Goal: Task Accomplishment & Management: Manage account settings

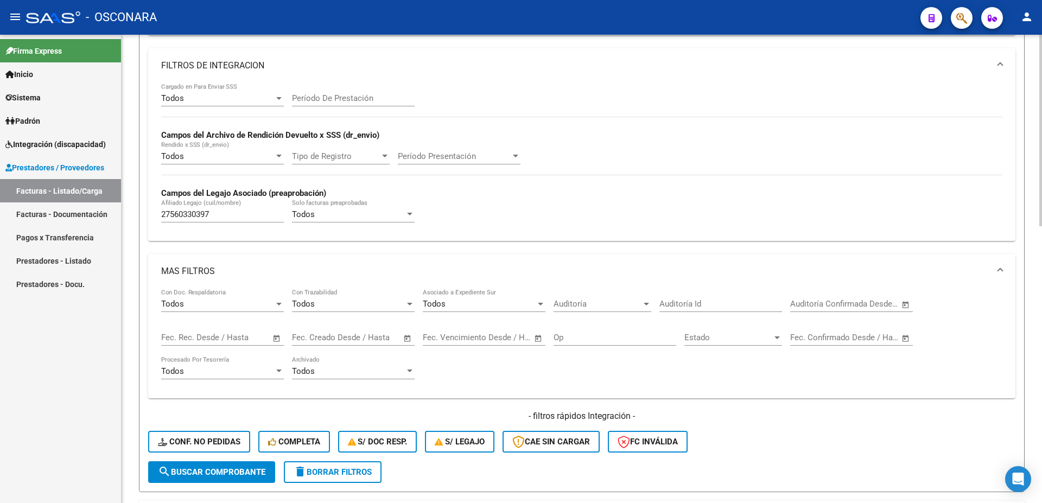
scroll to position [352, 0]
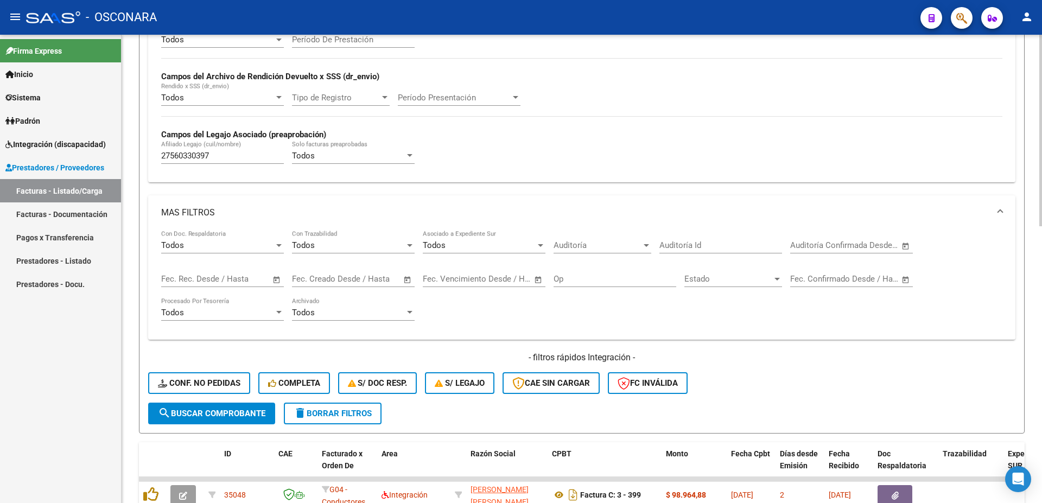
click at [237, 413] on span "search Buscar Comprobante" at bounding box center [212, 414] width 108 height 10
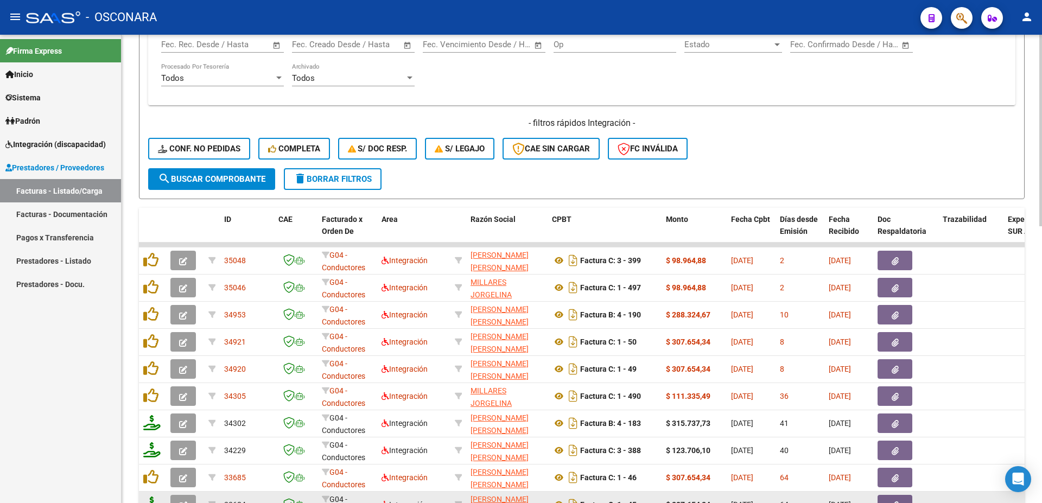
scroll to position [677, 0]
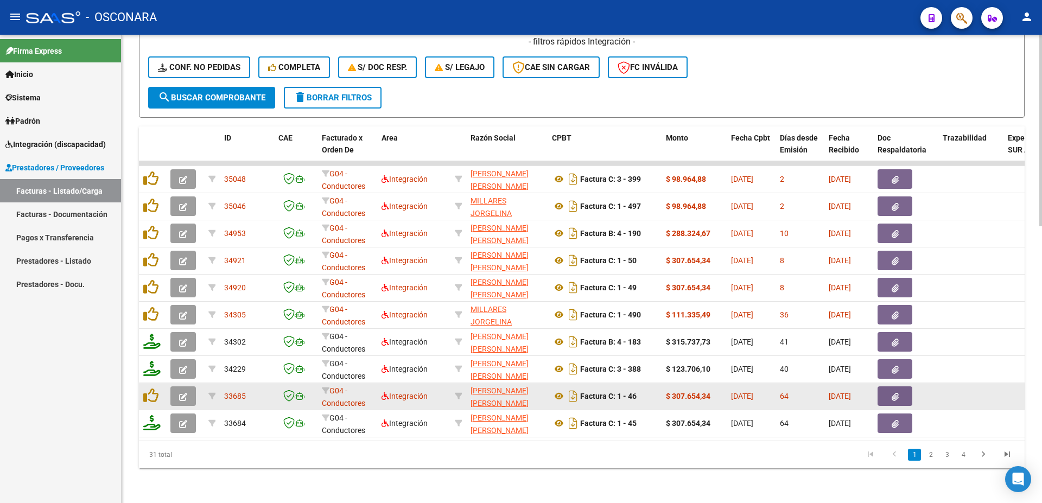
click at [899, 387] on button "button" at bounding box center [895, 397] width 35 height 20
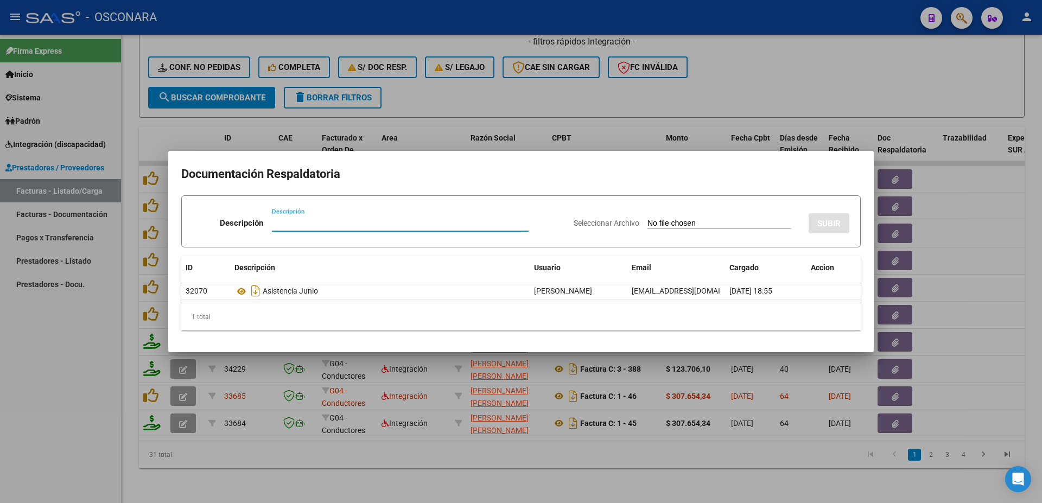
click at [1029, 332] on div at bounding box center [521, 251] width 1042 height 503
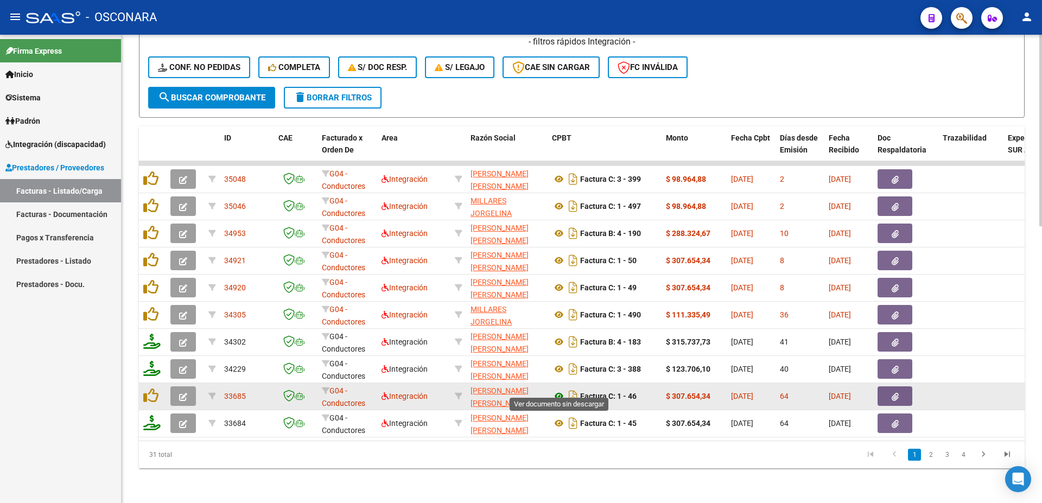
click at [559, 390] on icon at bounding box center [559, 396] width 14 height 13
click at [186, 393] on icon "button" at bounding box center [183, 397] width 8 height 8
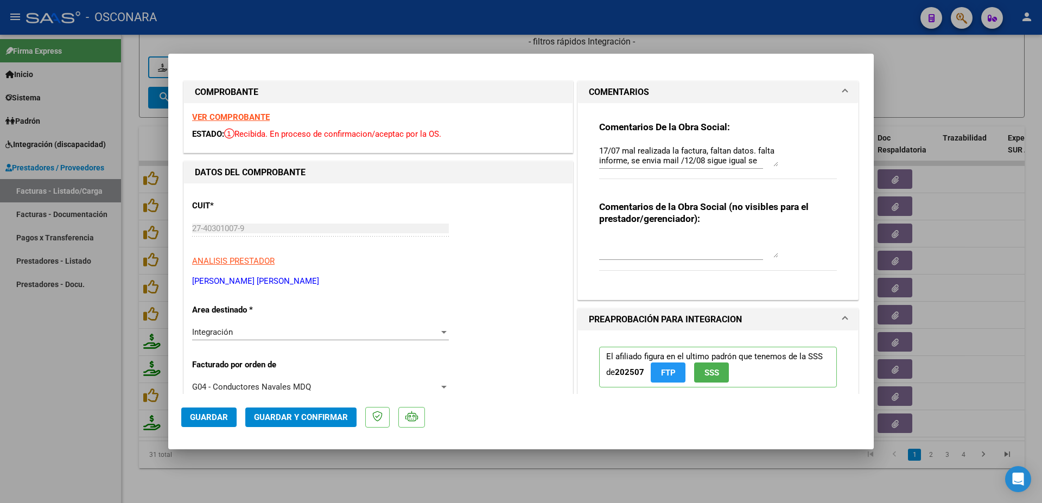
click at [769, 159] on textarea "17/07 mal realizada la factura, faltan datos. falta informe, se envia mail /12/…" at bounding box center [688, 156] width 179 height 22
type textarea "17/07 mal realizada la factura, faltan datos. falta informe, se envia mail /12/…"
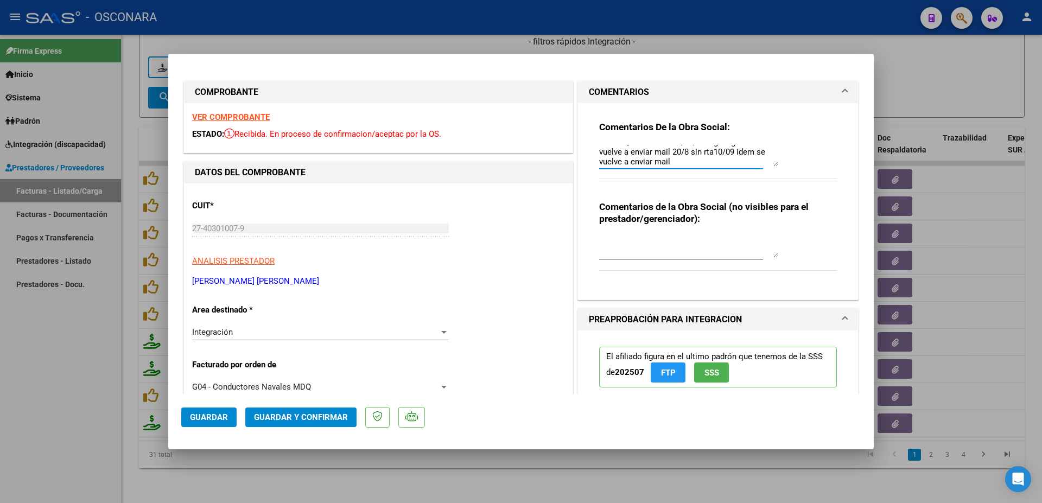
click at [213, 421] on span "Guardar" at bounding box center [209, 418] width 38 height 10
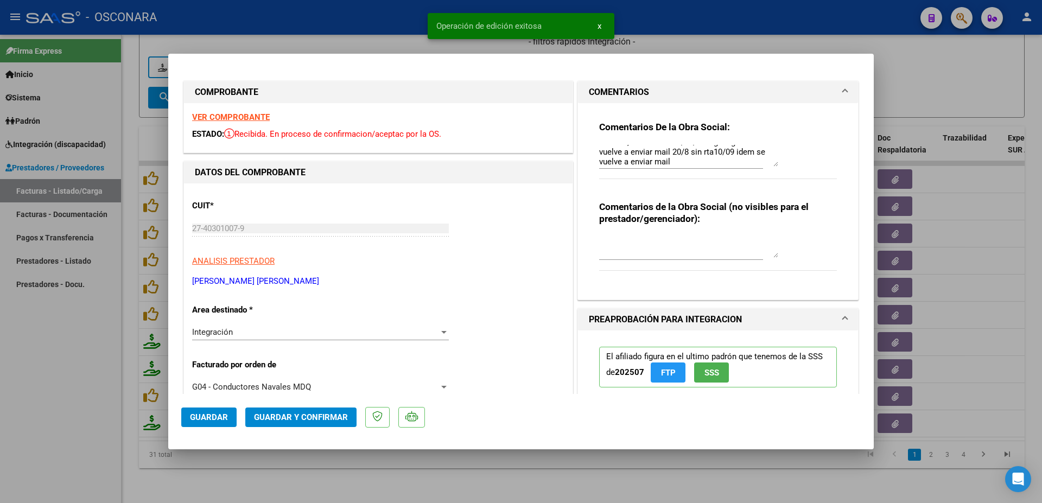
click at [1004, 287] on div at bounding box center [521, 251] width 1042 height 503
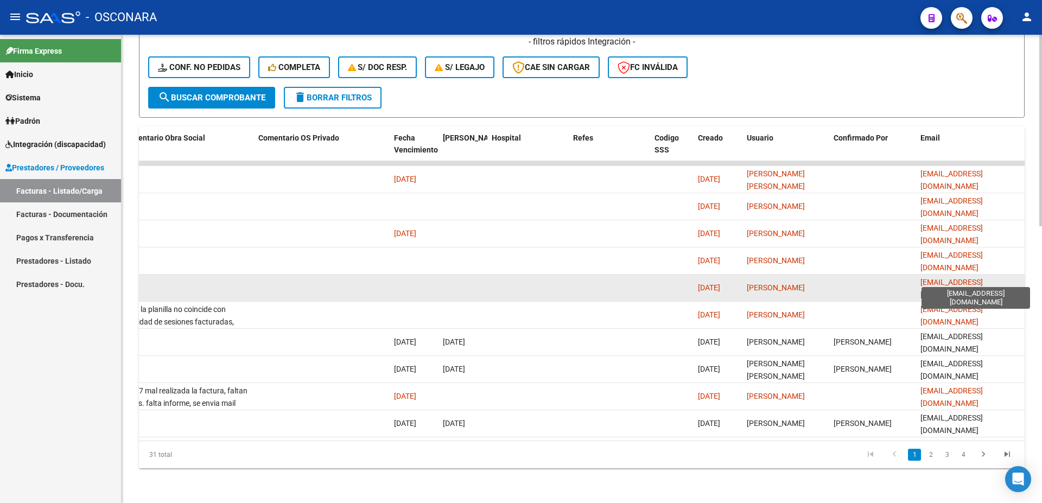
scroll to position [0, 8]
drag, startPoint x: 922, startPoint y: 281, endPoint x: 1042, endPoint y: 277, distance: 120.1
click at [1021, 277] on div "[EMAIL_ADDRESS][DOMAIN_NAME]" at bounding box center [971, 287] width 100 height 23
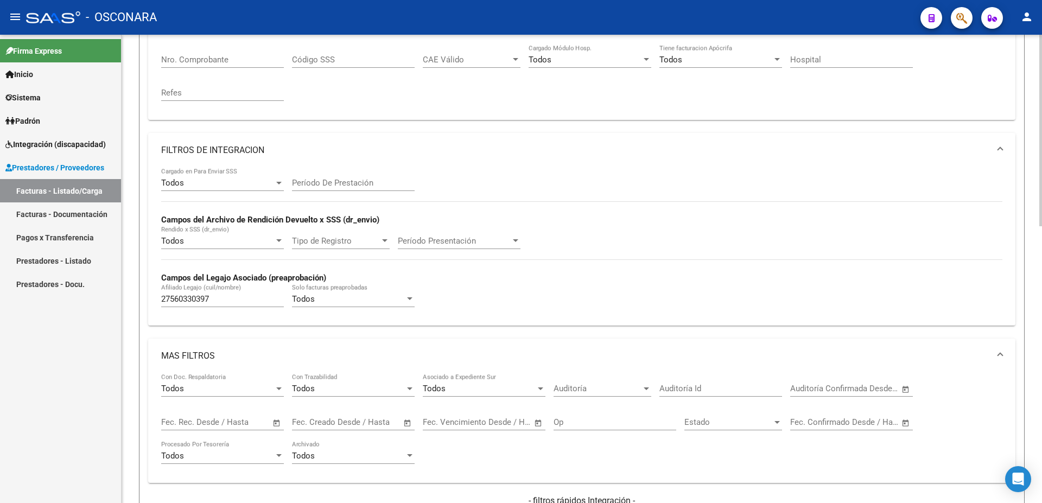
click at [1015, 268] on div "Video tutorial PRESTADORES -> Listado de CPBTs Emitidos por Prestadores / Prove…" at bounding box center [584, 394] width 924 height 1136
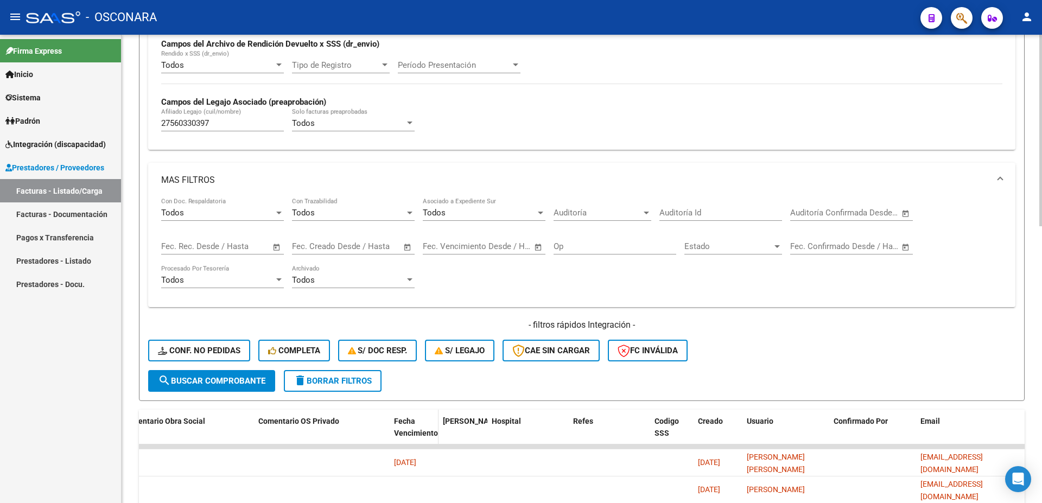
scroll to position [560, 0]
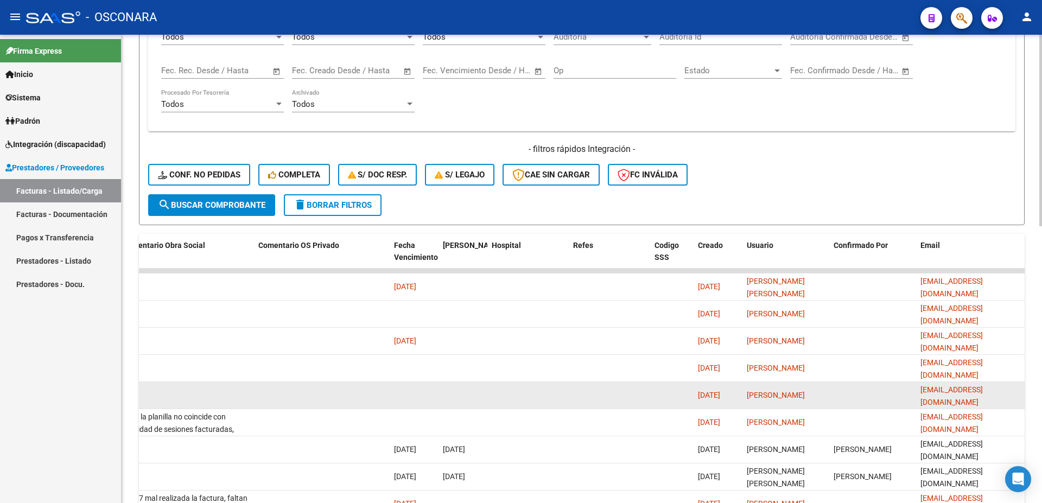
click at [943, 397] on span "[EMAIL_ADDRESS][DOMAIN_NAME]" at bounding box center [952, 396] width 62 height 21
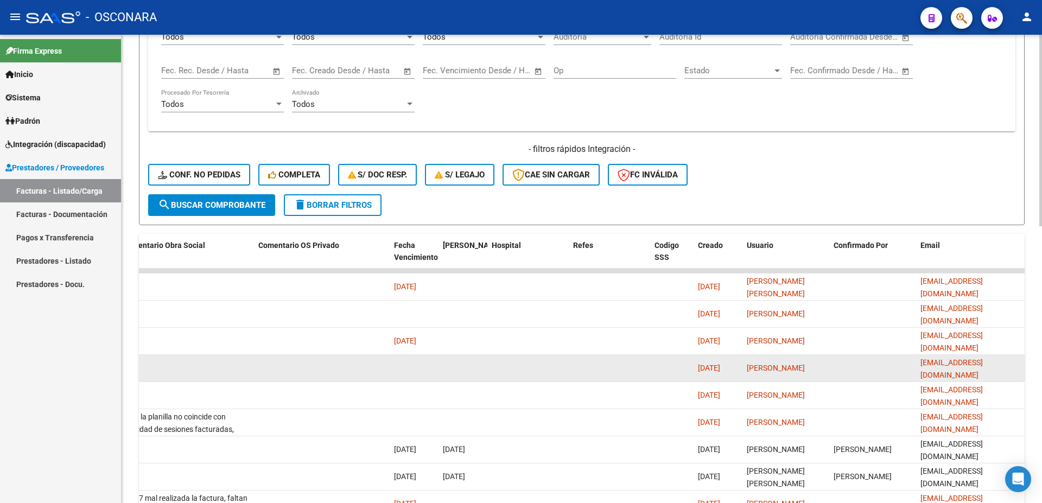
drag, startPoint x: 919, startPoint y: 370, endPoint x: 1025, endPoint y: 365, distance: 105.4
click at [1025, 365] on datatable-body-cell "[EMAIL_ADDRESS][DOMAIN_NAME]" at bounding box center [971, 368] width 109 height 27
copy span "[EMAIL_ADDRESS][DOMAIN_NAME]"
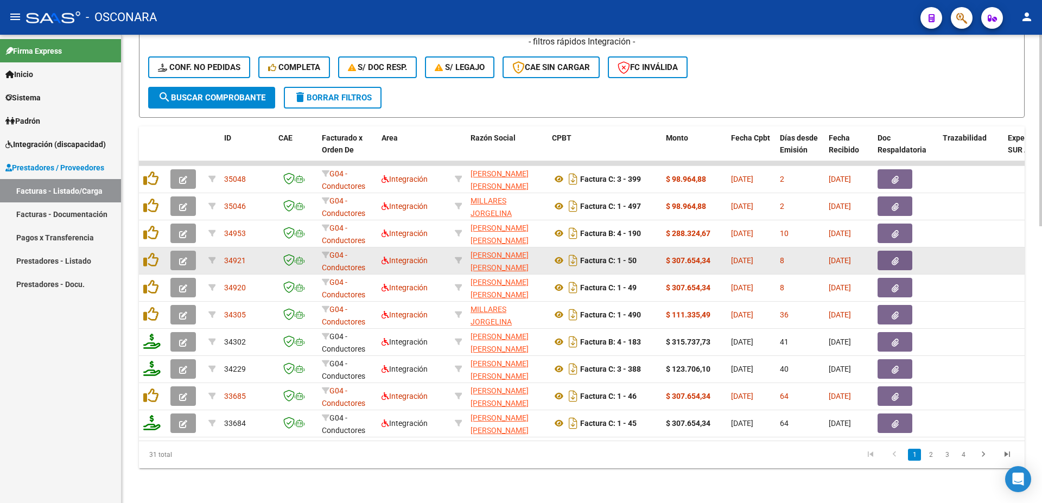
scroll to position [618, 0]
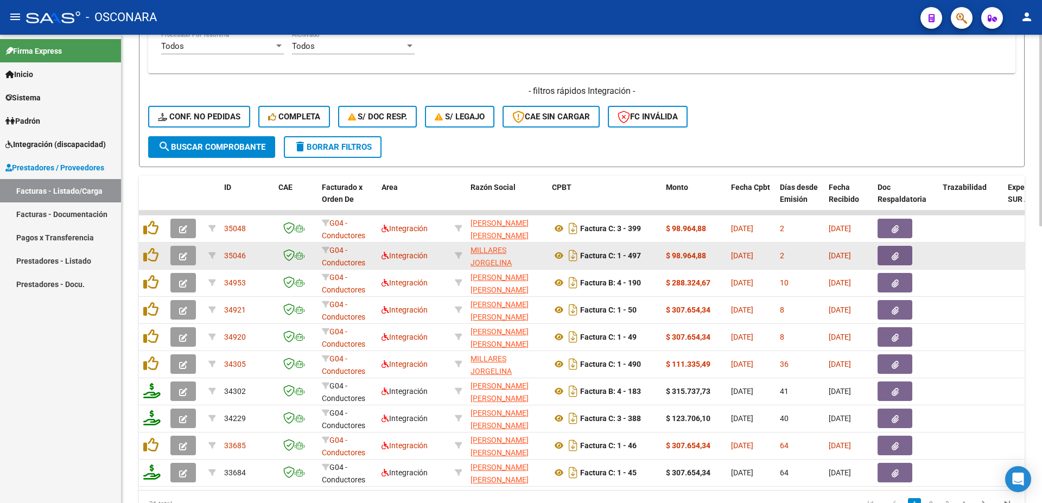
click at [1022, 264] on datatable-body-cell at bounding box center [1034, 256] width 60 height 27
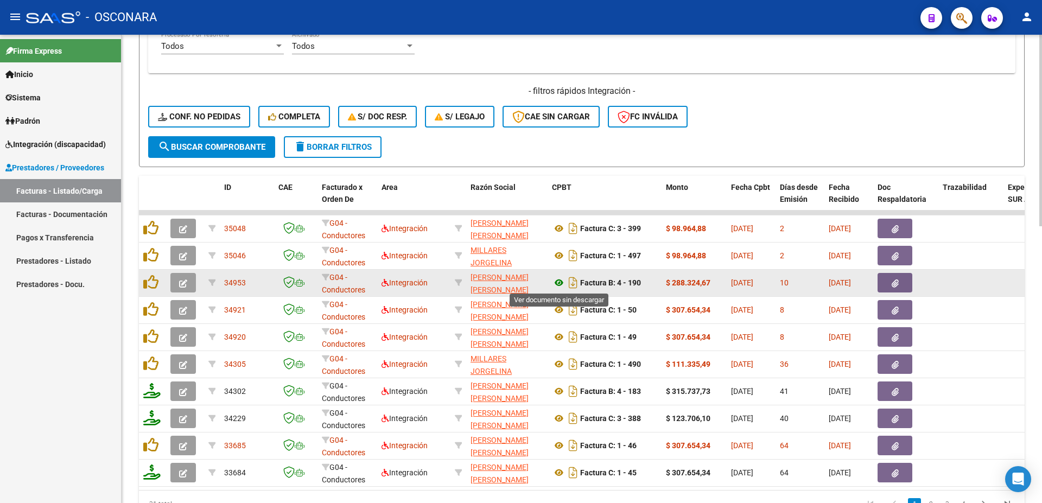
click at [558, 286] on icon at bounding box center [559, 282] width 14 height 13
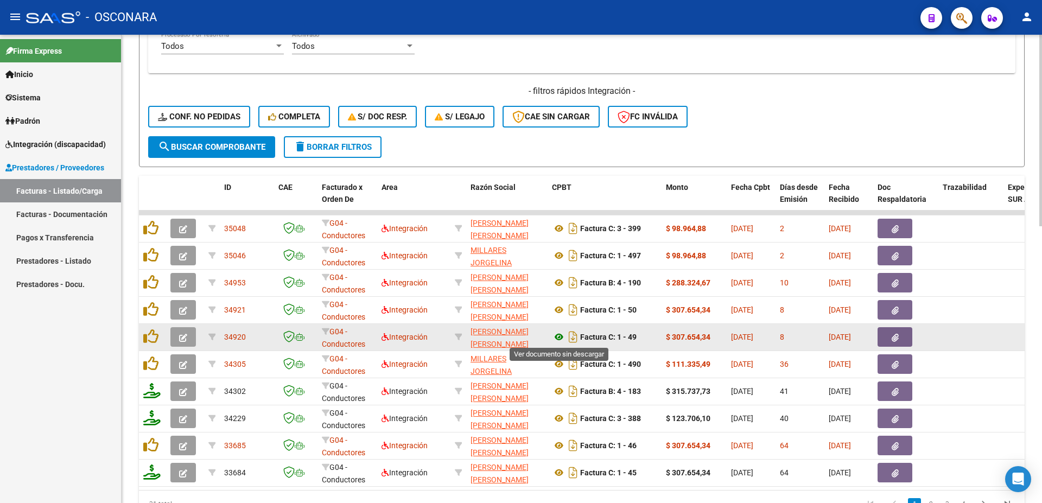
click at [560, 338] on icon at bounding box center [559, 337] width 14 height 13
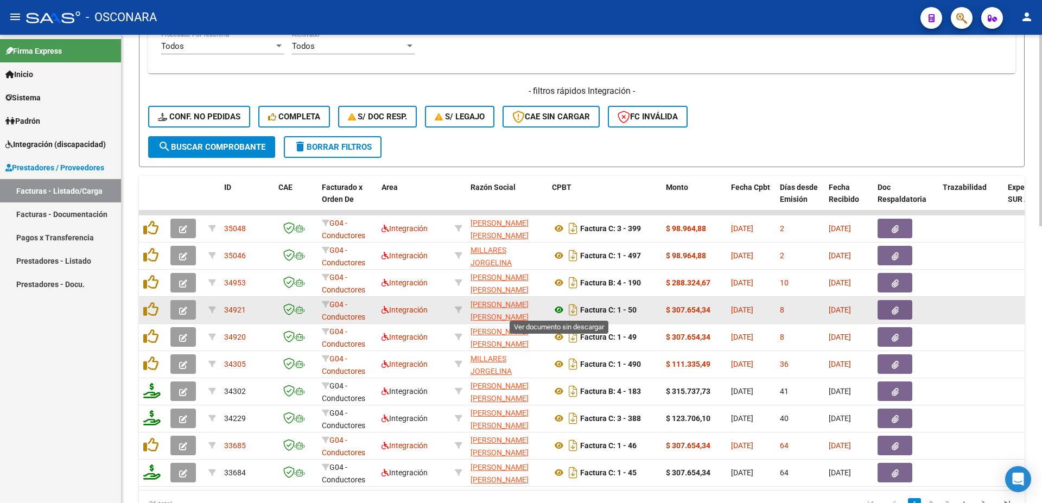
click at [561, 307] on icon at bounding box center [559, 310] width 14 height 13
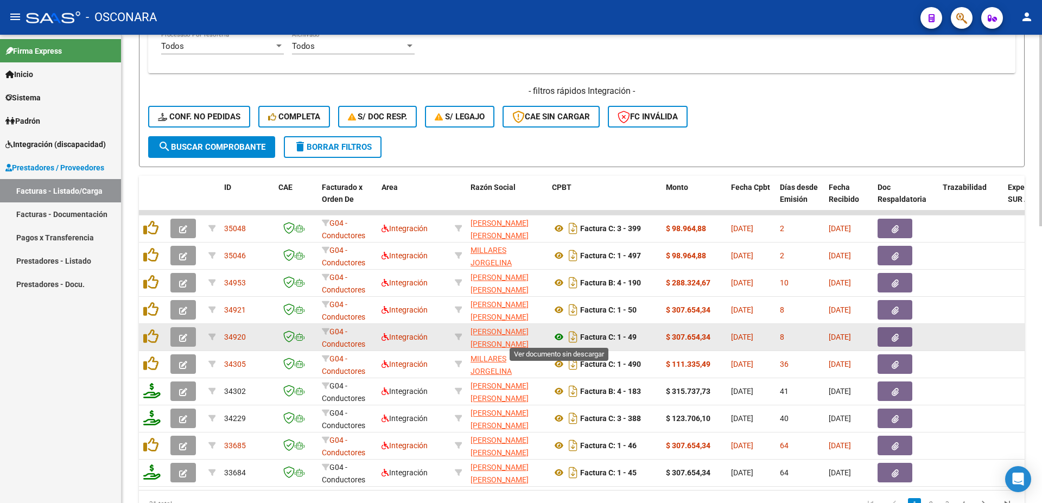
click at [559, 337] on icon at bounding box center [559, 337] width 14 height 13
click at [891, 339] on button "button" at bounding box center [895, 337] width 35 height 20
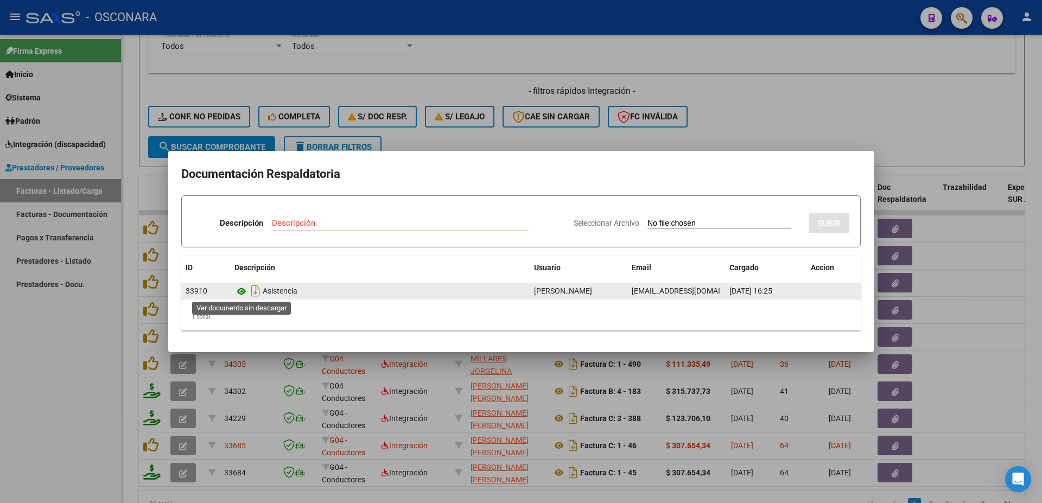
click at [241, 291] on icon at bounding box center [242, 291] width 14 height 13
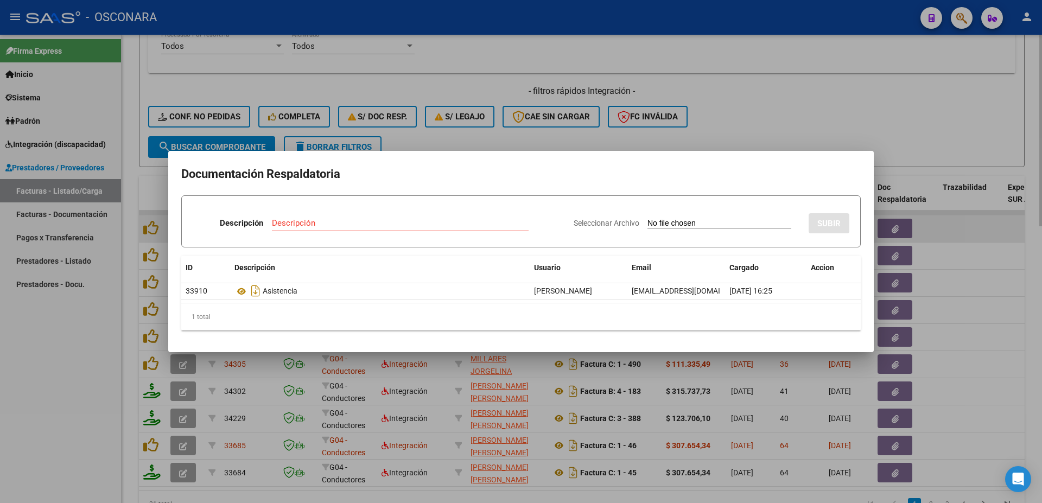
drag, startPoint x: 941, startPoint y: 241, endPoint x: 940, endPoint y: 230, distance: 10.4
click at [943, 235] on div at bounding box center [521, 251] width 1042 height 503
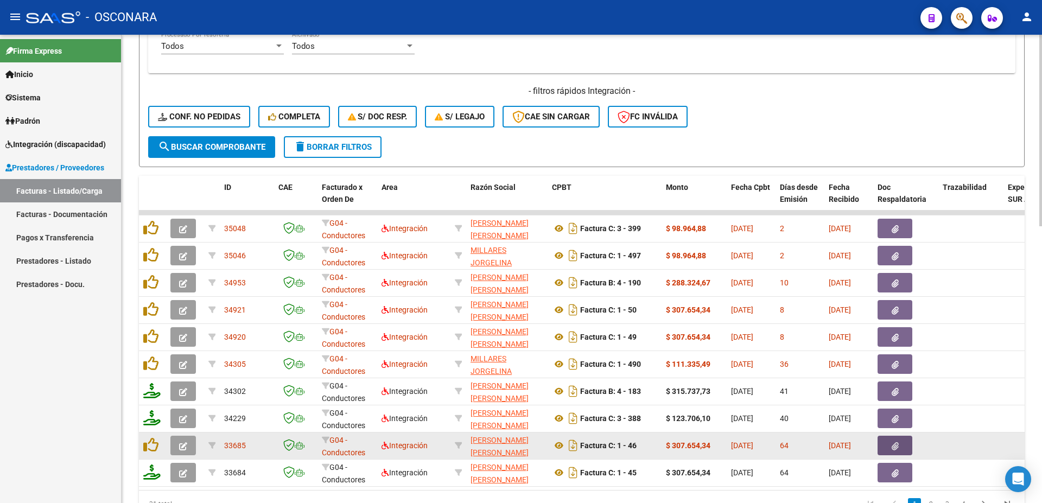
click at [898, 446] on icon "button" at bounding box center [895, 447] width 7 height 8
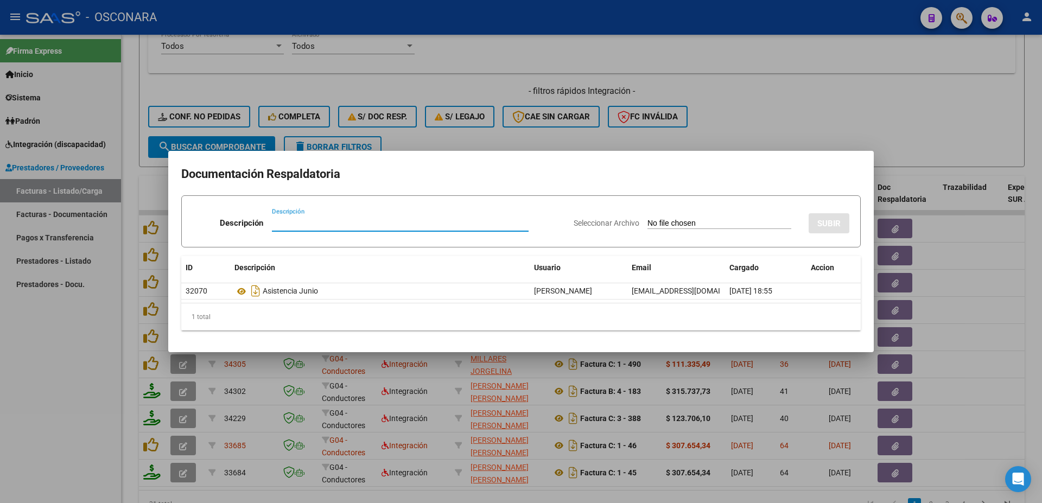
click at [987, 262] on div at bounding box center [521, 251] width 1042 height 503
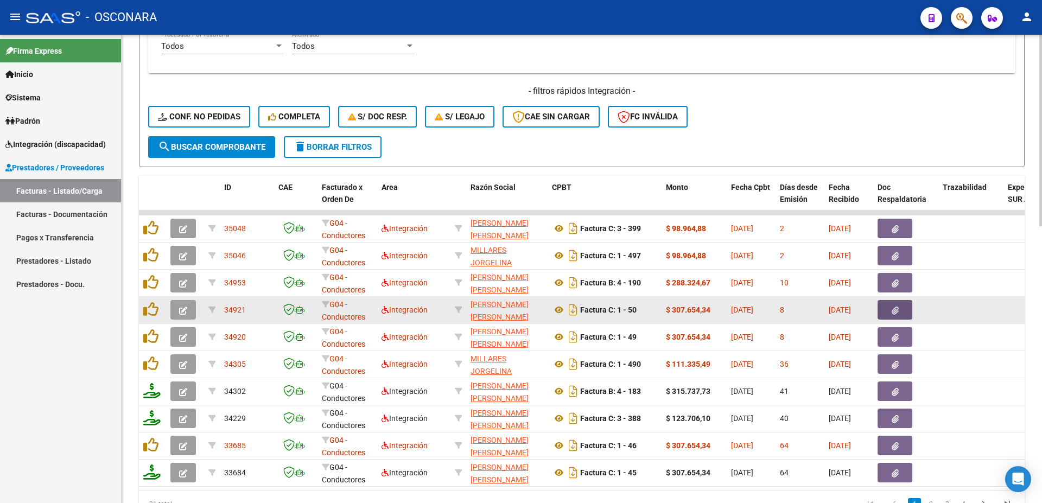
click at [901, 310] on button "button" at bounding box center [895, 310] width 35 height 20
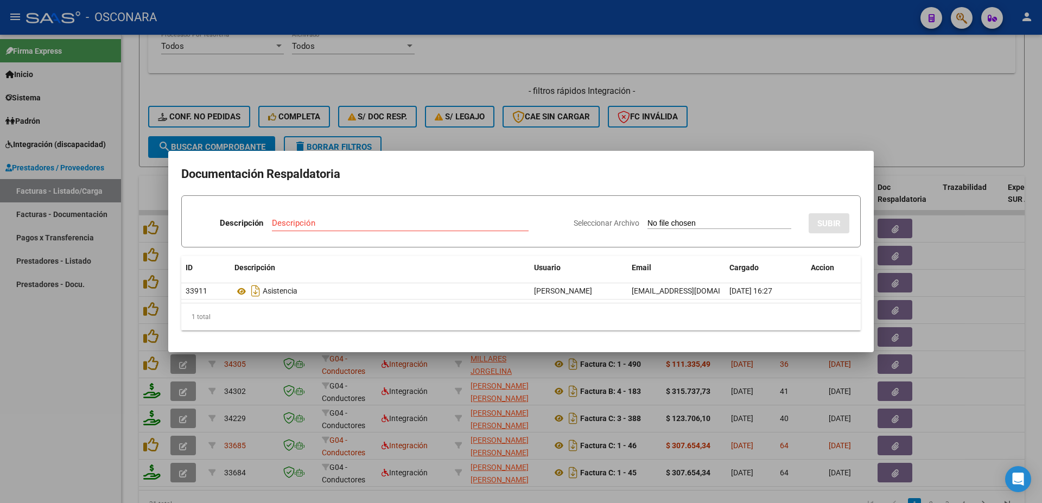
click at [1005, 298] on div at bounding box center [521, 251] width 1042 height 503
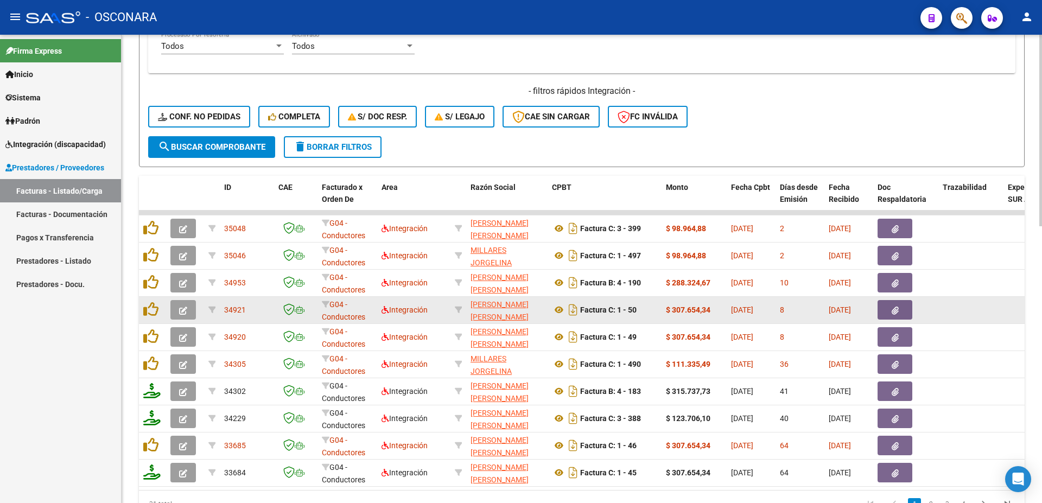
click at [898, 311] on icon "button" at bounding box center [895, 311] width 7 height 8
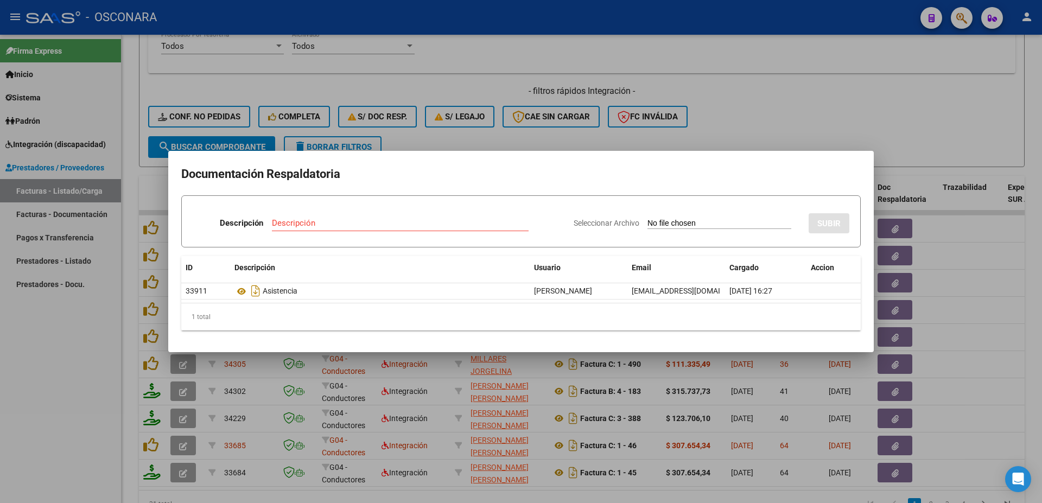
click at [1042, 287] on div at bounding box center [521, 251] width 1042 height 503
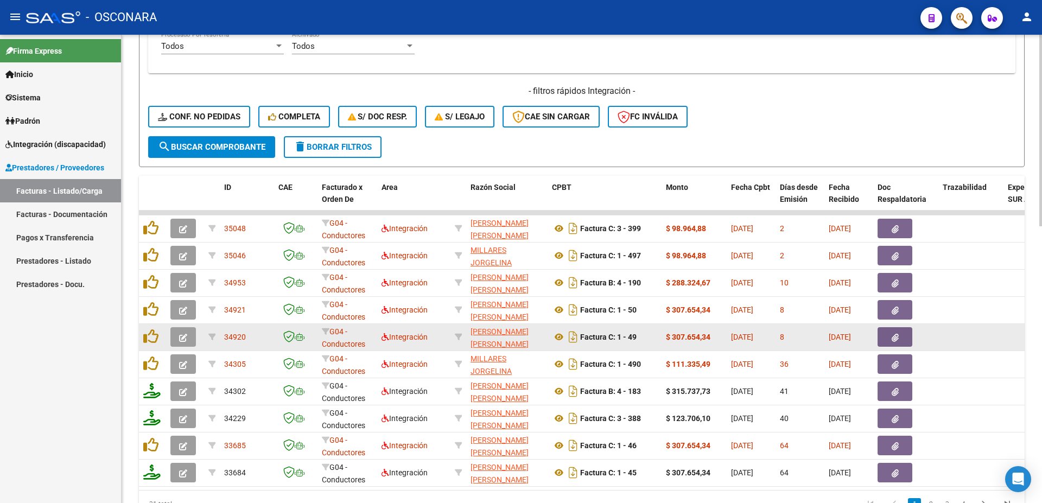
click at [896, 338] on icon "button" at bounding box center [895, 338] width 7 height 8
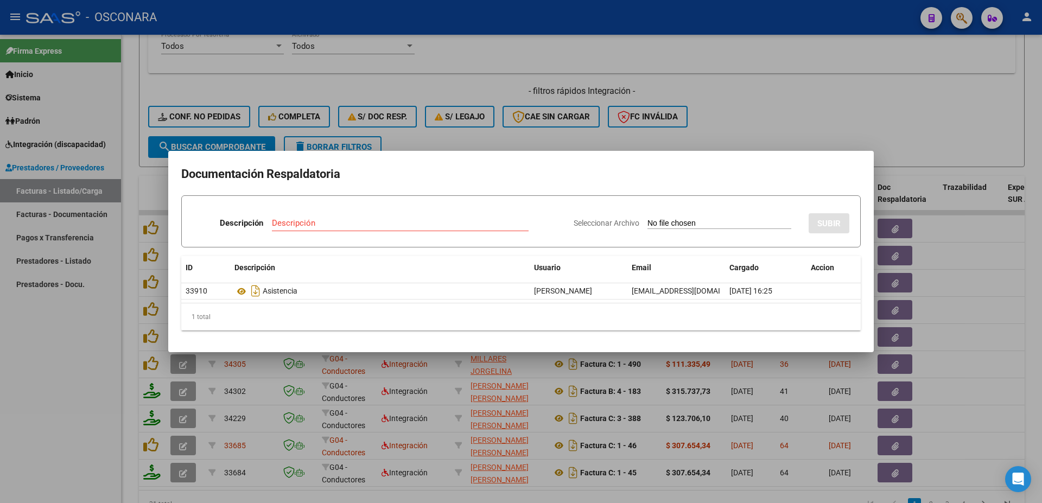
click at [1042, 299] on div at bounding box center [521, 251] width 1042 height 503
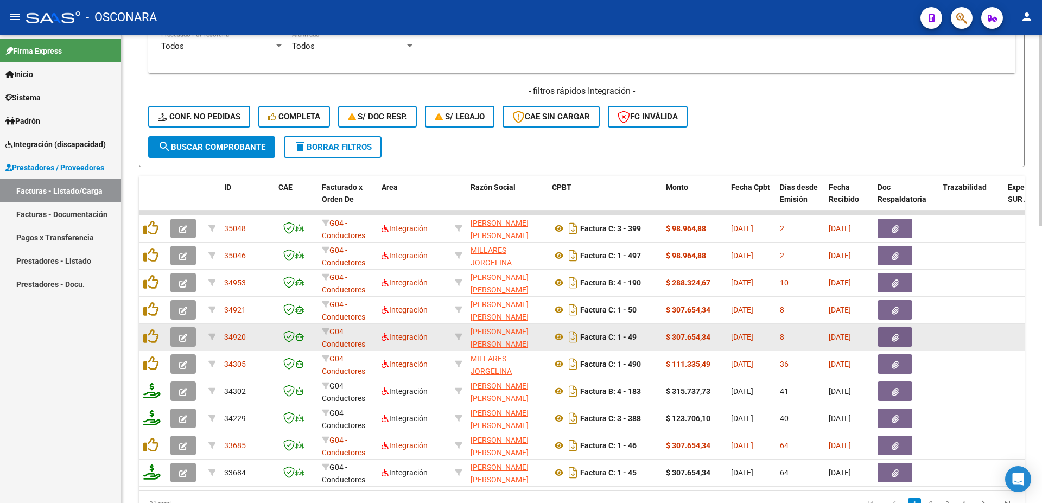
click at [186, 338] on icon "button" at bounding box center [183, 338] width 8 height 8
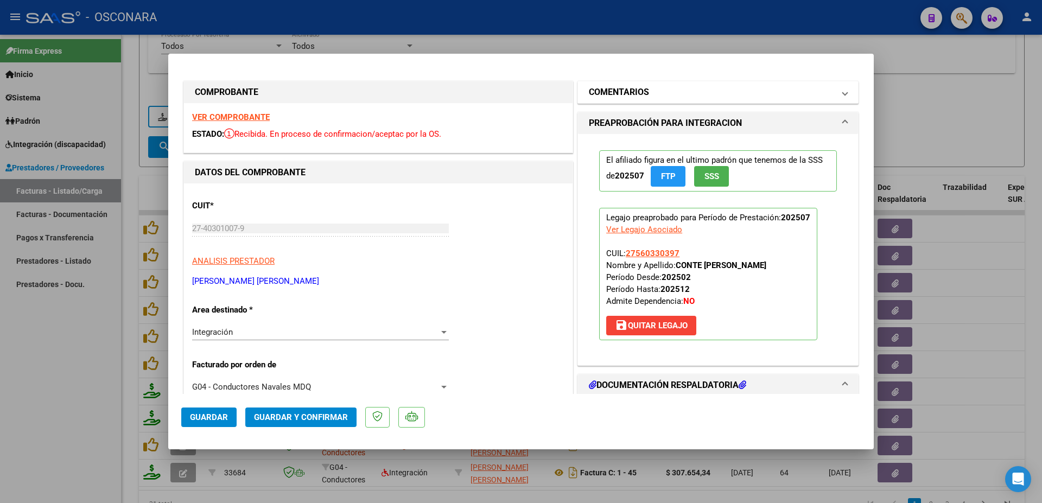
click at [620, 91] on h1 "COMENTARIOS" at bounding box center [619, 92] width 60 height 13
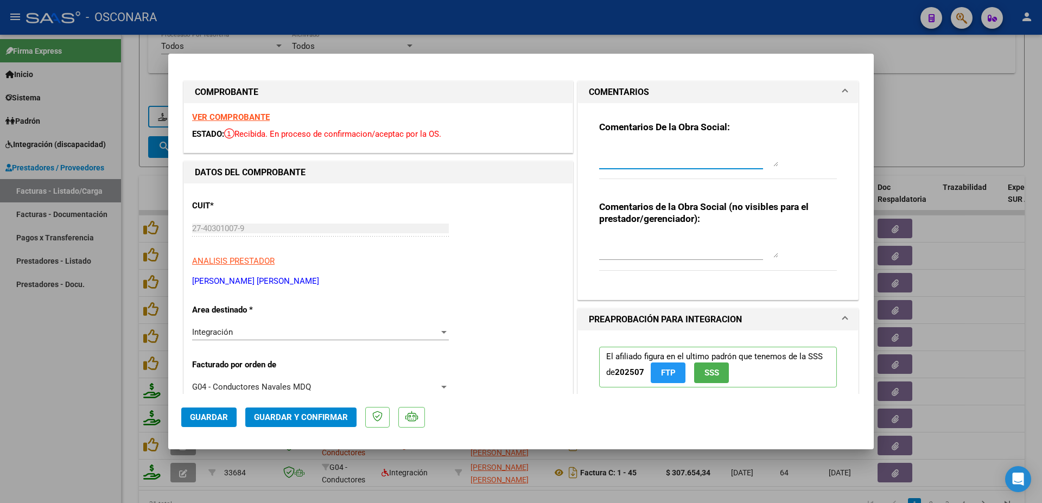
click at [628, 154] on textarea at bounding box center [688, 156] width 179 height 22
type textarea "2"
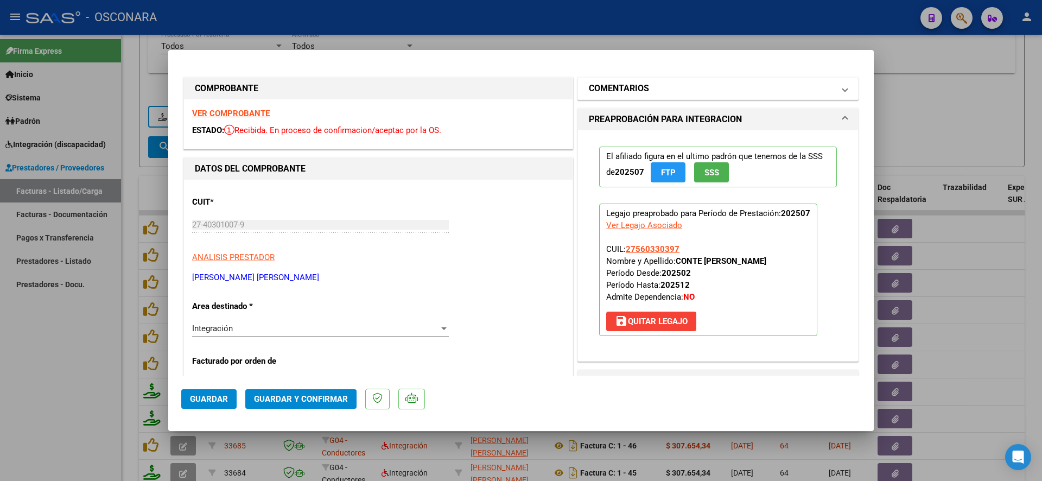
click at [678, 93] on mat-panel-title "COMENTARIOS" at bounding box center [711, 88] width 245 height 13
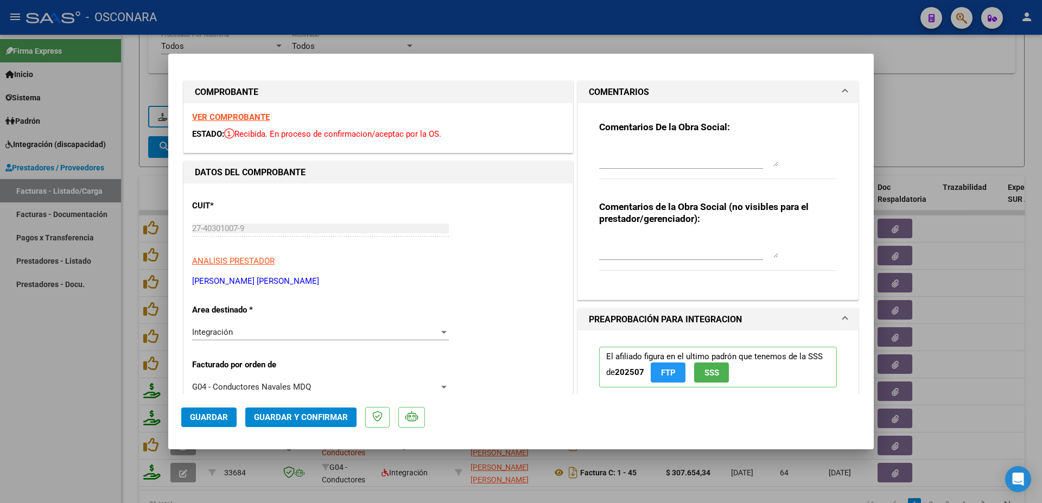
click at [611, 162] on textarea at bounding box center [688, 156] width 179 height 22
drag, startPoint x: 755, startPoint y: 150, endPoint x: 590, endPoint y: 150, distance: 165.1
click at [599, 150] on textarea "10/09 falta informe semestral, se envia mail." at bounding box center [688, 156] width 179 height 22
type textarea "10/09 falta informe semestral, se envia mail."
click at [204, 419] on span "Guardar" at bounding box center [209, 418] width 38 height 10
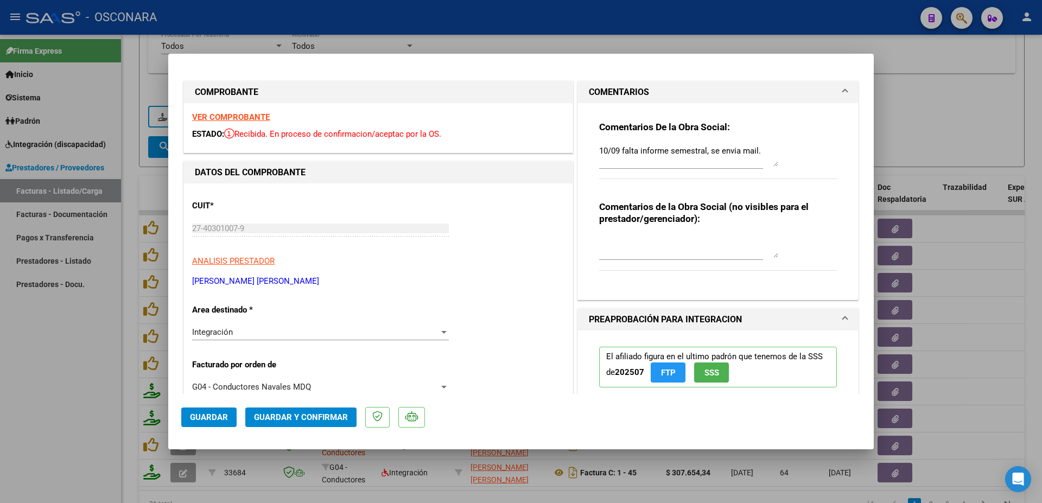
click at [985, 94] on div at bounding box center [521, 251] width 1042 height 503
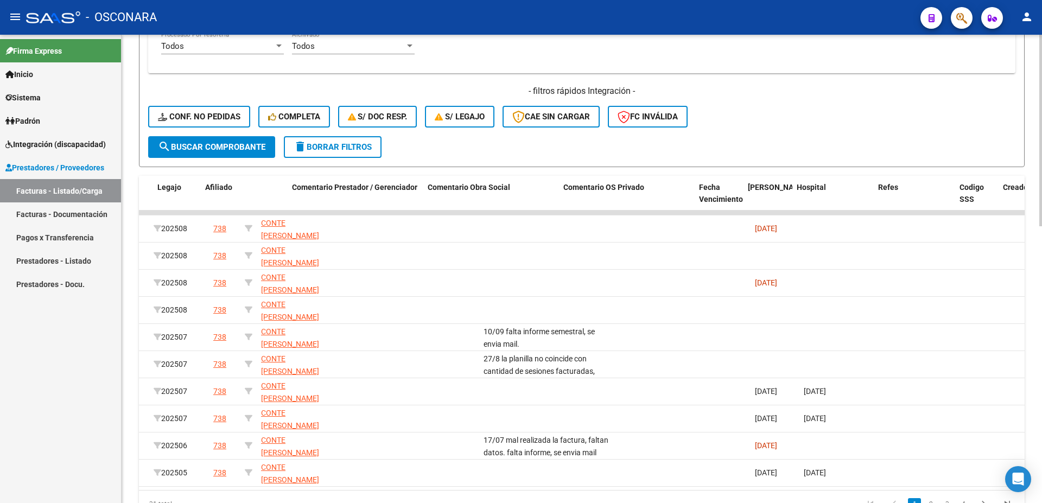
scroll to position [0, 1913]
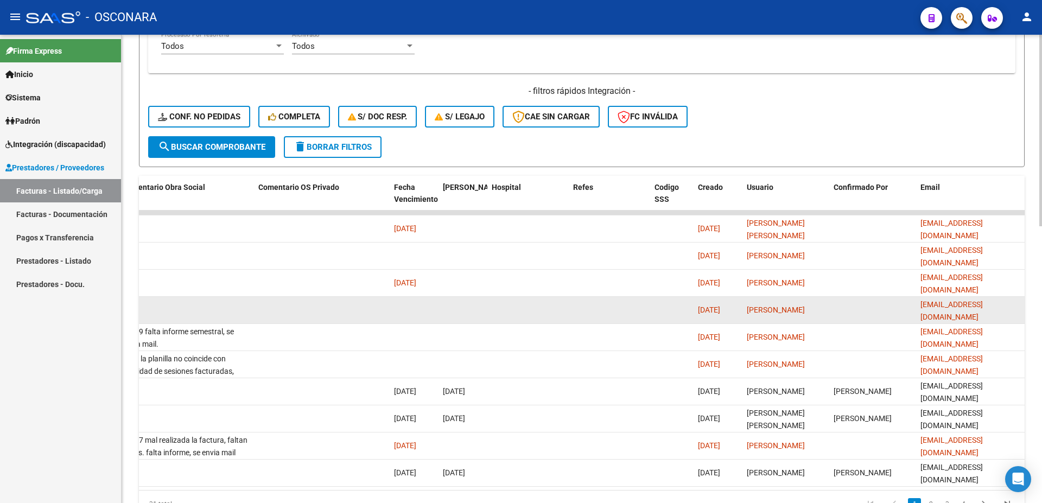
drag, startPoint x: 914, startPoint y: 311, endPoint x: 1028, endPoint y: 306, distance: 114.7
click at [917, 306] on datatable-body-cell at bounding box center [873, 310] width 87 height 27
copy div "[EMAIL_ADDRESS][DOMAIN_NAME]"
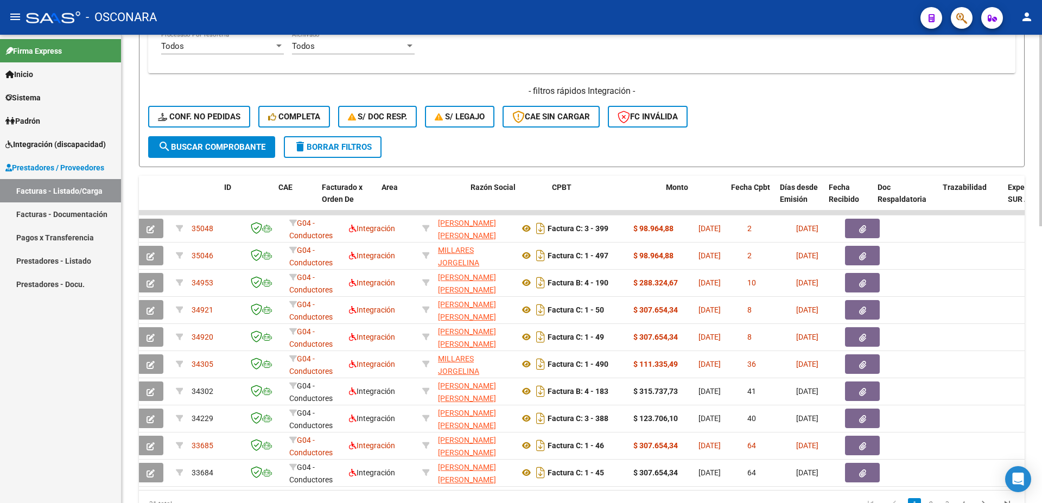
scroll to position [0, 0]
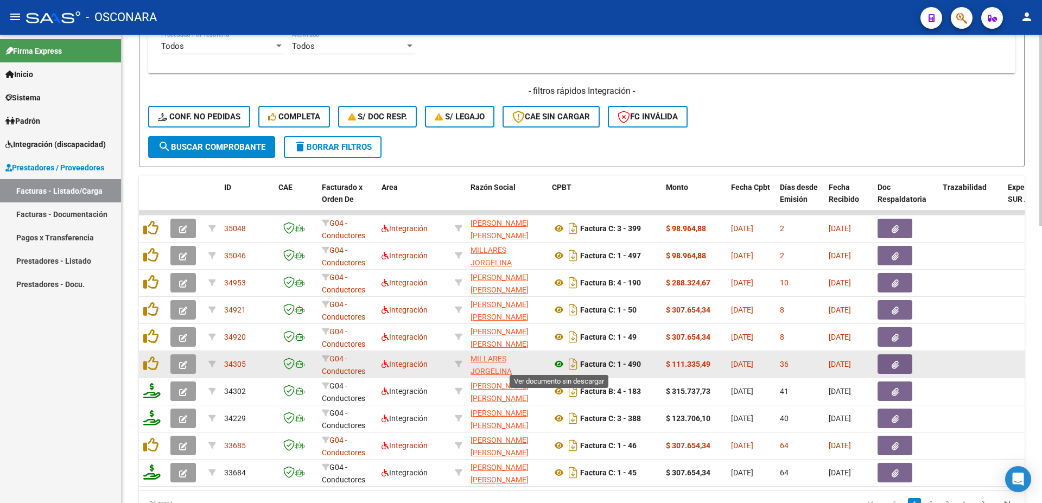
click at [559, 361] on icon at bounding box center [559, 364] width 14 height 13
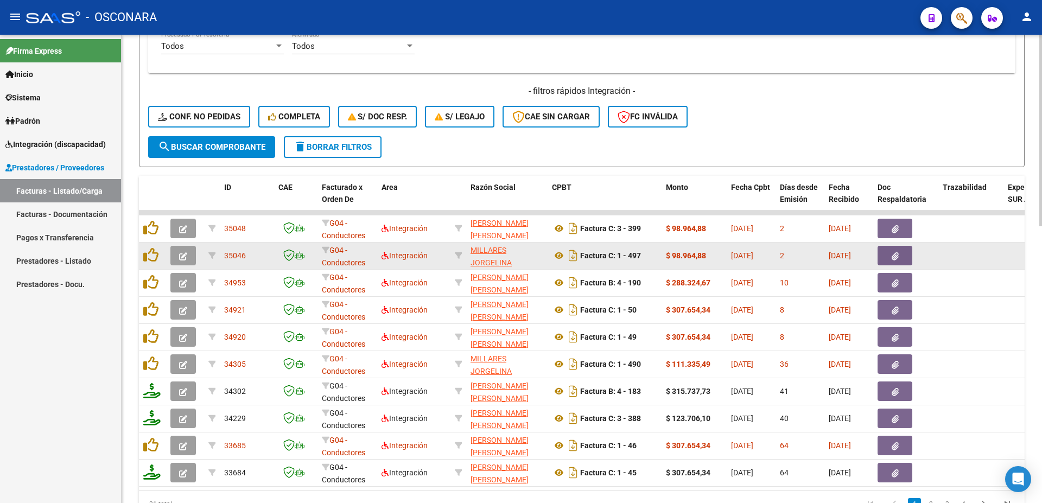
click at [903, 256] on button "button" at bounding box center [895, 256] width 35 height 20
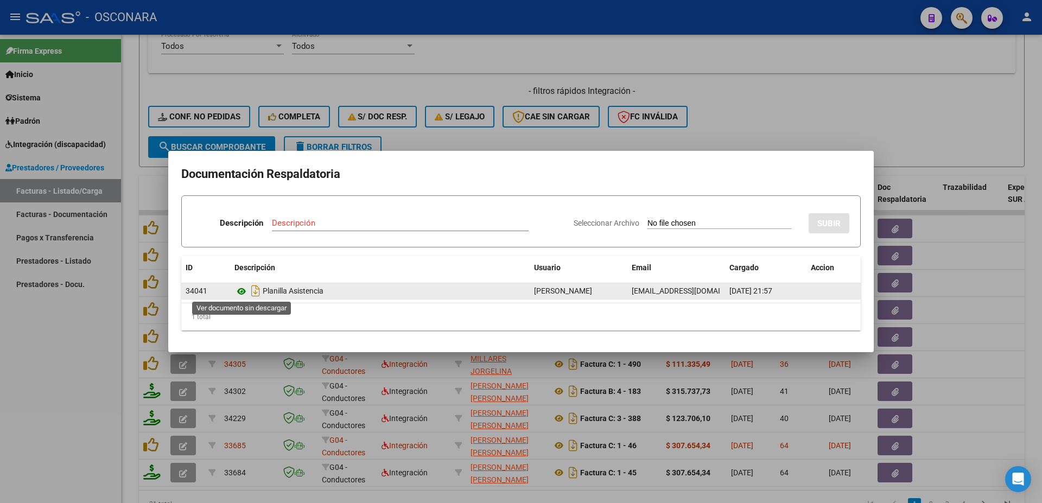
click at [242, 291] on icon at bounding box center [242, 291] width 14 height 13
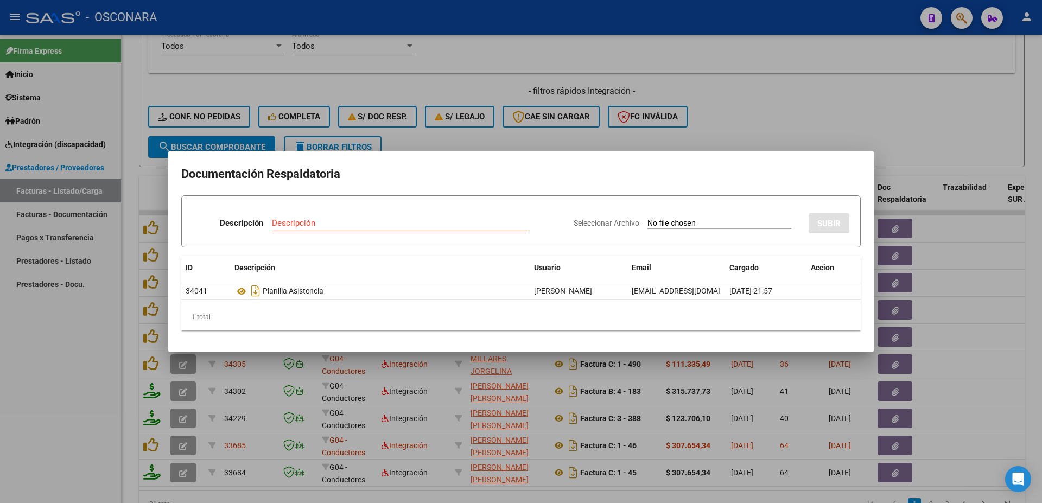
click at [988, 302] on div at bounding box center [521, 251] width 1042 height 503
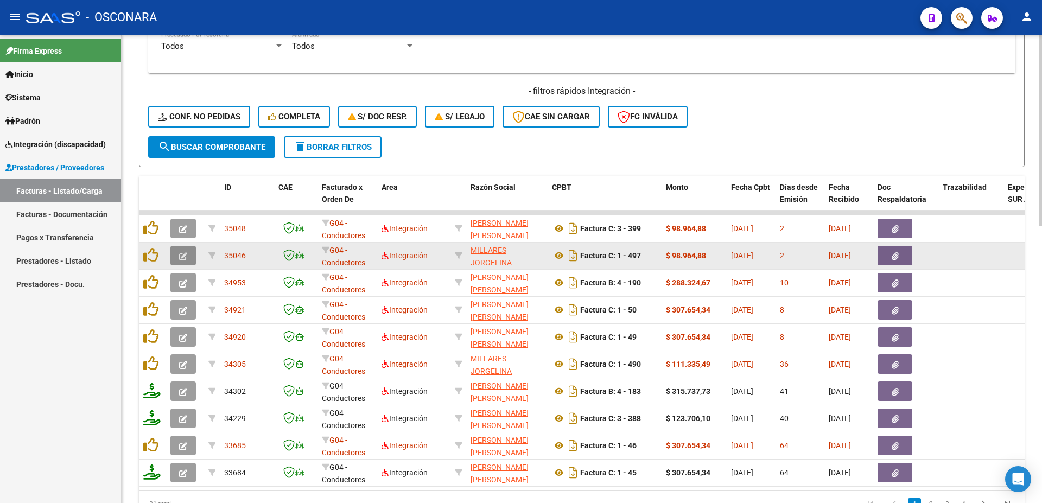
click at [186, 253] on icon "button" at bounding box center [183, 256] width 8 height 8
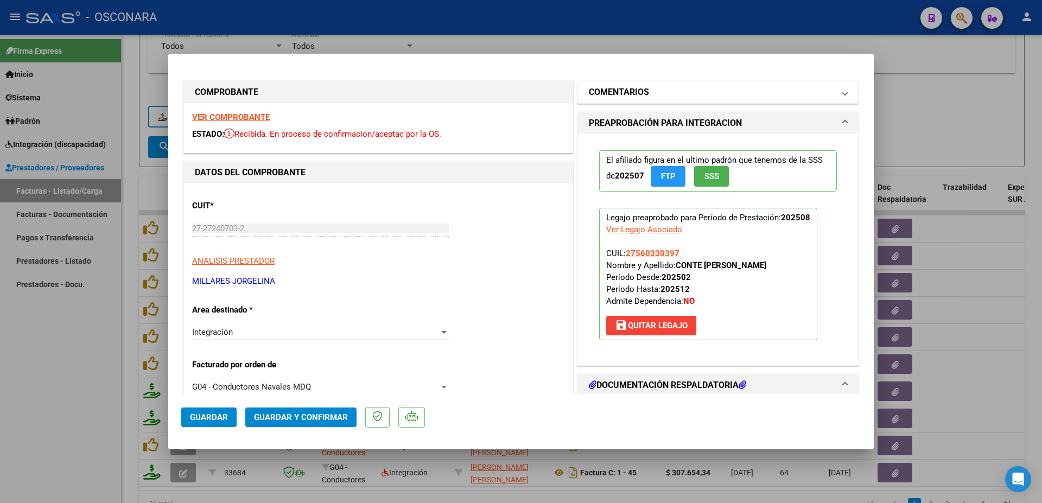
click at [637, 92] on h1 "COMENTARIOS" at bounding box center [619, 92] width 60 height 13
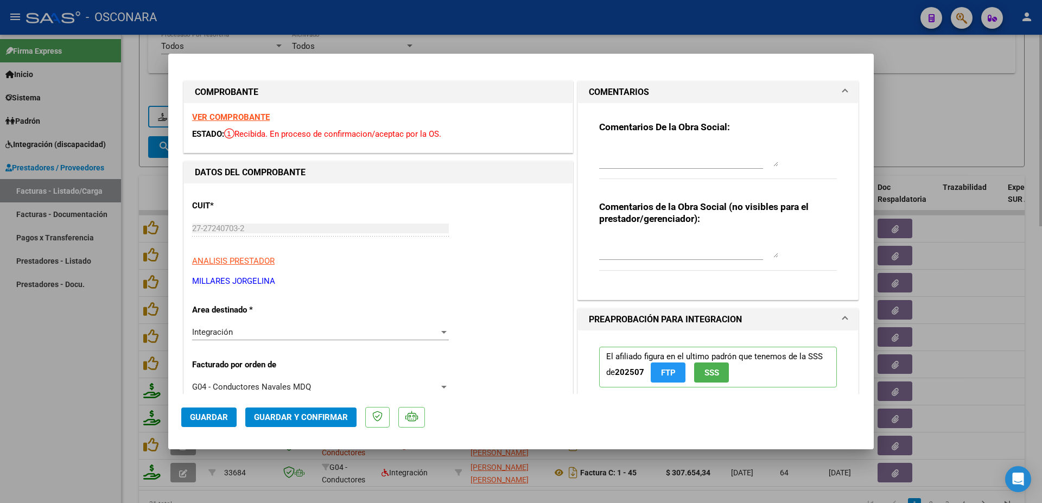
drag, startPoint x: 960, startPoint y: 149, endPoint x: 958, endPoint y: 139, distance: 10.4
click at [961, 144] on div at bounding box center [521, 251] width 1042 height 503
type input "$ 0,00"
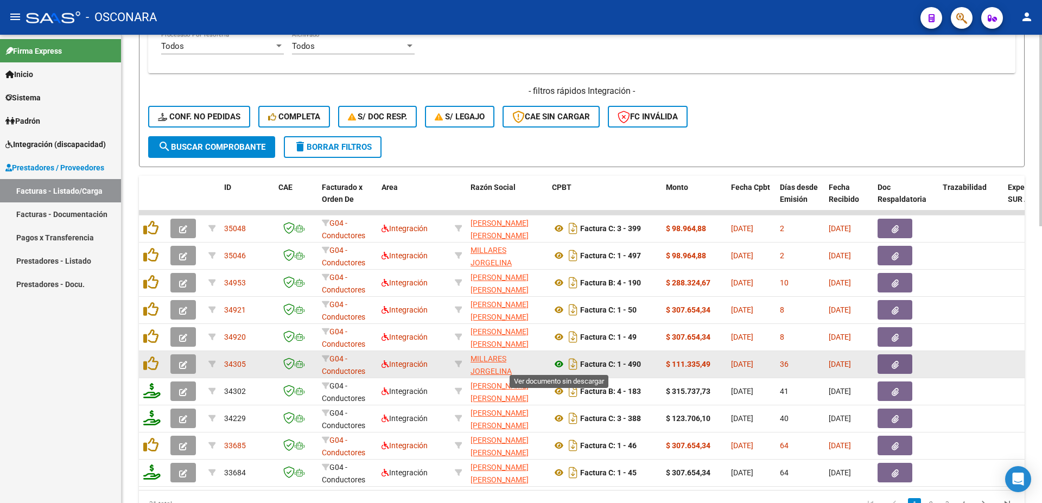
click at [564, 365] on icon at bounding box center [559, 364] width 14 height 13
click at [896, 363] on icon "button" at bounding box center [895, 365] width 7 height 8
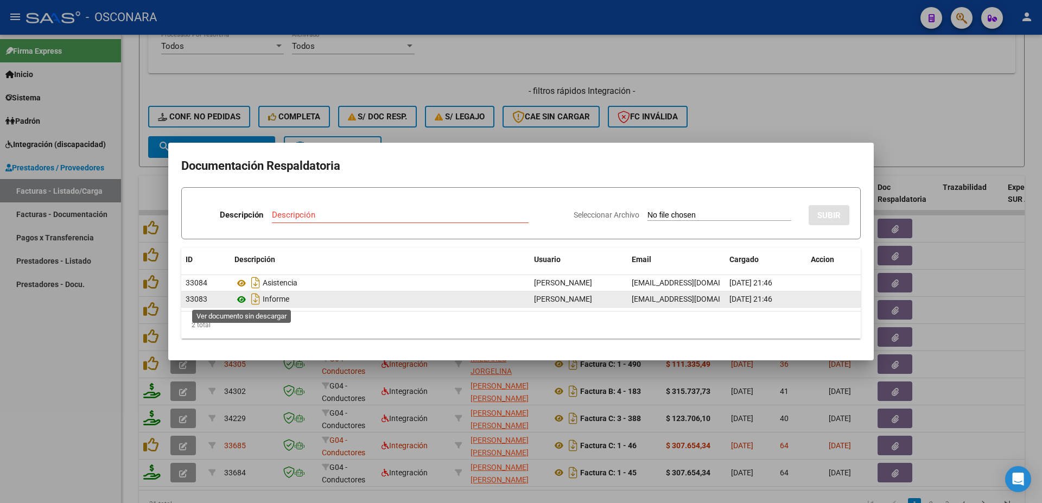
click at [241, 301] on icon at bounding box center [242, 299] width 14 height 13
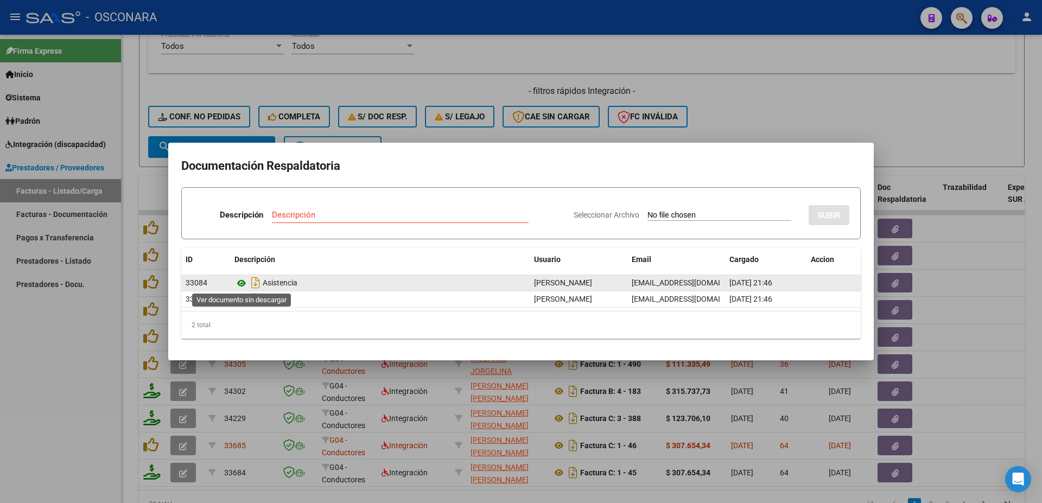
click at [243, 288] on icon at bounding box center [242, 283] width 14 height 13
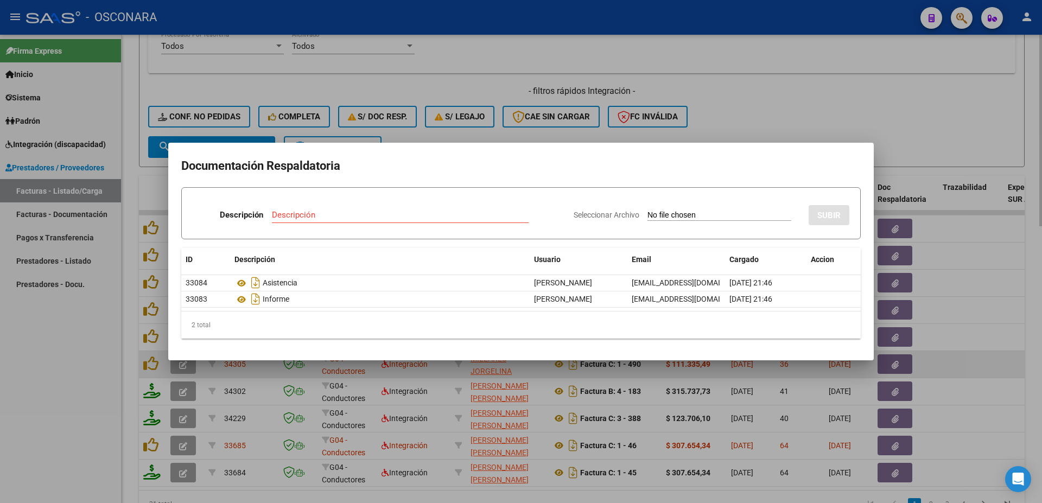
click at [1010, 364] on div at bounding box center [521, 251] width 1042 height 503
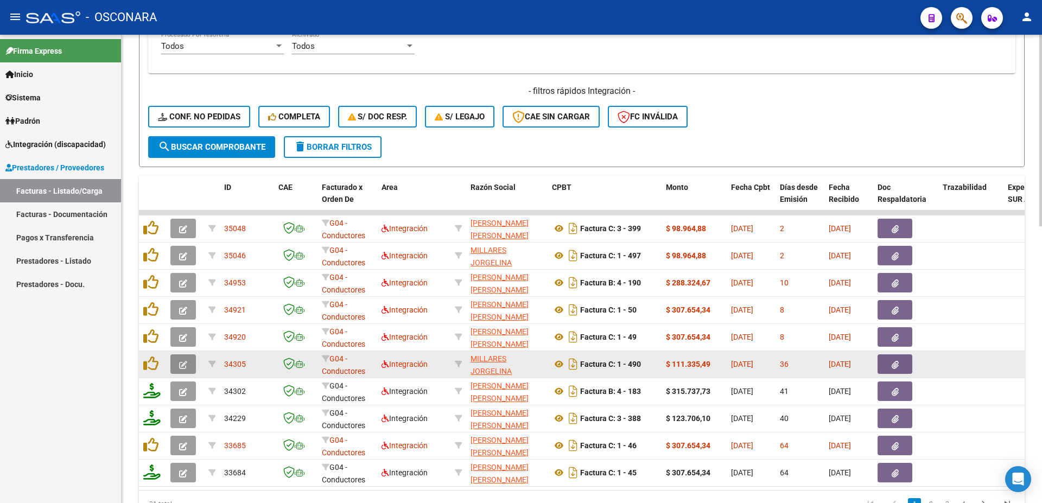
click at [187, 363] on icon "button" at bounding box center [183, 365] width 8 height 8
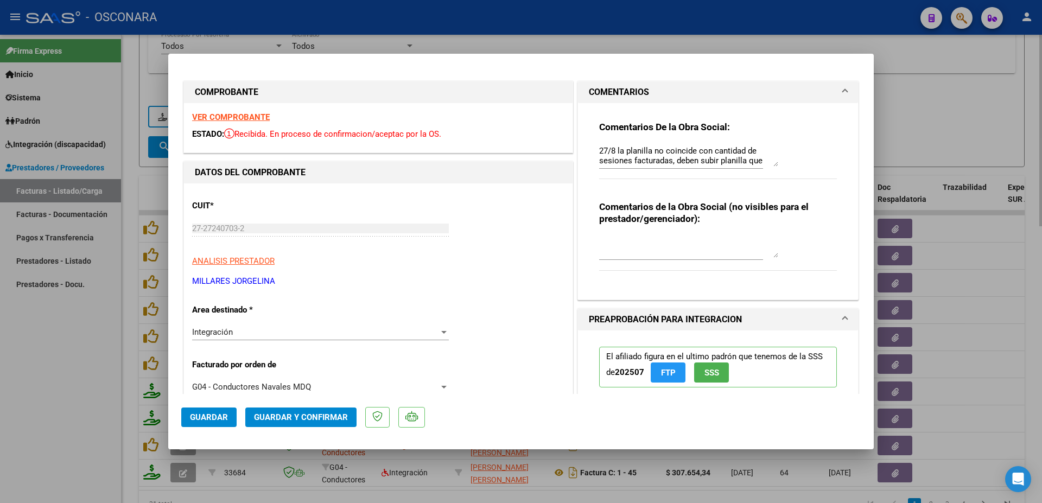
drag, startPoint x: 1012, startPoint y: 304, endPoint x: 1026, endPoint y: 300, distance: 15.1
click at [1012, 303] on div at bounding box center [521, 251] width 1042 height 503
type input "$ 0,00"
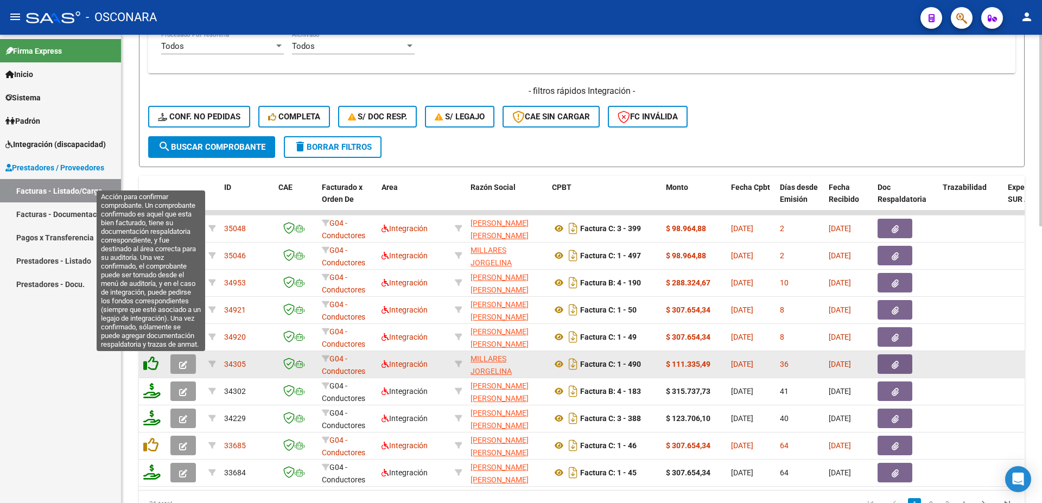
click at [153, 366] on icon at bounding box center [150, 363] width 15 height 15
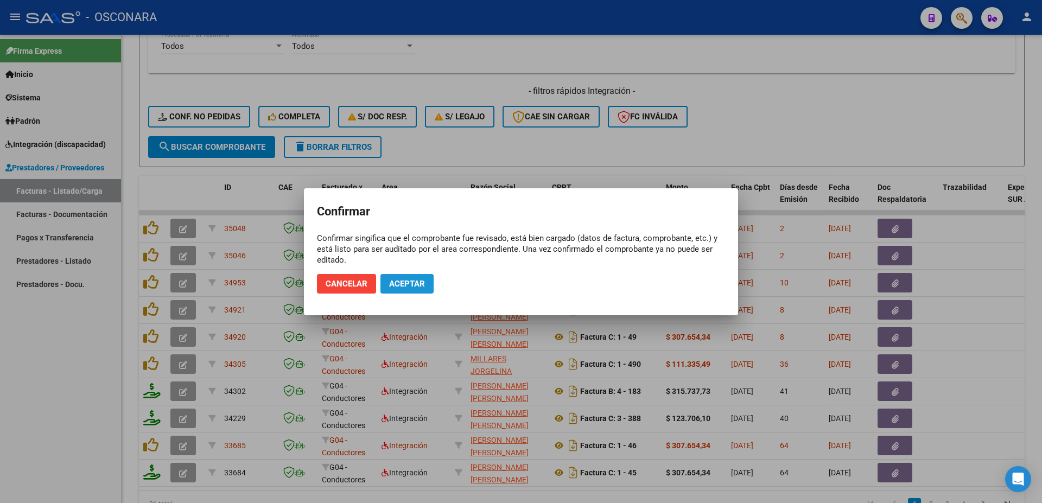
click at [413, 285] on span "Aceptar" at bounding box center [407, 284] width 36 height 10
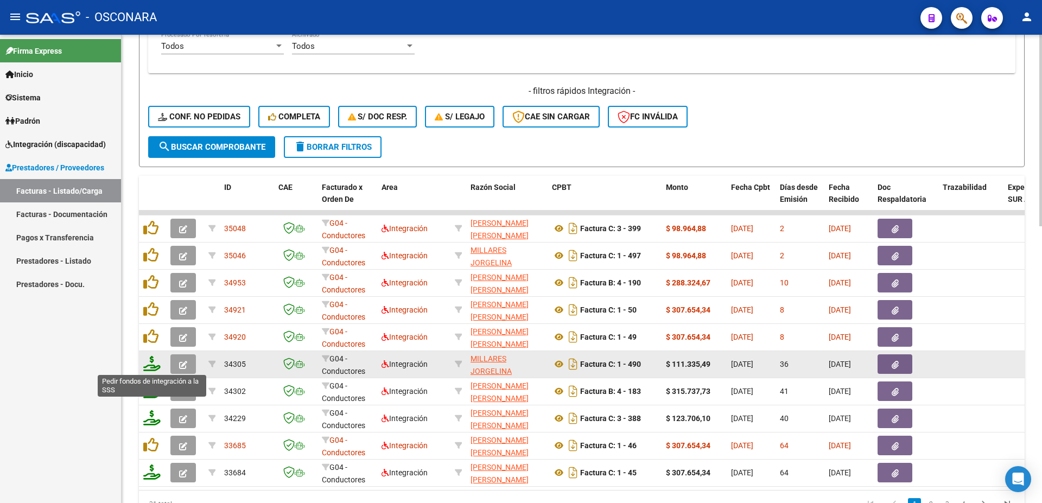
click at [154, 365] on icon at bounding box center [151, 363] width 17 height 15
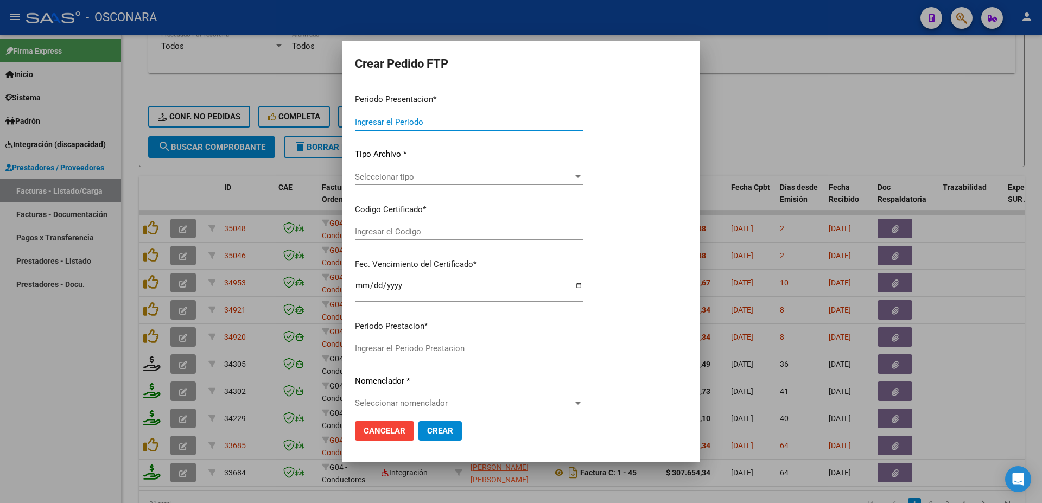
type input "202508"
type input "202507"
type input "$ 111.335,49"
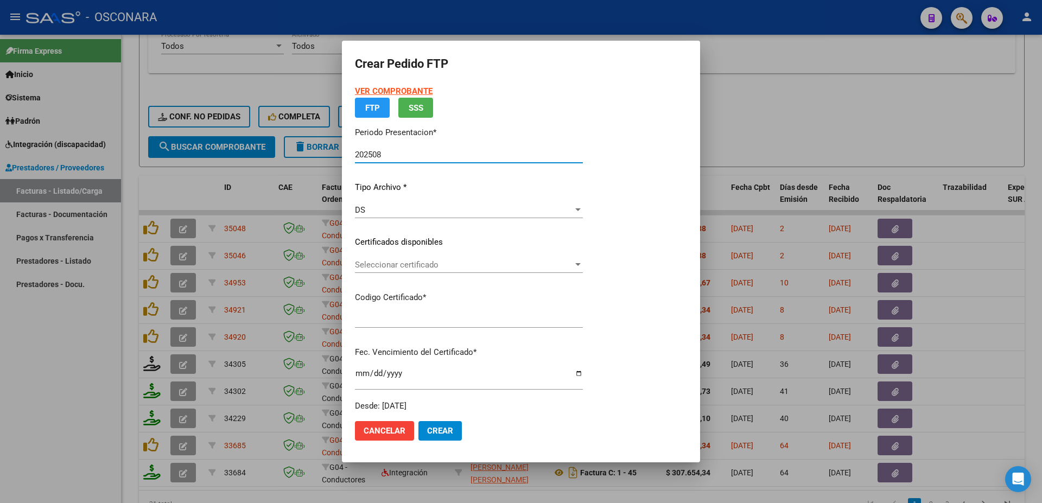
type input "arg01000560330392022102120271021bs389"
type input "[DATE]"
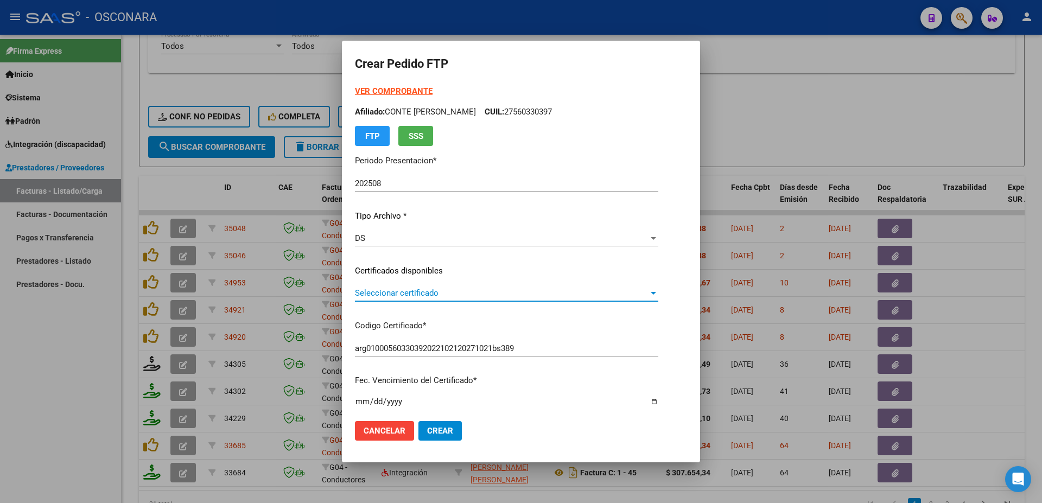
click at [429, 296] on span "Seleccionar certificado" at bounding box center [502, 293] width 294 height 10
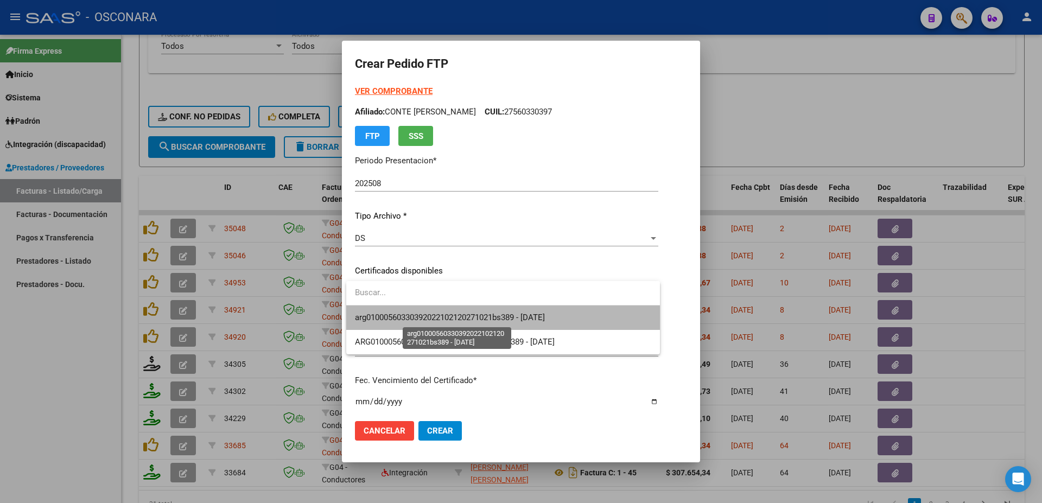
click at [444, 321] on span "arg01000560330392022102120271021bs389 - [DATE]" at bounding box center [450, 318] width 190 height 10
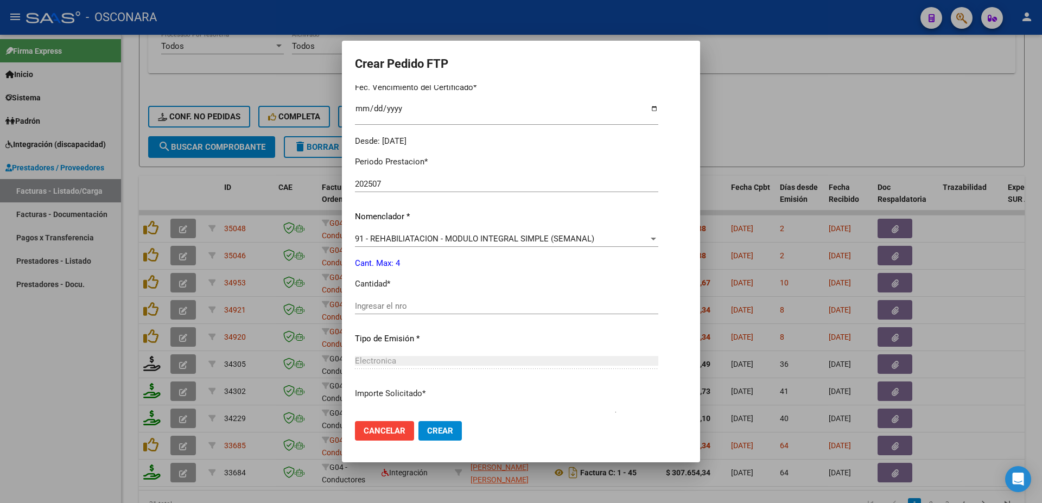
scroll to position [363, 0]
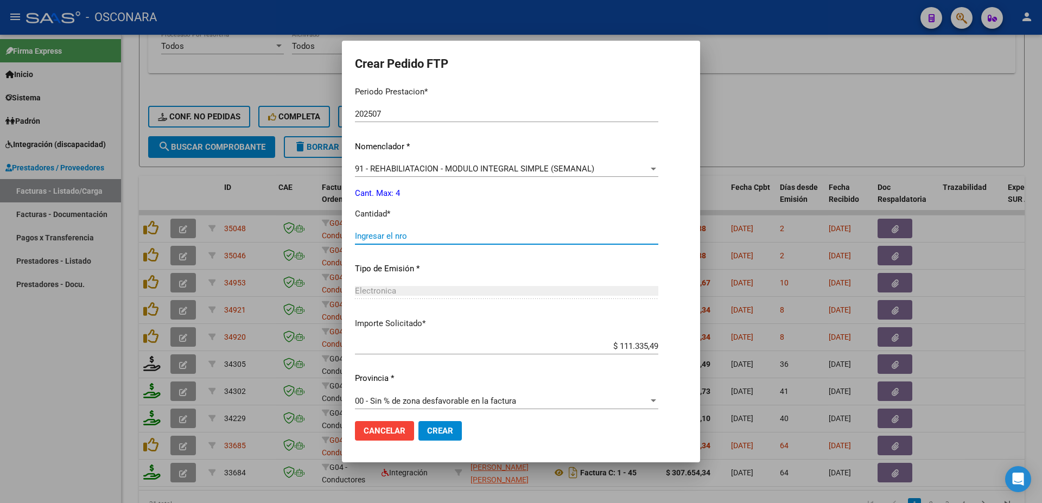
click at [388, 233] on input "Ingresar el nro" at bounding box center [507, 236] width 304 height 10
type input "4"
click at [439, 428] on span "Crear" at bounding box center [440, 431] width 26 height 10
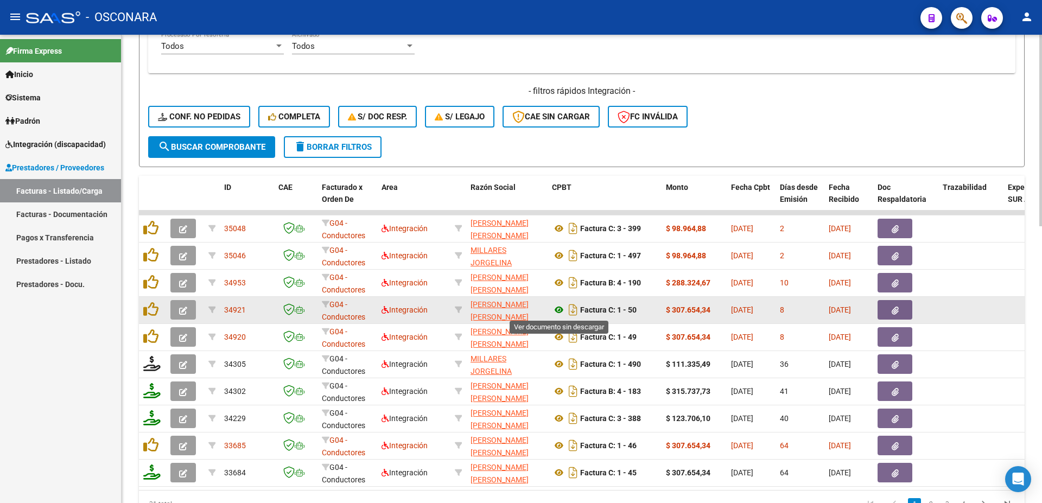
click at [559, 307] on icon at bounding box center [559, 310] width 14 height 13
click at [899, 311] on icon "button" at bounding box center [895, 311] width 7 height 8
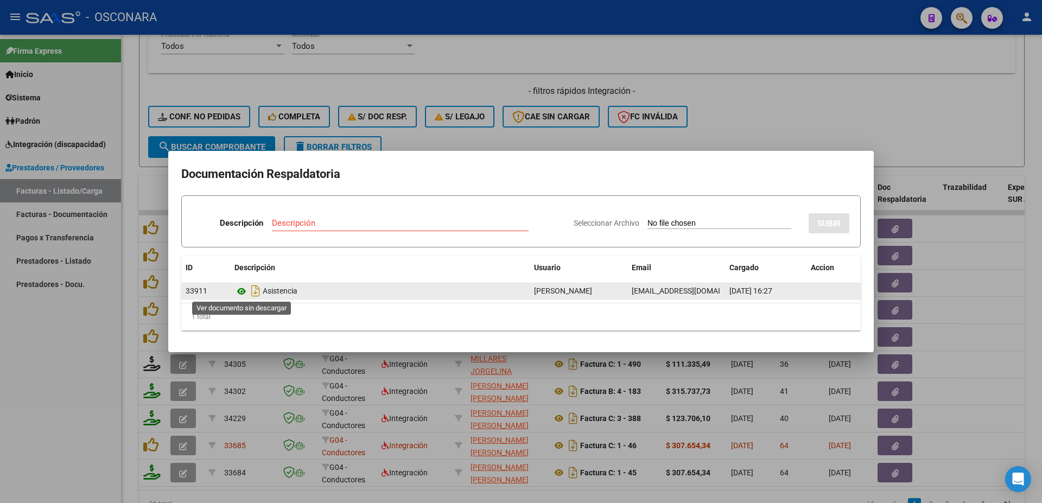
click at [241, 292] on icon at bounding box center [242, 291] width 14 height 13
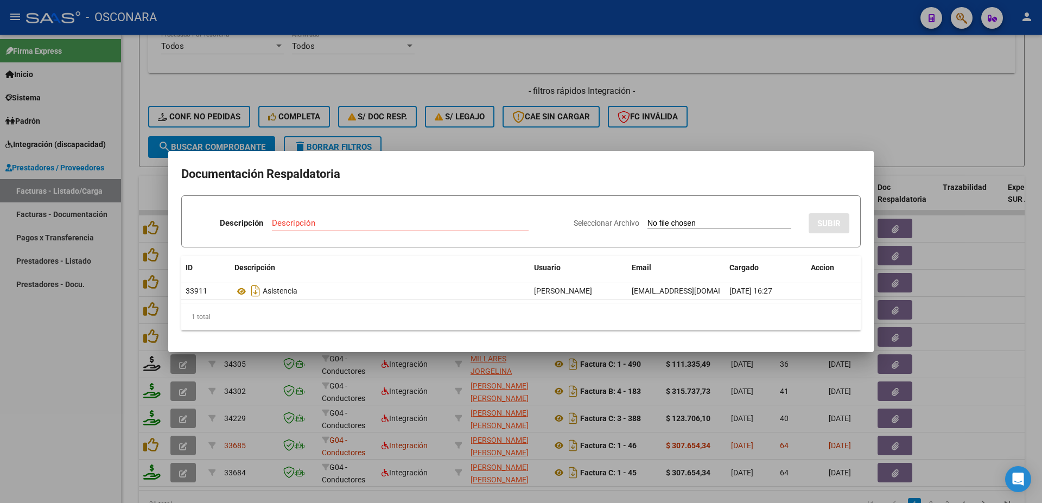
click at [1025, 298] on div at bounding box center [521, 251] width 1042 height 503
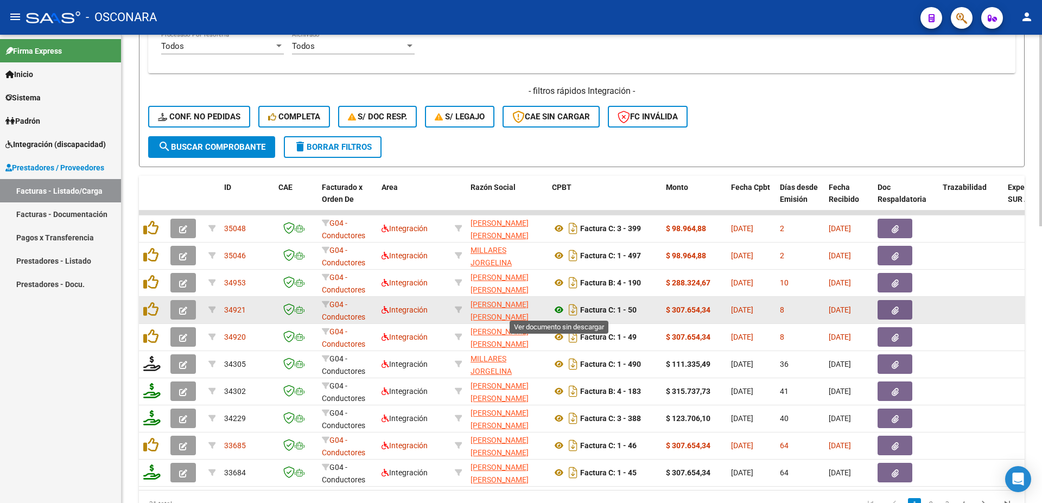
click at [561, 309] on icon at bounding box center [559, 310] width 14 height 13
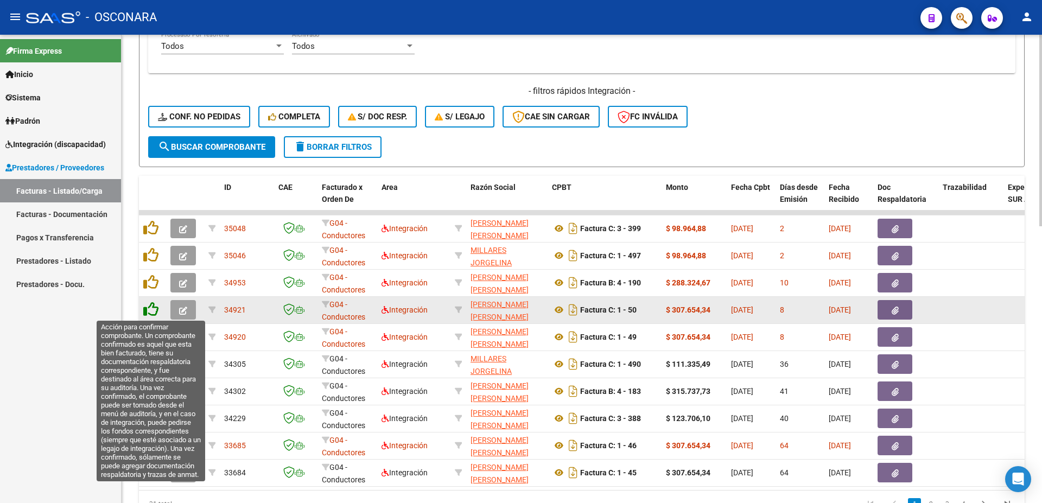
click at [148, 312] on icon at bounding box center [150, 309] width 15 height 15
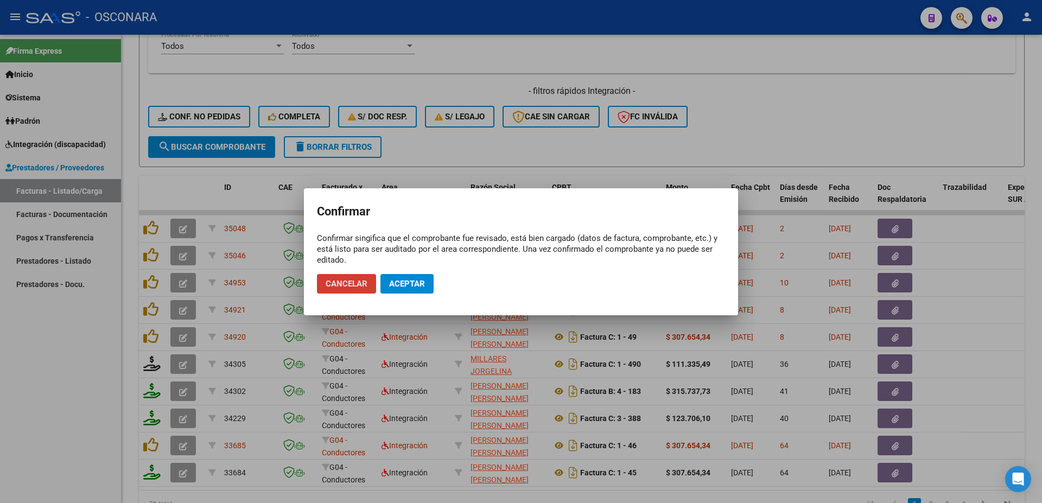
click at [412, 292] on button "Aceptar" at bounding box center [407, 284] width 53 height 20
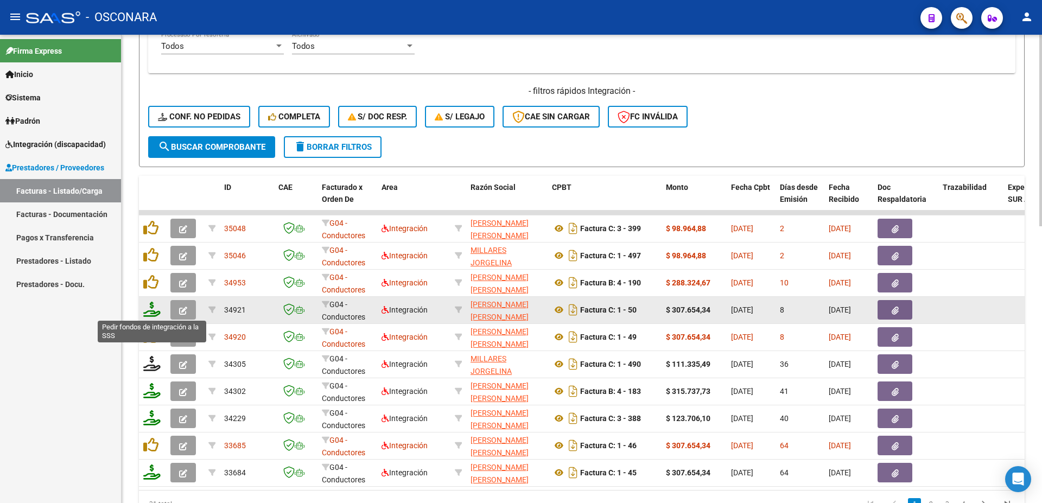
click at [150, 316] on icon at bounding box center [151, 309] width 17 height 15
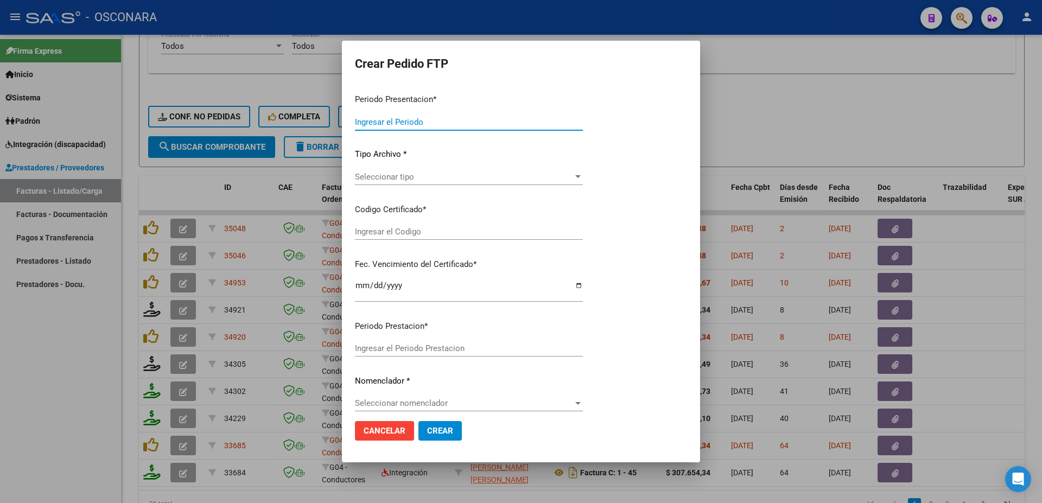
type input "202508"
type input "$ 307.654,34"
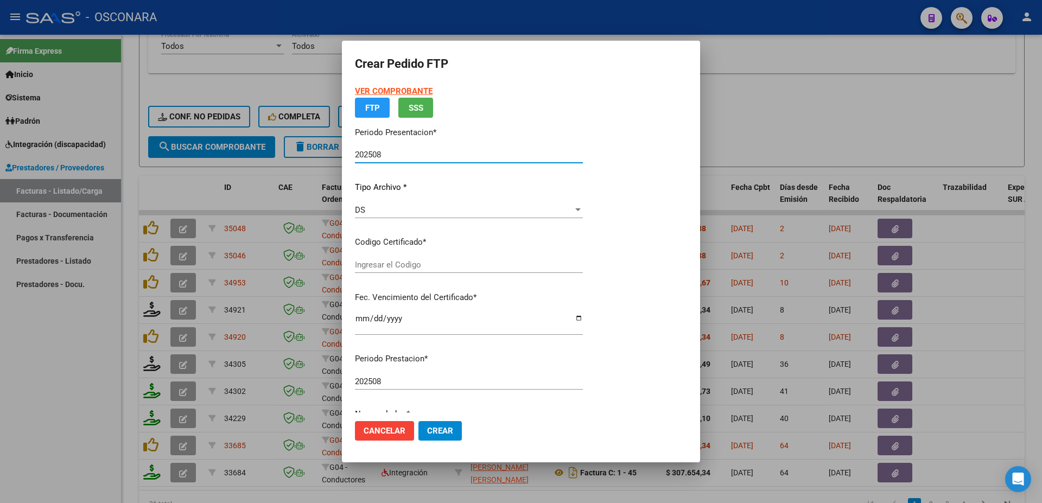
type input "arg01000560330392022102120271021bs389"
type input "[DATE]"
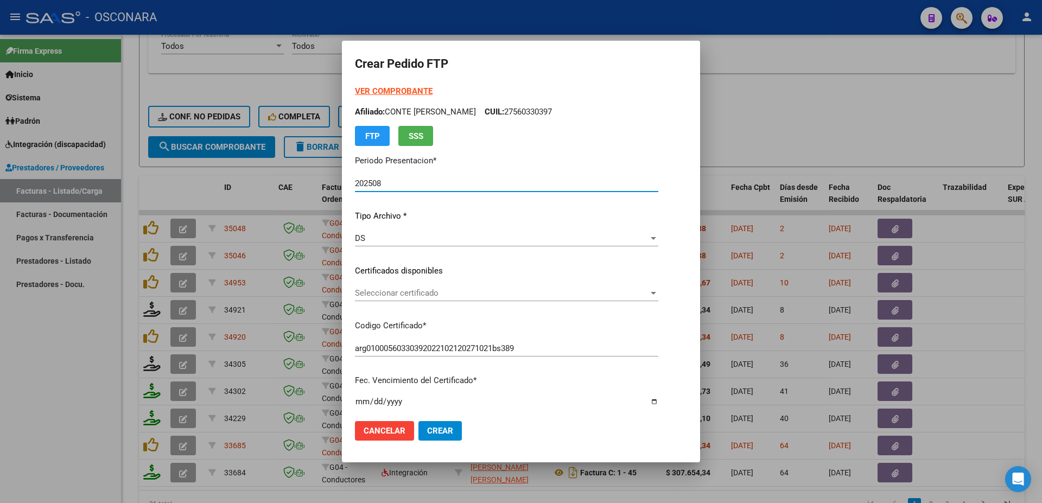
click at [458, 296] on span "Seleccionar certificado" at bounding box center [502, 293] width 294 height 10
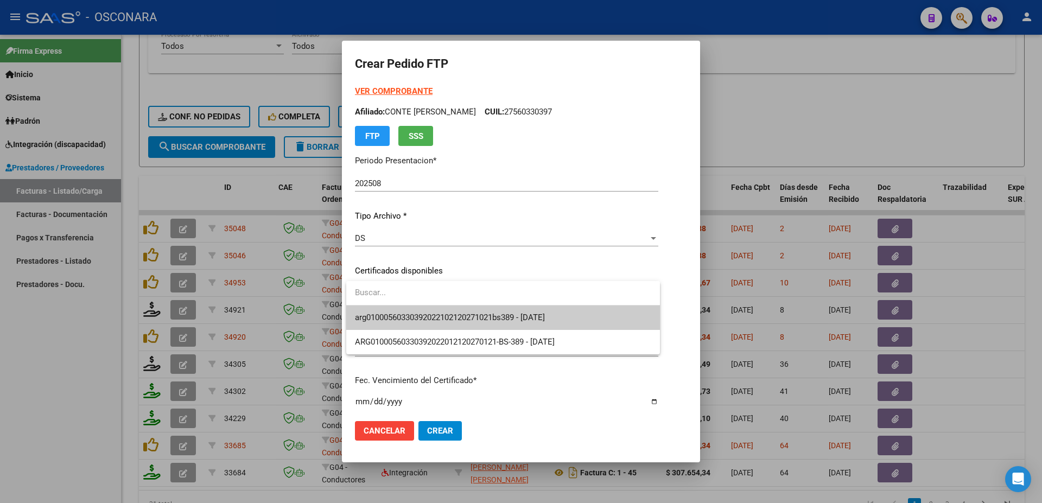
click at [504, 312] on span "arg01000560330392022102120271021bs389 - [DATE]" at bounding box center [503, 318] width 296 height 24
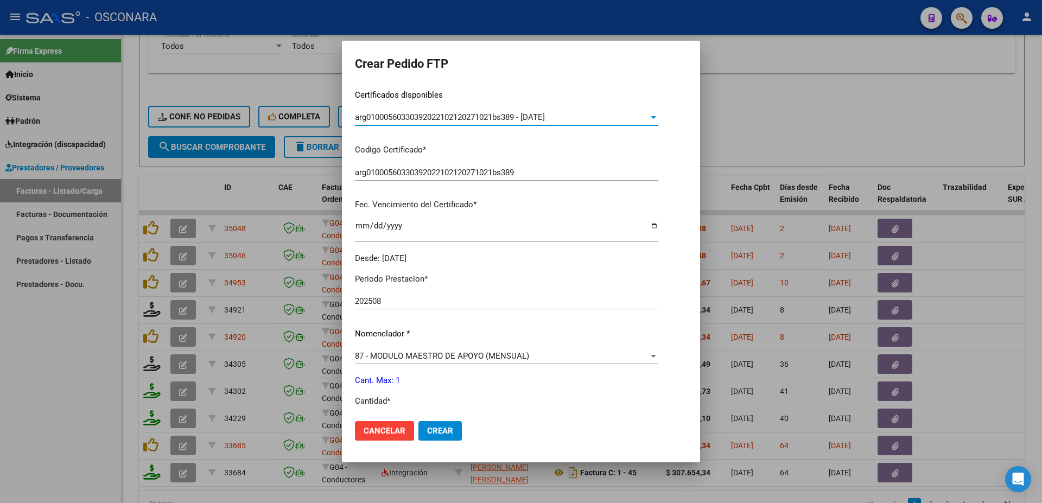
scroll to position [293, 0]
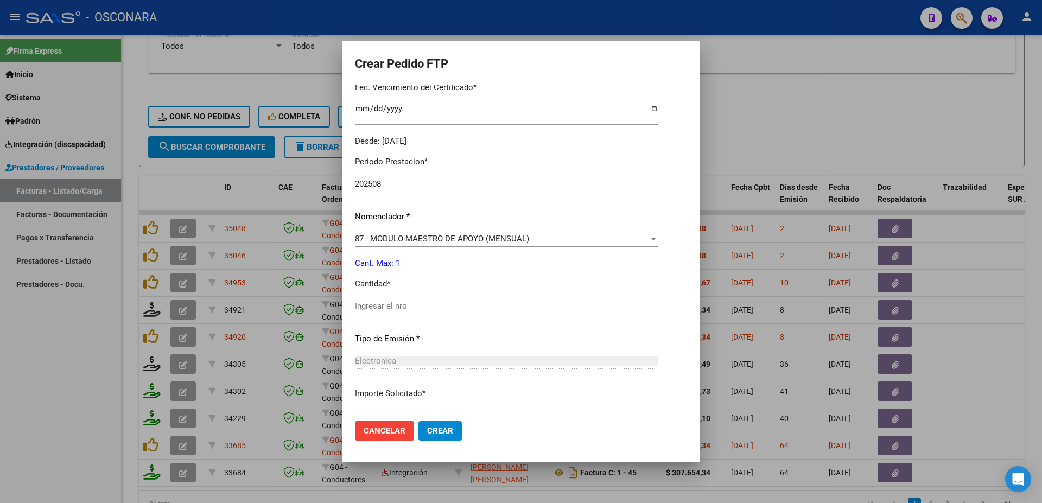
click at [389, 301] on input "Ingresar el nro" at bounding box center [507, 306] width 304 height 10
type input "1"
click at [431, 427] on span "Crear" at bounding box center [440, 431] width 26 height 10
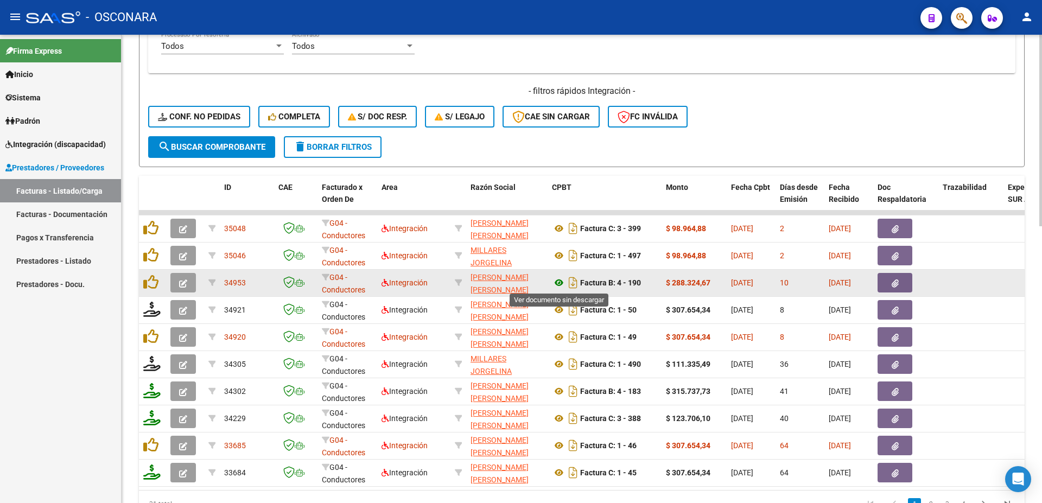
click at [560, 282] on icon at bounding box center [559, 282] width 14 height 13
click at [893, 285] on icon "button" at bounding box center [895, 284] width 7 height 8
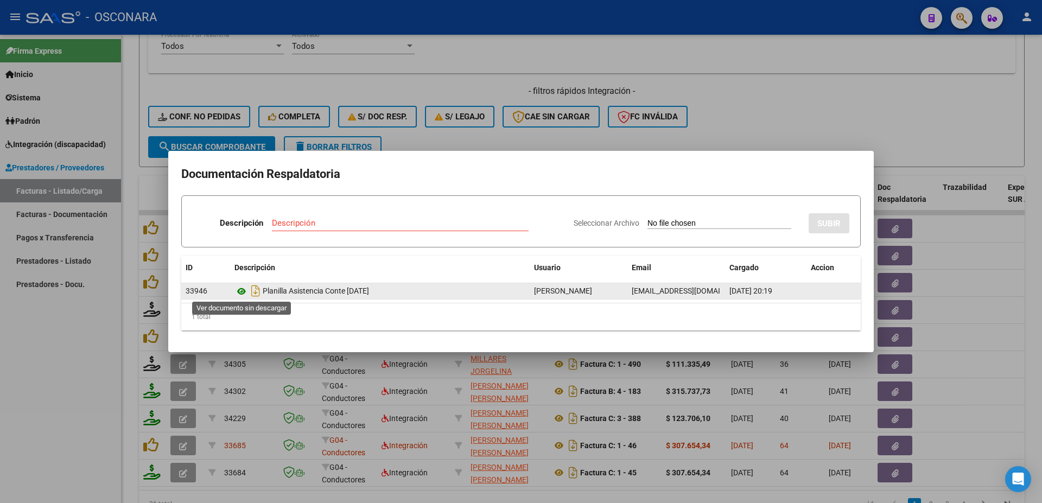
click at [244, 290] on icon at bounding box center [242, 291] width 14 height 13
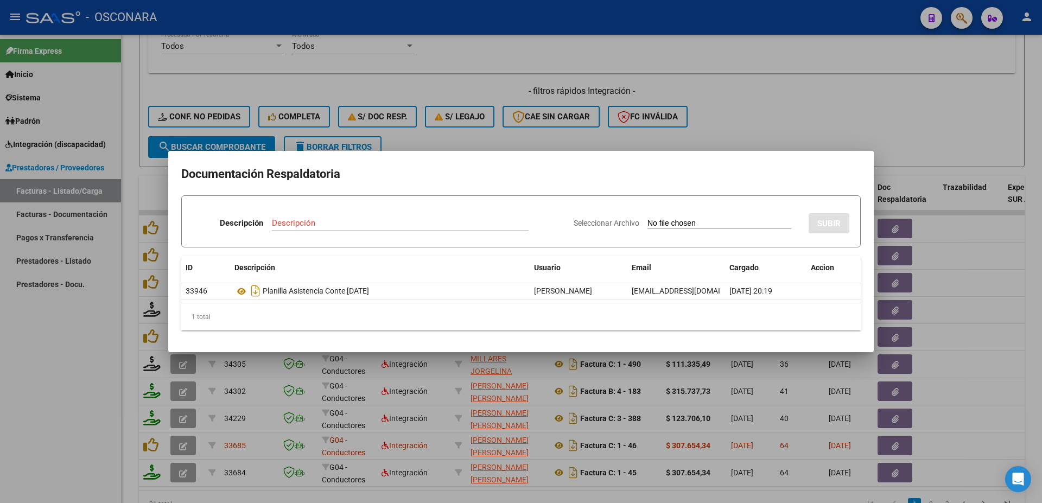
click at [991, 272] on div at bounding box center [521, 251] width 1042 height 503
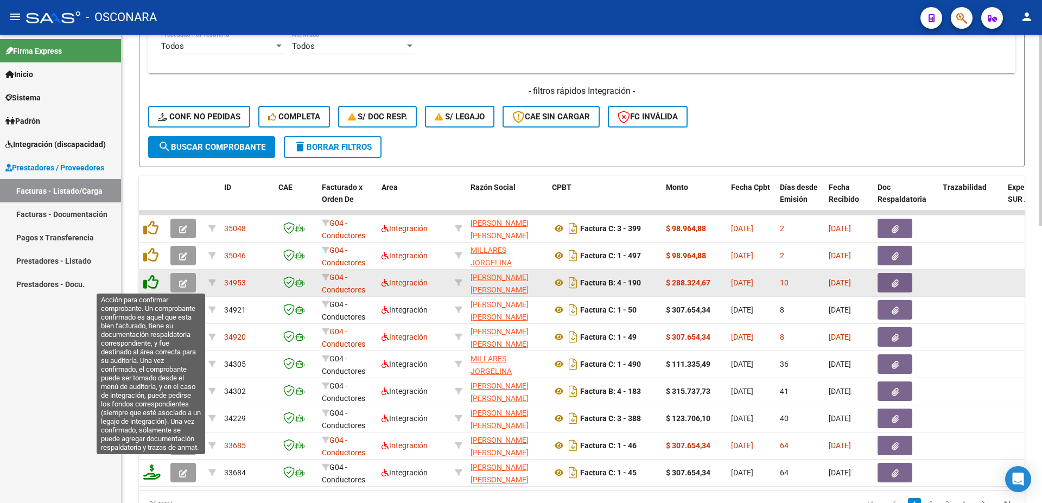
click at [151, 283] on icon at bounding box center [150, 282] width 15 height 15
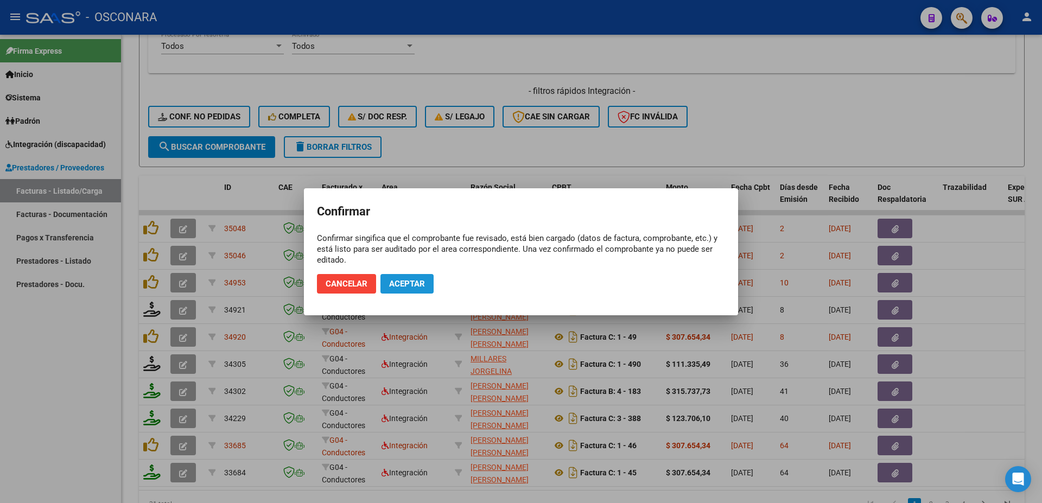
click at [415, 285] on span "Aceptar" at bounding box center [407, 284] width 36 height 10
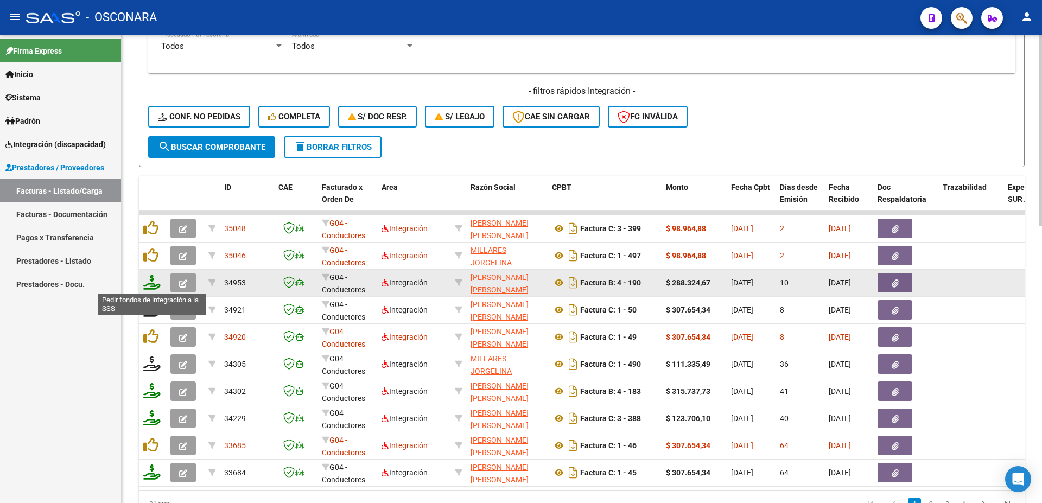
click at [155, 285] on icon at bounding box center [151, 282] width 17 height 15
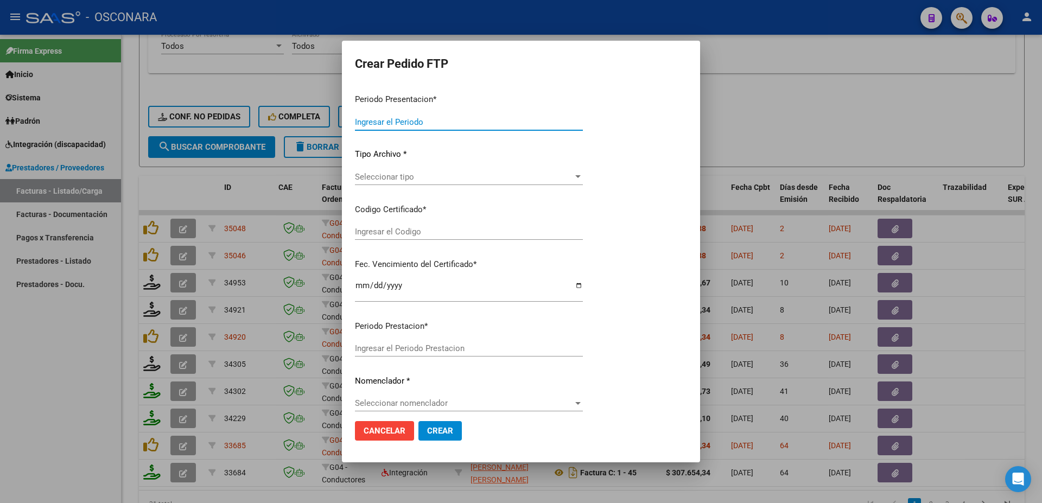
type input "202508"
type input "$ 288.324,67"
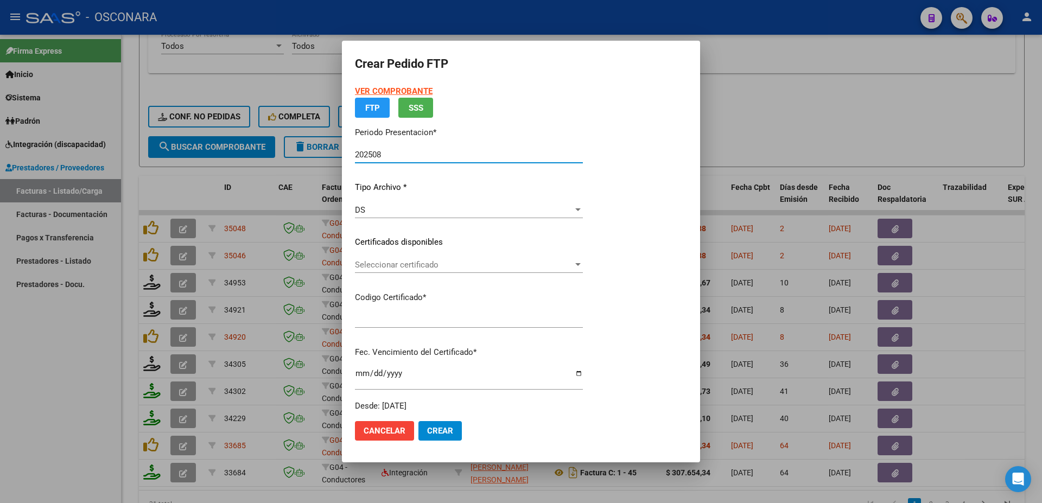
type input "arg01000560330392022102120271021bs389"
type input "[DATE]"
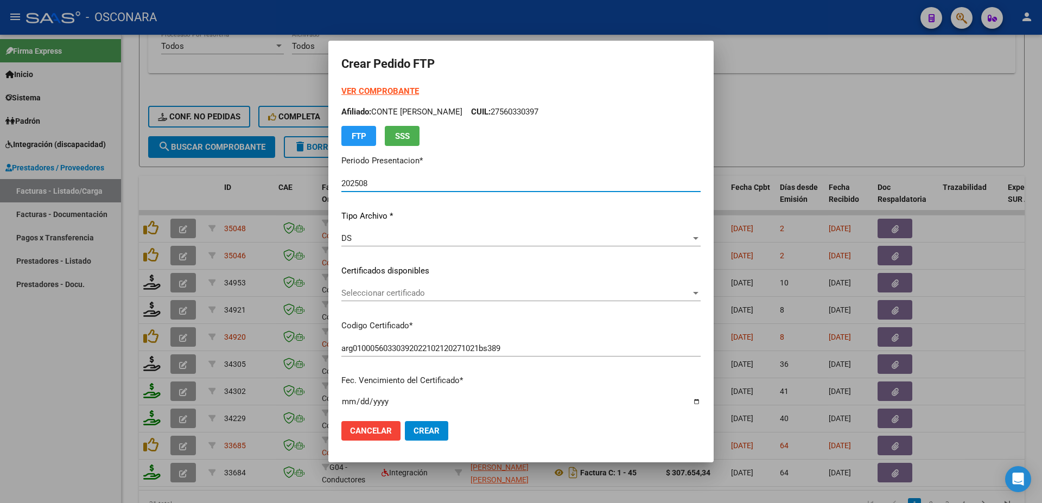
click at [436, 296] on span "Seleccionar certificado" at bounding box center [517, 293] width 350 height 10
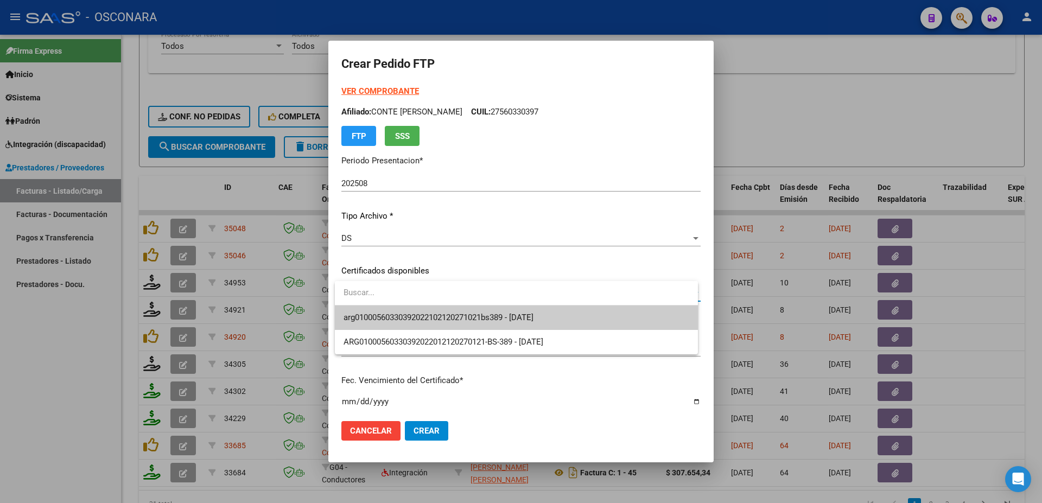
click at [444, 309] on span "arg01000560330392022102120271021bs389 - [DATE]" at bounding box center [517, 318] width 346 height 24
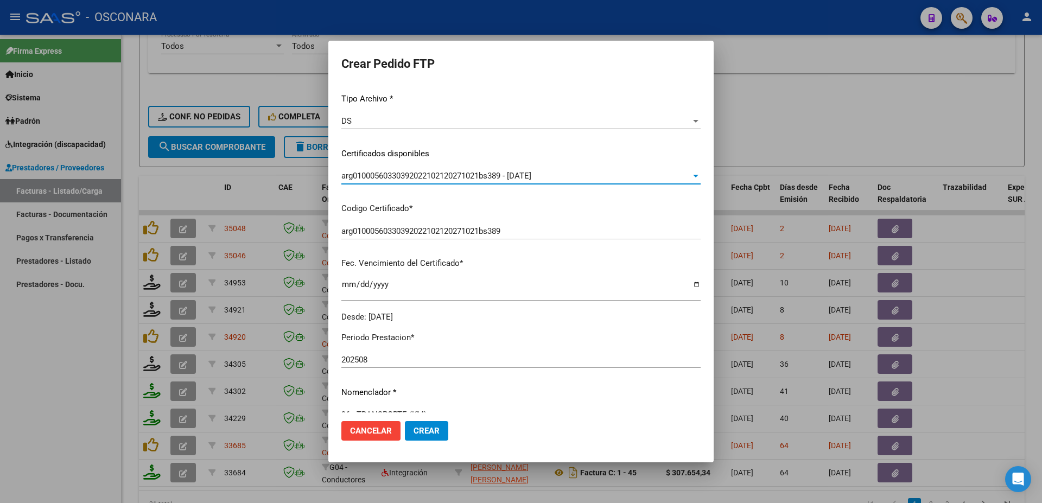
scroll to position [235, 0]
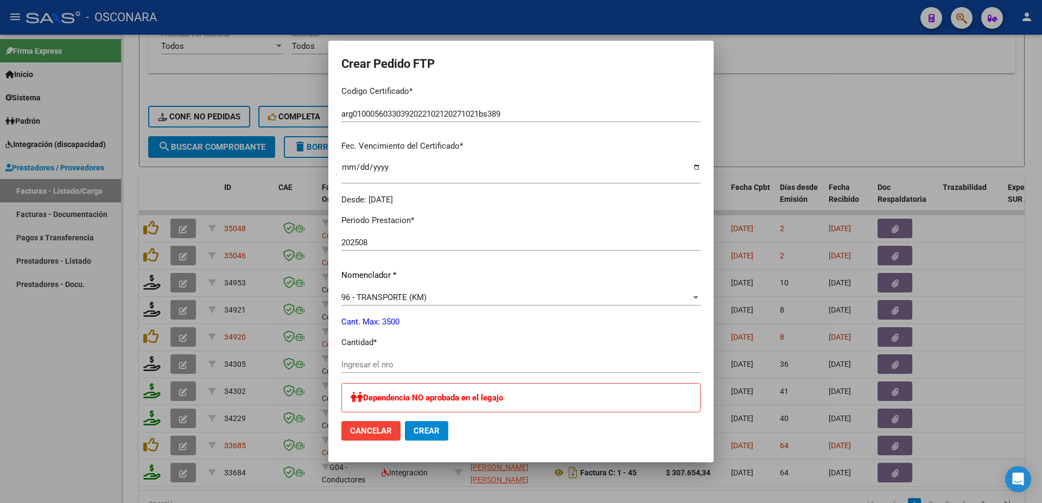
click at [376, 360] on input "Ingresar el nro" at bounding box center [521, 365] width 359 height 10
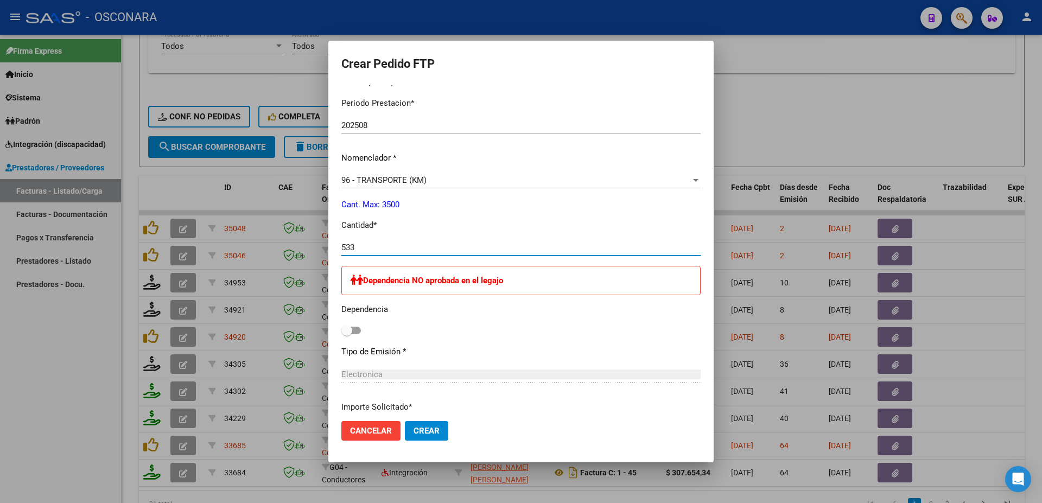
scroll to position [469, 0]
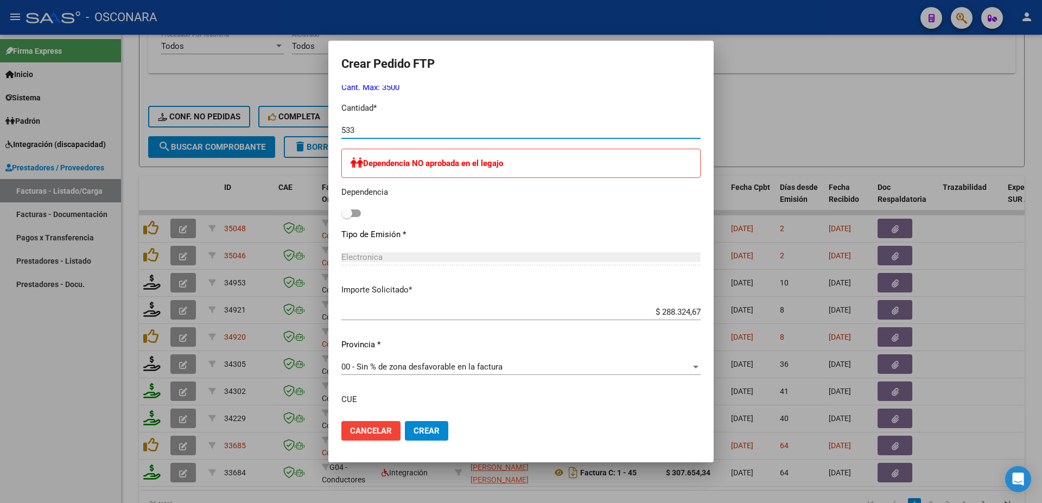
type input "533"
click at [440, 431] on span "Crear" at bounding box center [427, 431] width 26 height 10
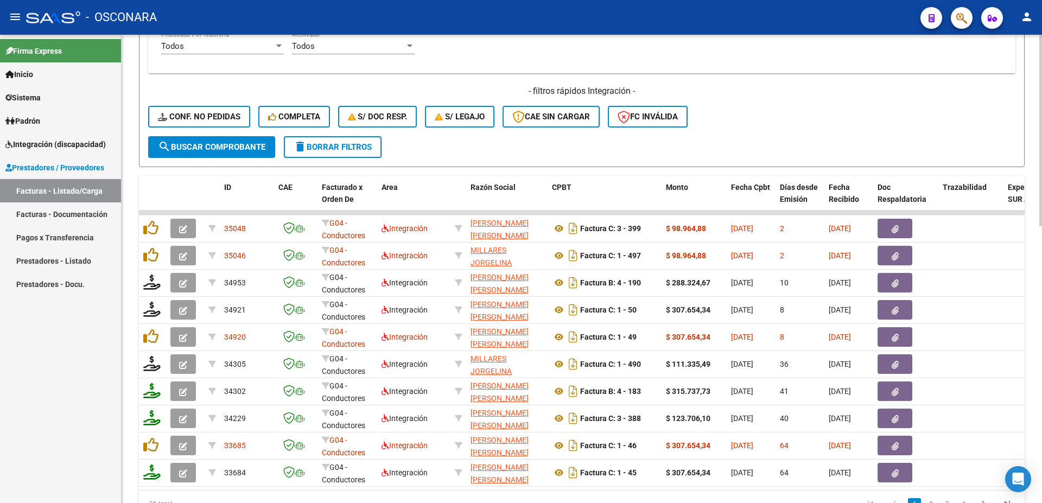
scroll to position [384, 0]
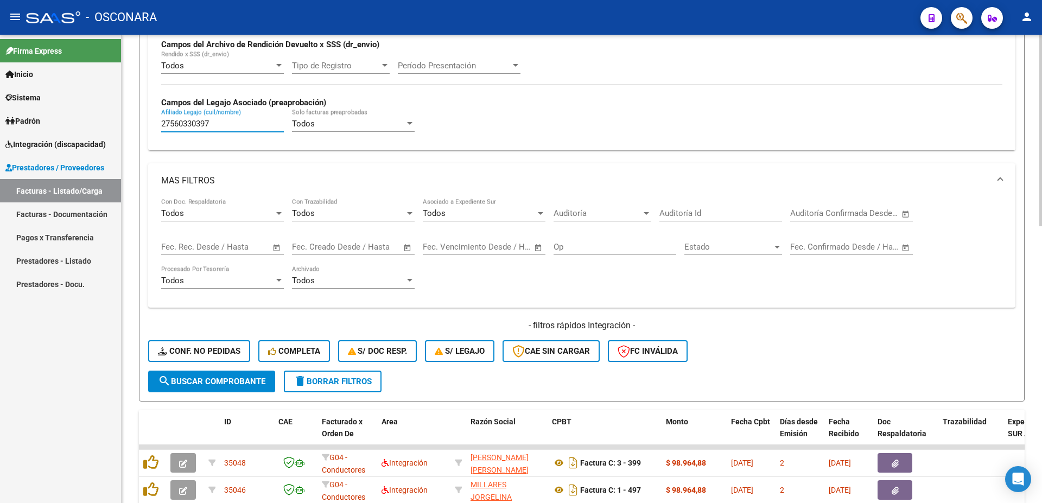
drag, startPoint x: 214, startPoint y: 124, endPoint x: 0, endPoint y: 52, distance: 226.0
click at [161, 119] on input "27560330397" at bounding box center [222, 124] width 123 height 10
paste input "20291607358"
type input "20291607358"
click at [216, 389] on button "search Buscar Comprobante" at bounding box center [211, 382] width 127 height 22
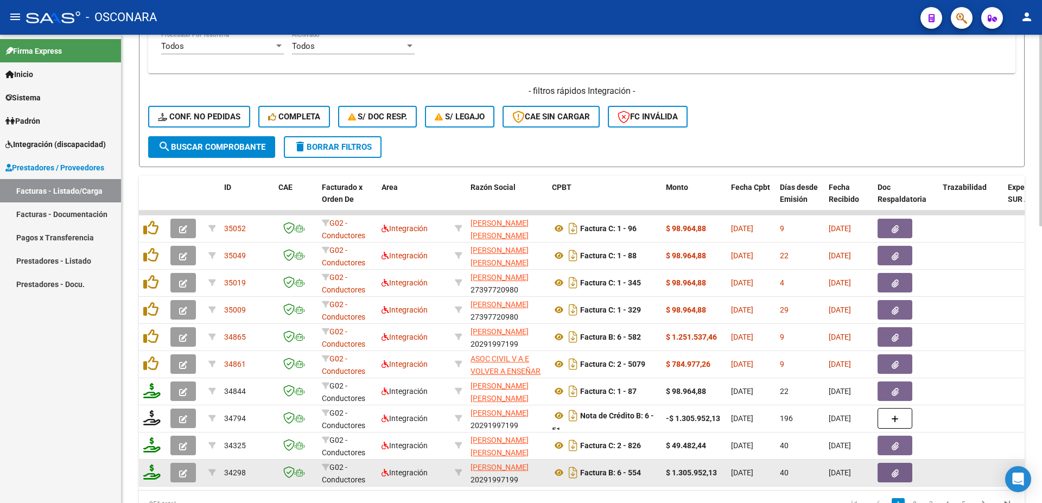
scroll to position [677, 0]
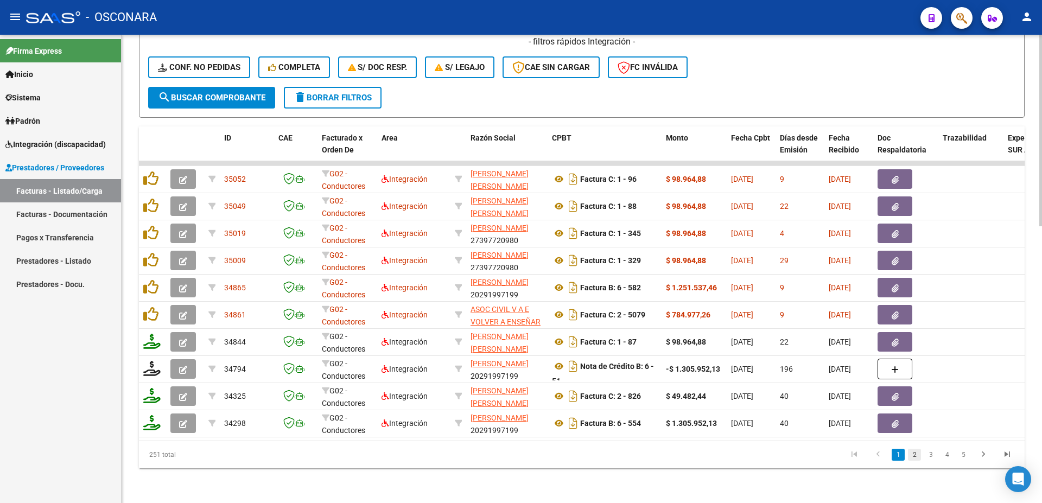
click at [915, 453] on link "2" at bounding box center [914, 455] width 13 height 12
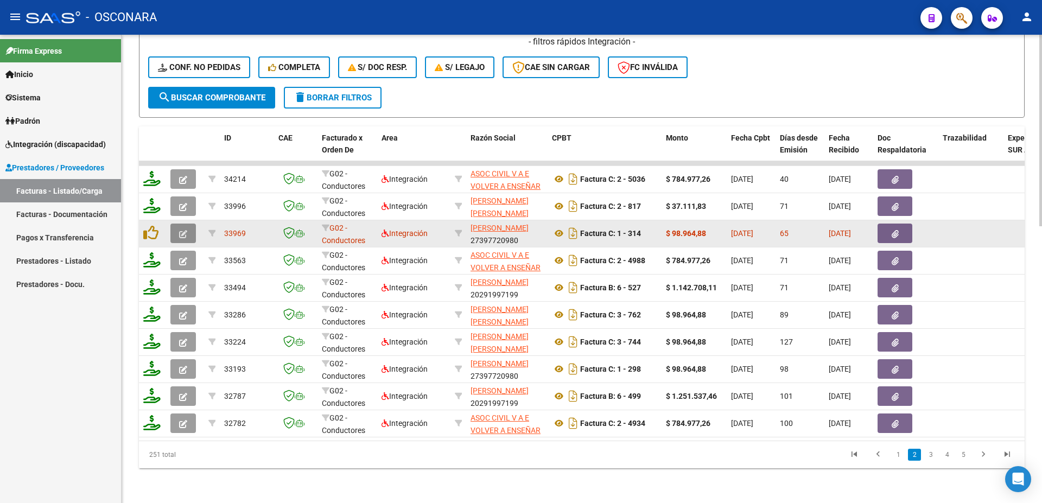
click at [180, 230] on icon "button" at bounding box center [183, 234] width 8 height 8
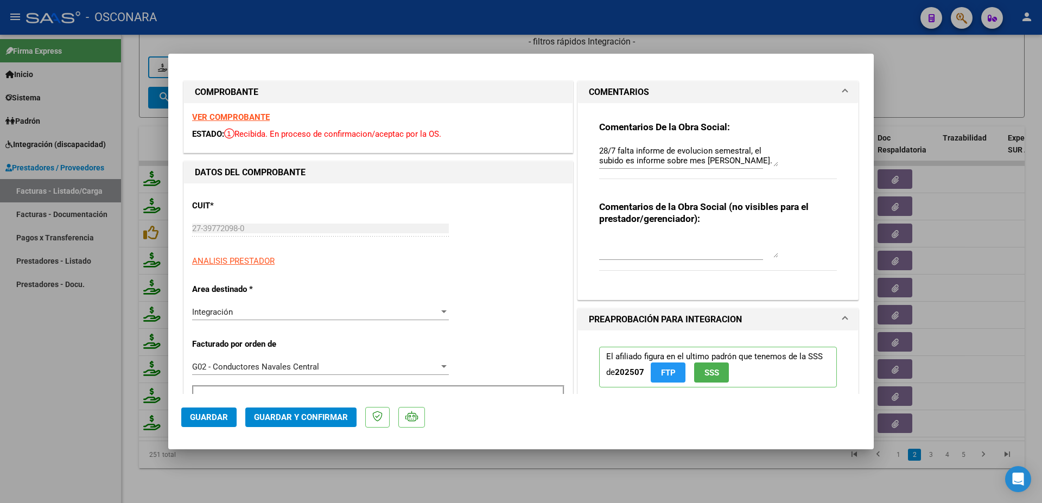
click at [770, 164] on textarea "28/7 falta informe de evolucion semestral, el subido es informe sobre mes [PERS…" at bounding box center [688, 156] width 179 height 22
click at [915, 87] on div at bounding box center [521, 251] width 1042 height 503
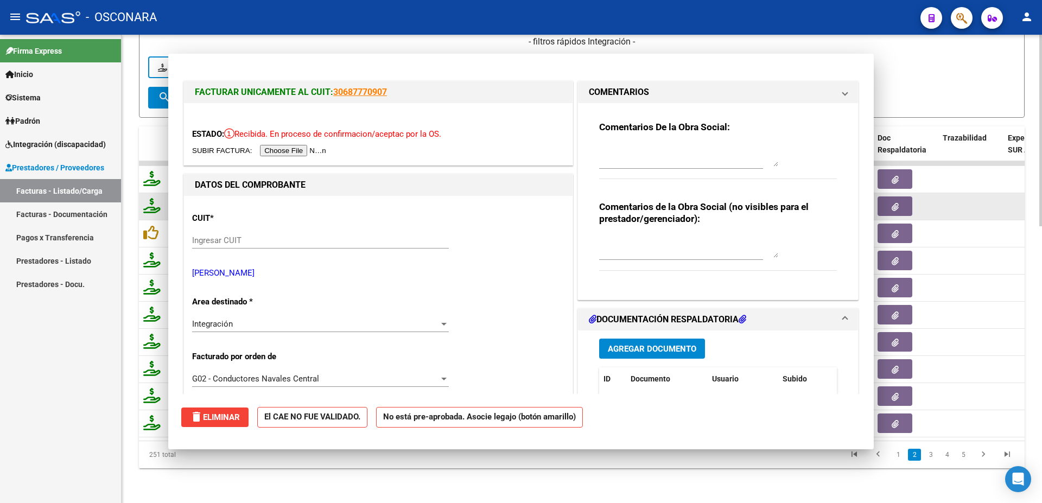
scroll to position [0, 0]
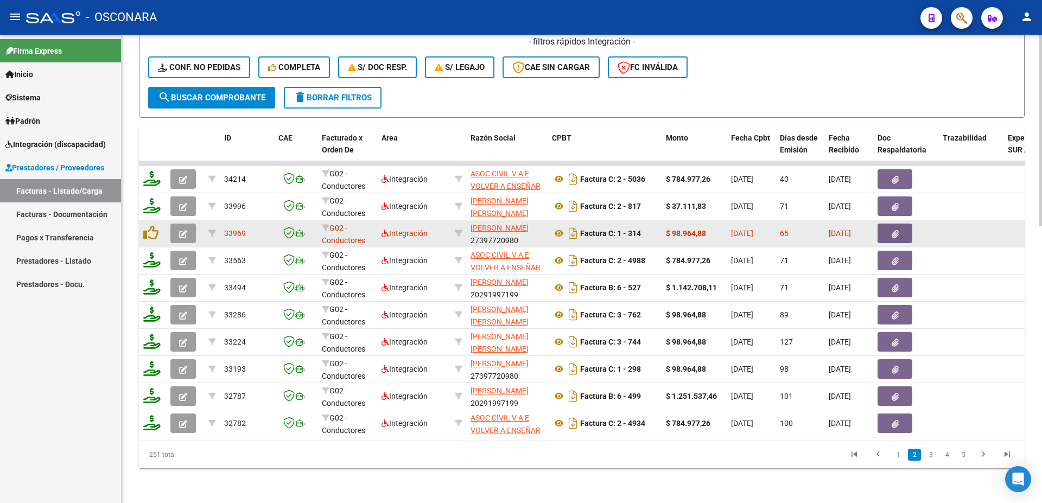
click at [895, 230] on icon "button" at bounding box center [895, 234] width 7 height 8
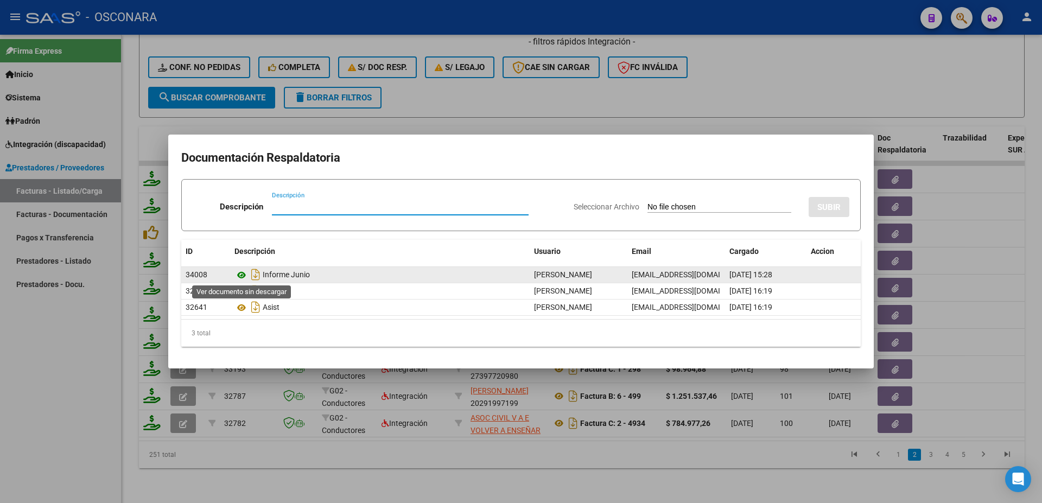
click at [241, 273] on icon at bounding box center [242, 275] width 14 height 13
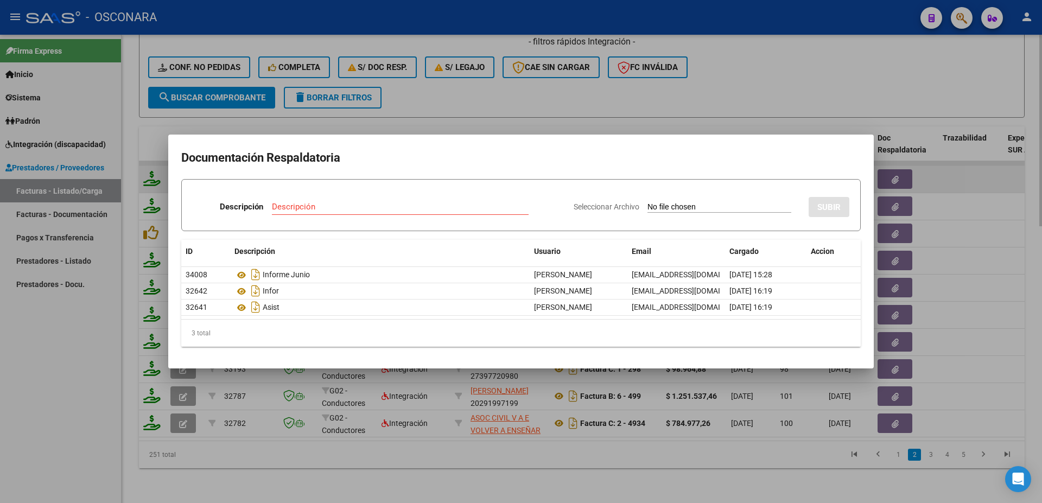
click at [957, 166] on div at bounding box center [521, 251] width 1042 height 503
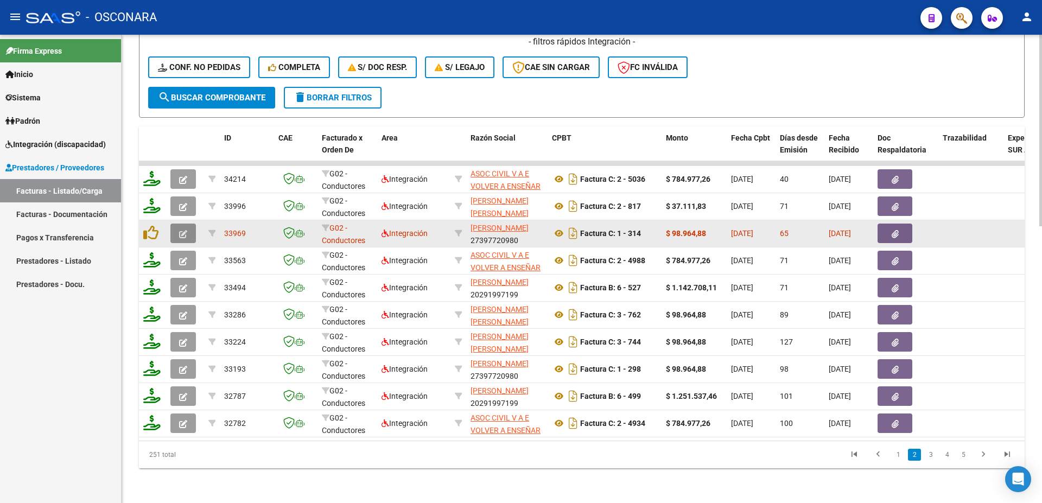
click at [185, 230] on icon "button" at bounding box center [183, 234] width 8 height 8
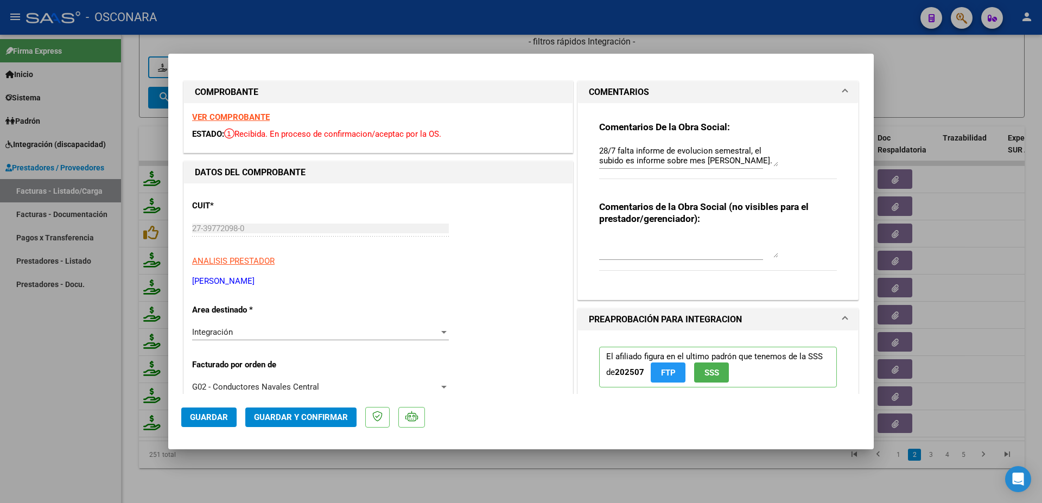
click at [1009, 187] on div at bounding box center [521, 251] width 1042 height 503
type input "$ 0,00"
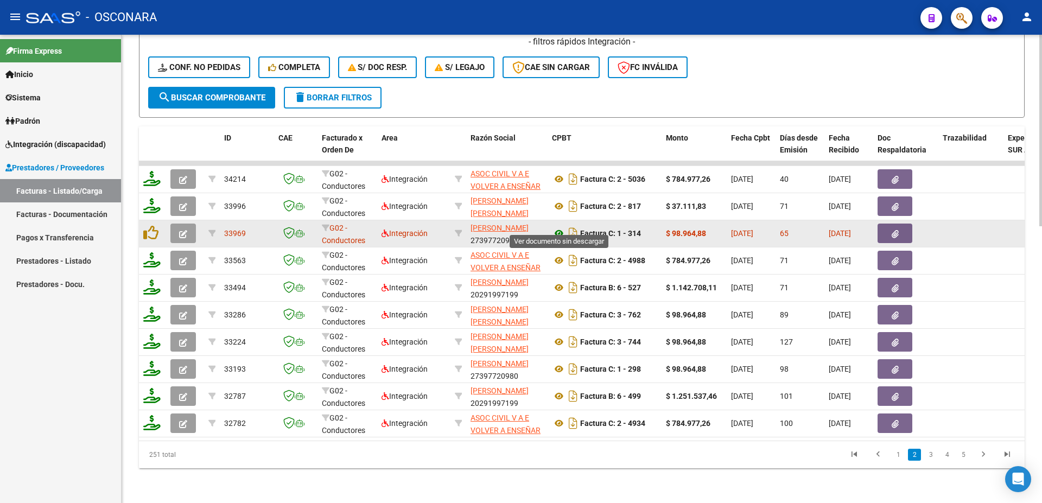
click at [560, 227] on icon at bounding box center [559, 233] width 14 height 13
click at [180, 230] on icon "button" at bounding box center [183, 234] width 8 height 8
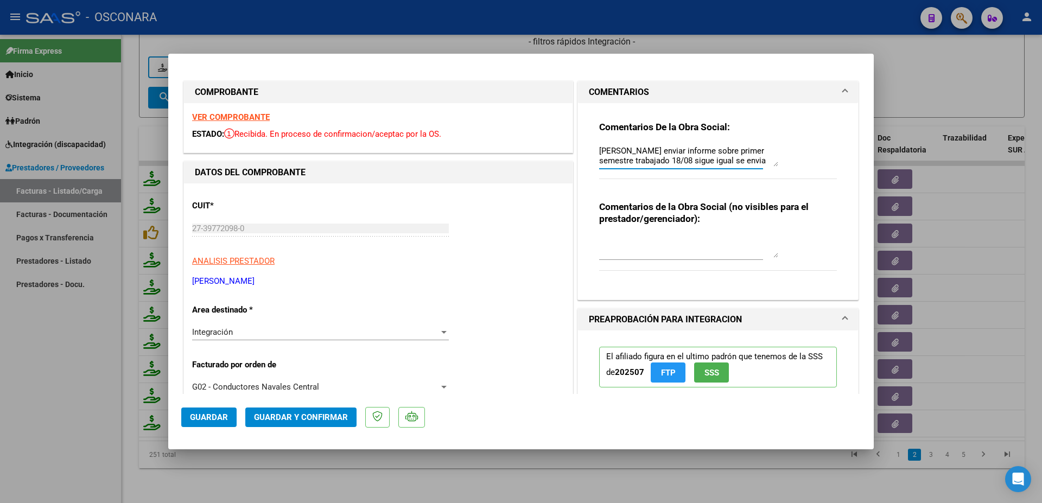
scroll to position [29, 0]
click at [661, 160] on textarea "28/7 falta informe de evolucion semestral, el subido es informe sobre mes [PERS…" at bounding box center [688, 156] width 179 height 22
drag, startPoint x: 700, startPoint y: 165, endPoint x: 659, endPoint y: 157, distance: 42.5
click at [659, 157] on textarea "28/7 falta informe de evolucion semestral, el subido es informe sobre mes [PERS…" at bounding box center [688, 156] width 179 height 22
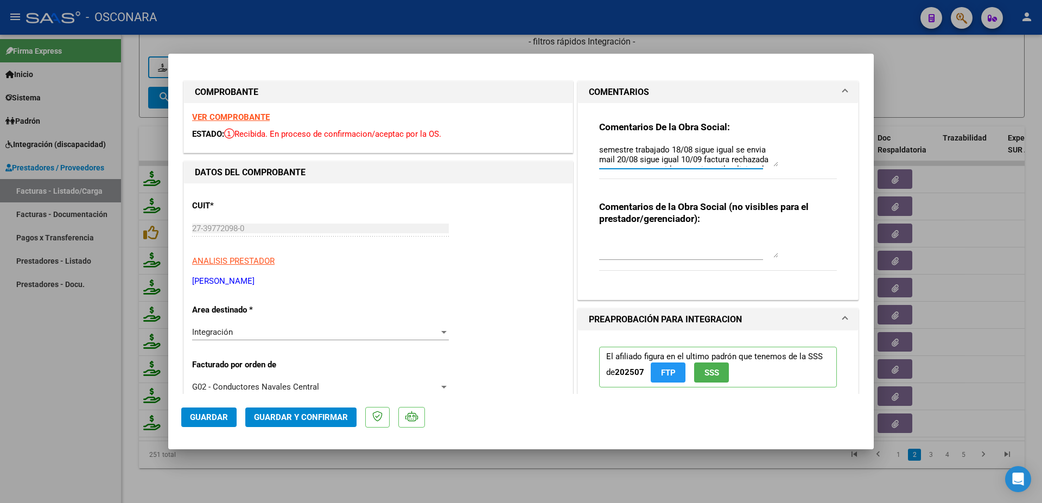
type textarea "28/7 falta informe de evolucion semestral, el subido es informe sobre mes [PERS…"
click at [216, 418] on span "Guardar" at bounding box center [209, 418] width 38 height 10
click at [216, 412] on button "Guardar" at bounding box center [208, 418] width 55 height 20
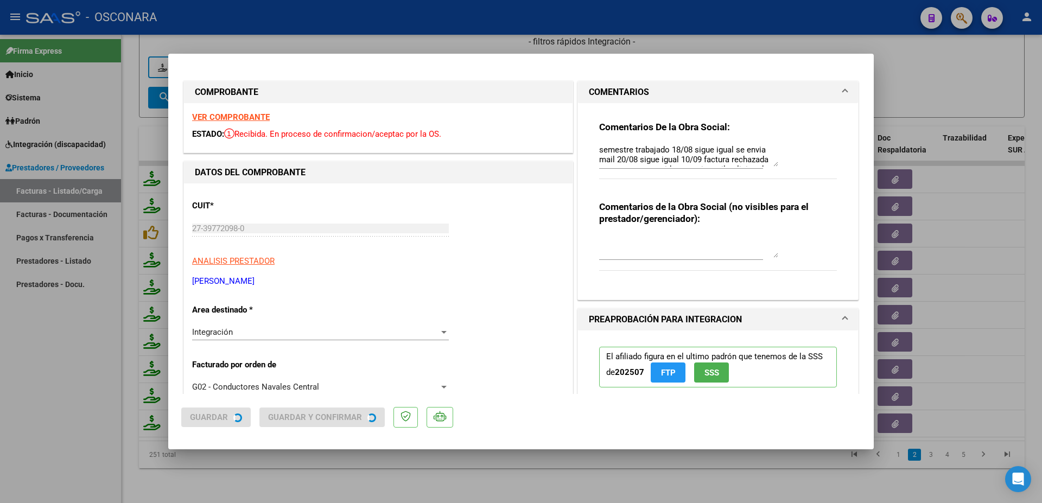
click at [476, 473] on div at bounding box center [521, 251] width 1042 height 503
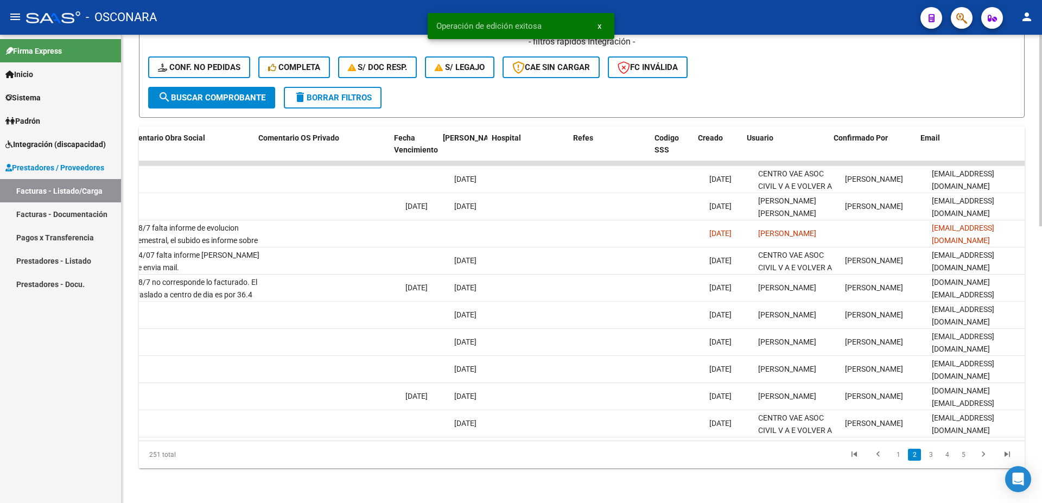
scroll to position [0, 1913]
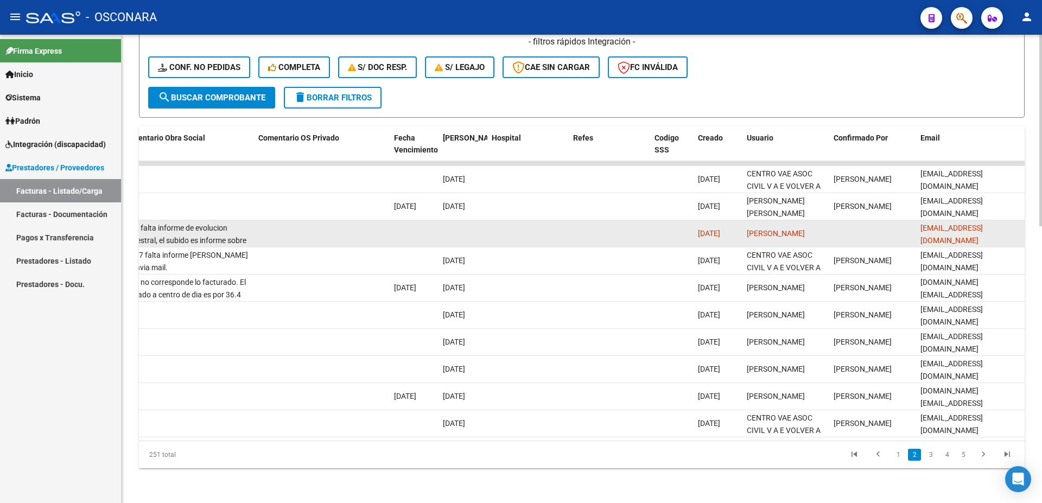
drag, startPoint x: 920, startPoint y: 226, endPoint x: 1023, endPoint y: 225, distance: 103.7
click at [1023, 225] on datatable-body-cell "[EMAIL_ADDRESS][DOMAIN_NAME]" at bounding box center [971, 233] width 109 height 27
copy span "guadalupepereira1996@hotm"
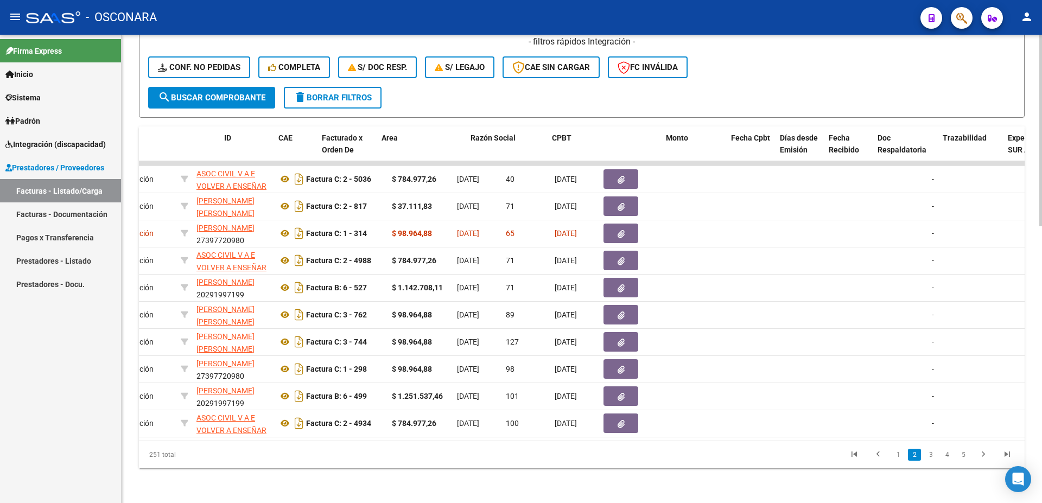
scroll to position [0, 0]
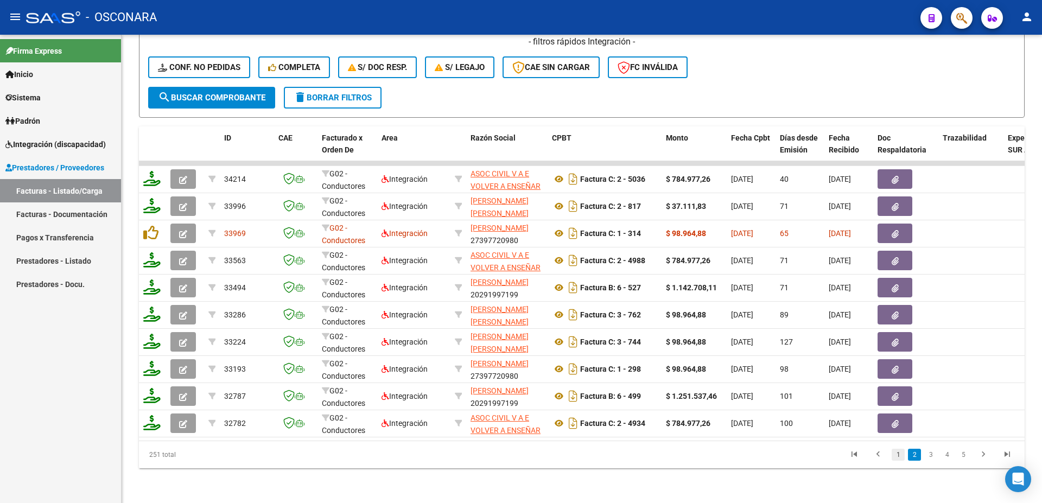
click at [901, 456] on link "1" at bounding box center [898, 455] width 13 height 12
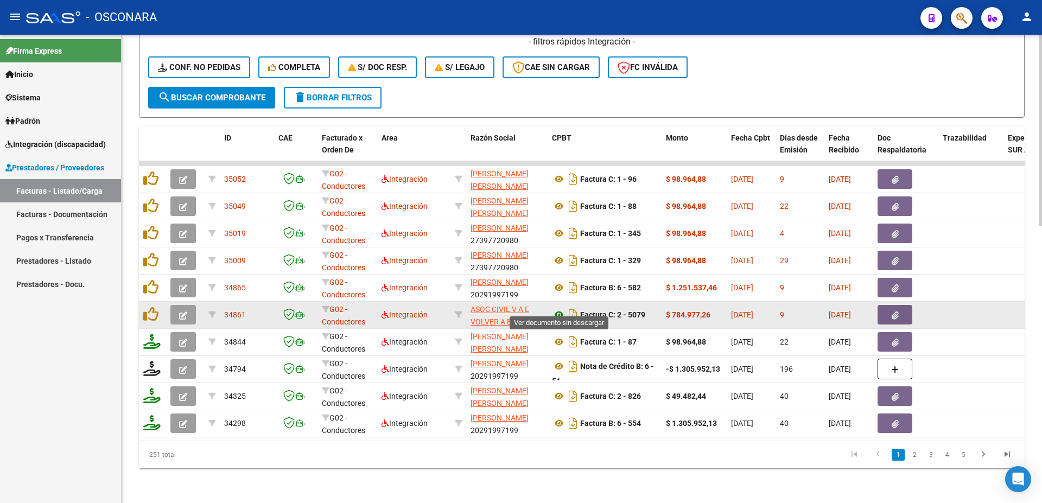
click at [558, 308] on icon at bounding box center [559, 314] width 14 height 13
click at [899, 309] on button "button" at bounding box center [895, 315] width 35 height 20
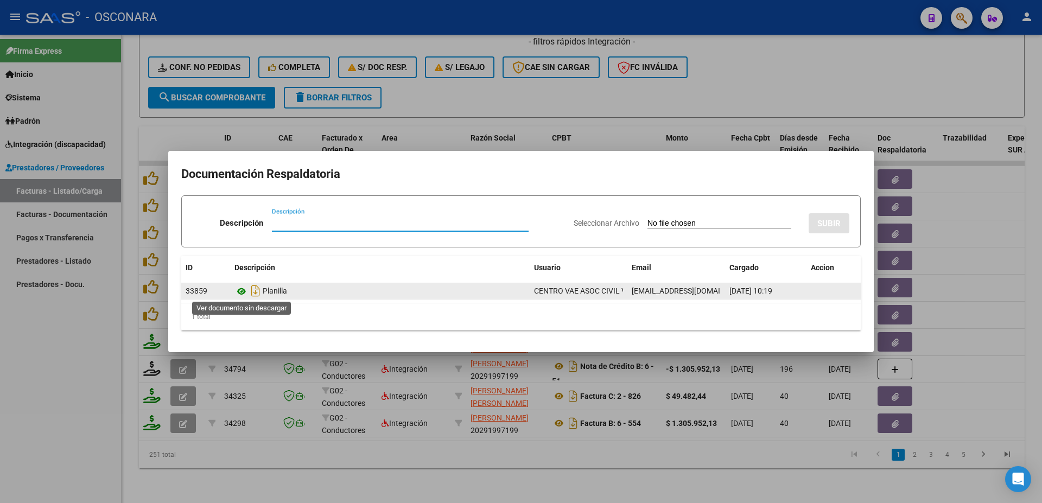
click at [241, 288] on icon at bounding box center [242, 291] width 14 height 13
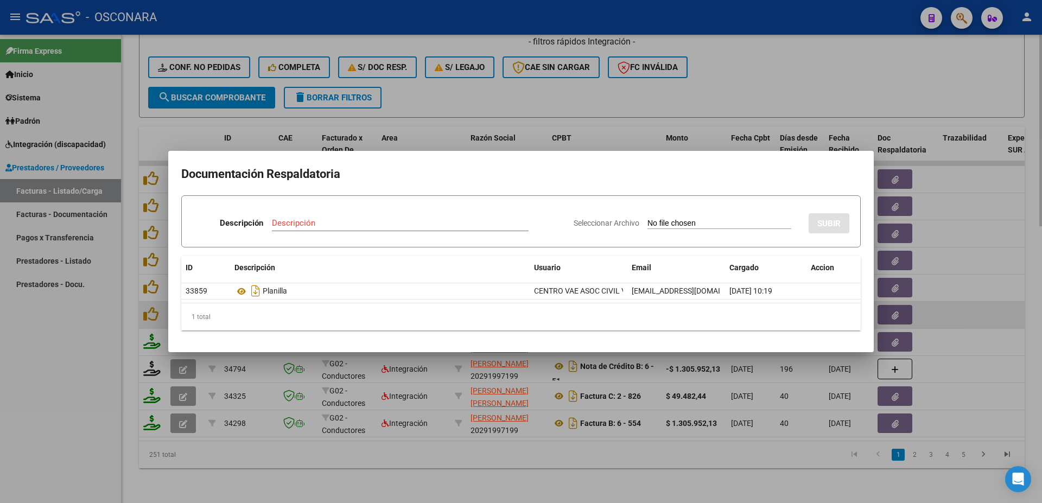
click at [974, 314] on div at bounding box center [521, 251] width 1042 height 503
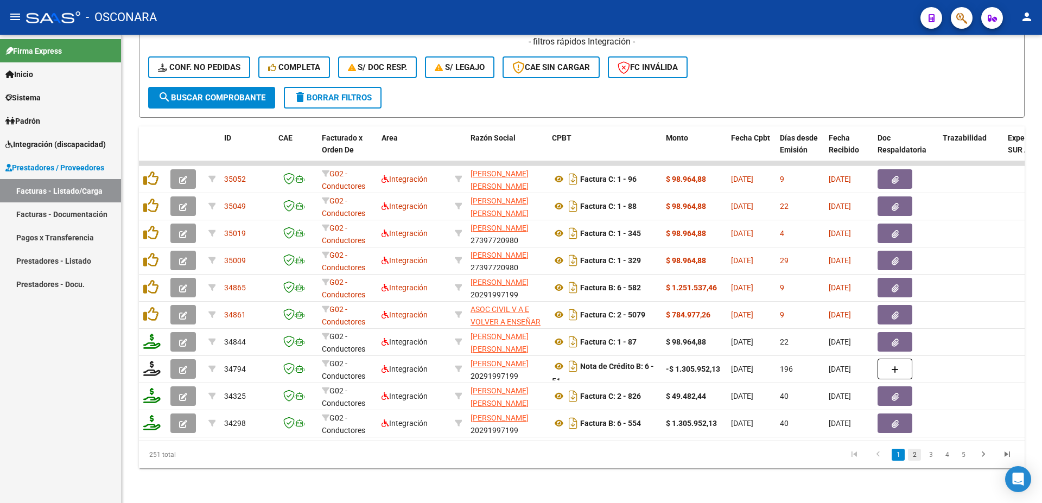
click at [917, 452] on link "2" at bounding box center [914, 455] width 13 height 12
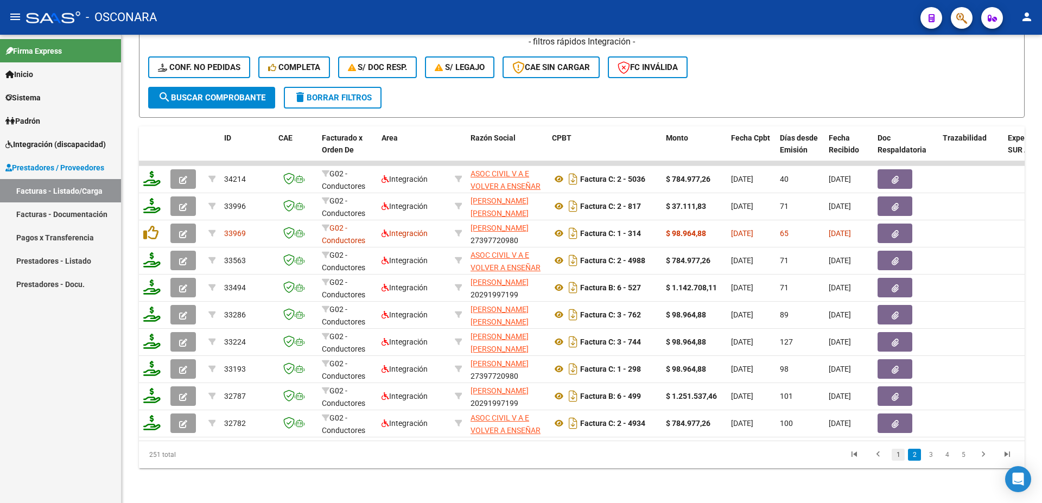
click at [896, 459] on link "1" at bounding box center [898, 455] width 13 height 12
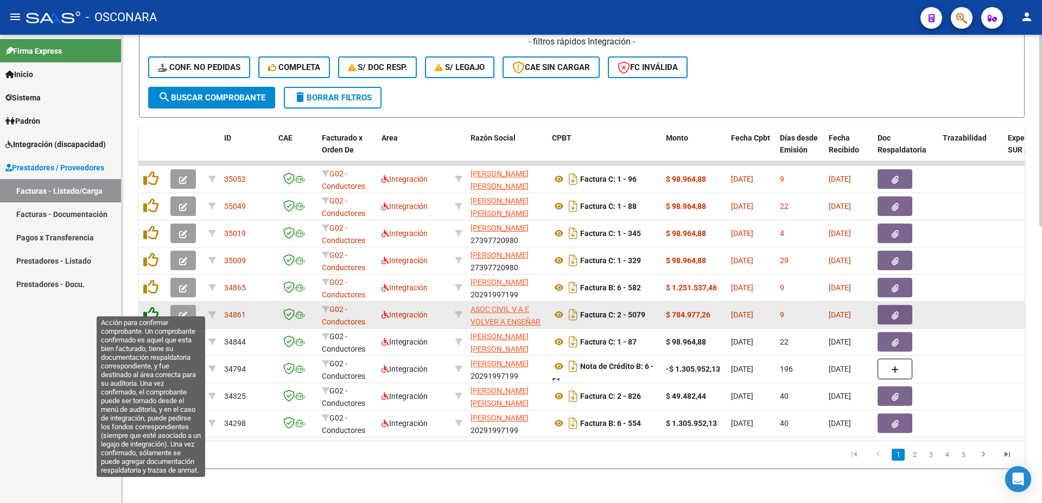
click at [153, 309] on icon at bounding box center [150, 314] width 15 height 15
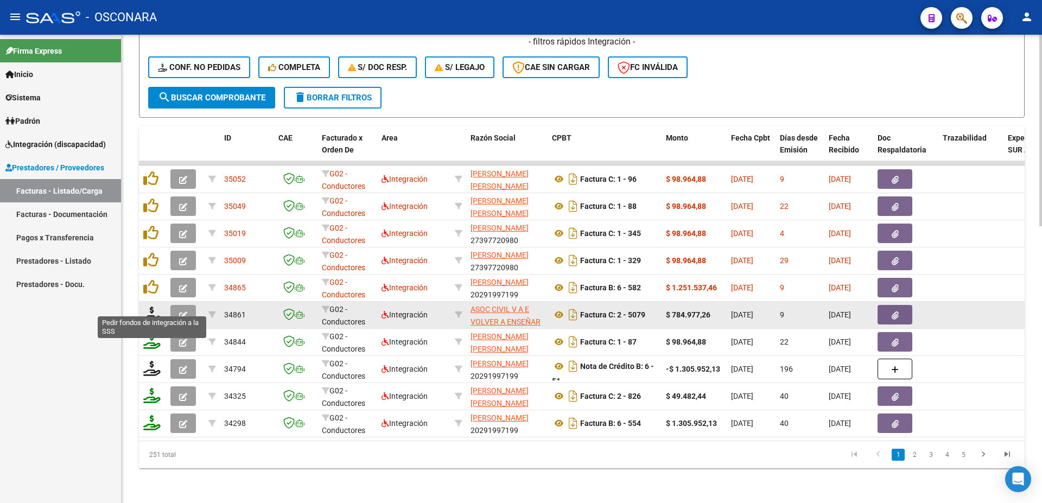
click at [153, 309] on icon at bounding box center [151, 314] width 17 height 15
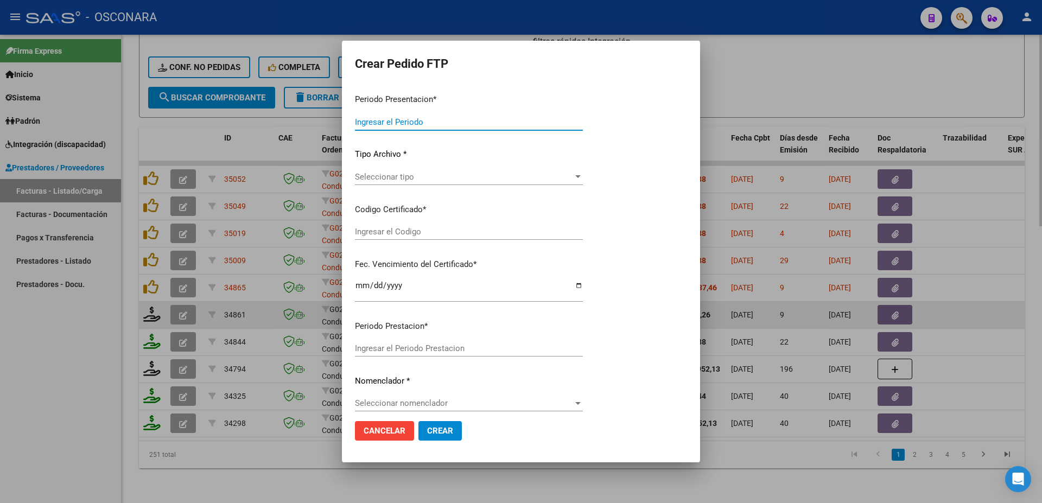
type input "202508"
type input "$ 784.977,26"
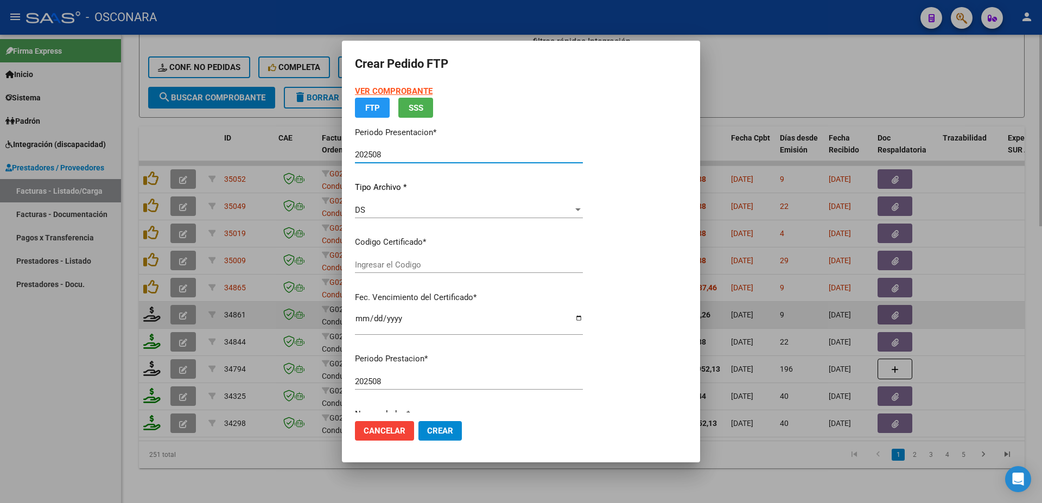
type input "ARG020000291607352022090920320909BS413"
type input "[DATE]"
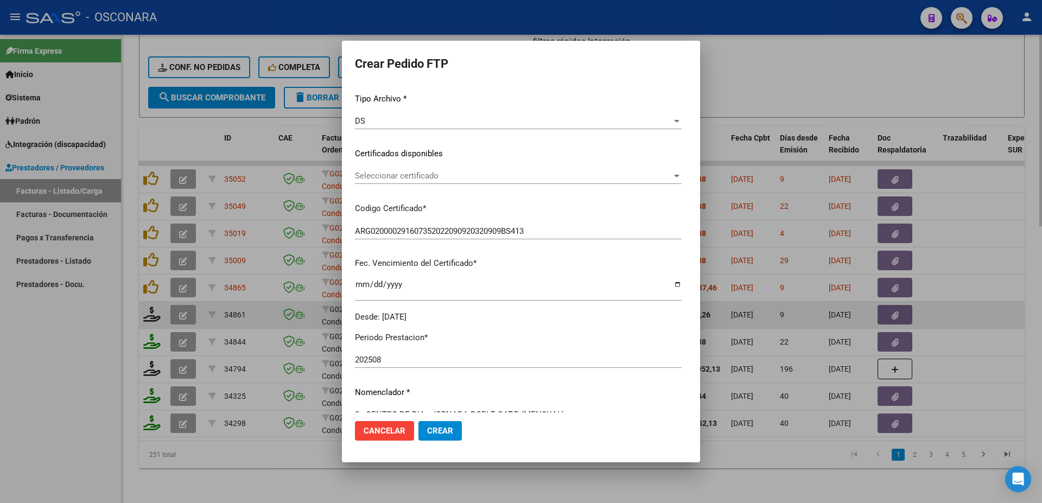
scroll to position [352, 0]
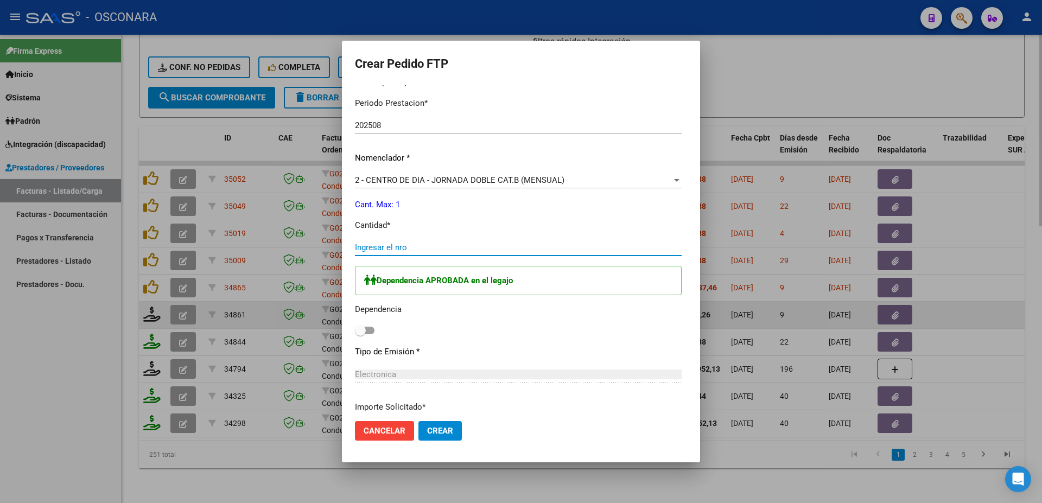
click at [355, 243] on input "Ingresar el nro" at bounding box center [518, 248] width 327 height 10
type input "1"
click at [355, 327] on span at bounding box center [365, 331] width 20 height 8
click at [360, 334] on input "checkbox" at bounding box center [360, 334] width 1 height 1
checkbox input "true"
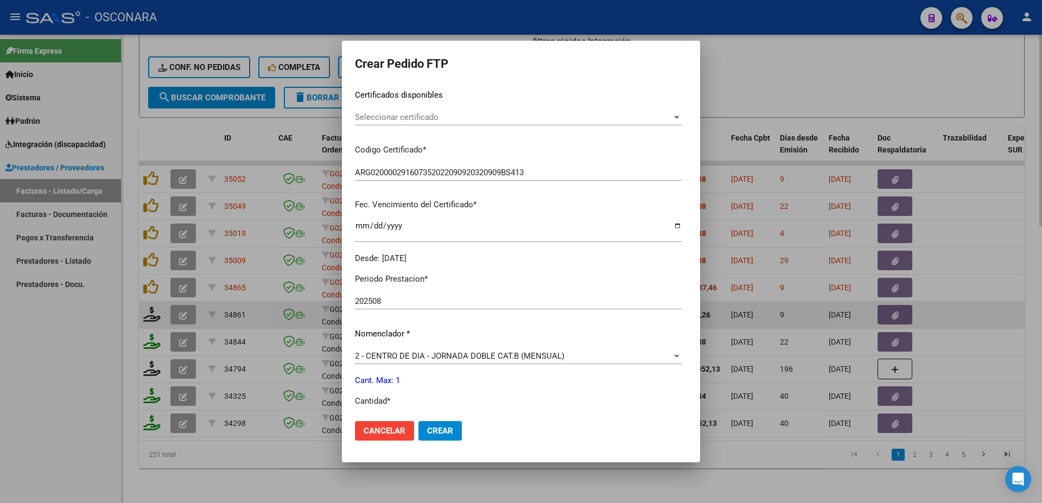
scroll to position [0, 0]
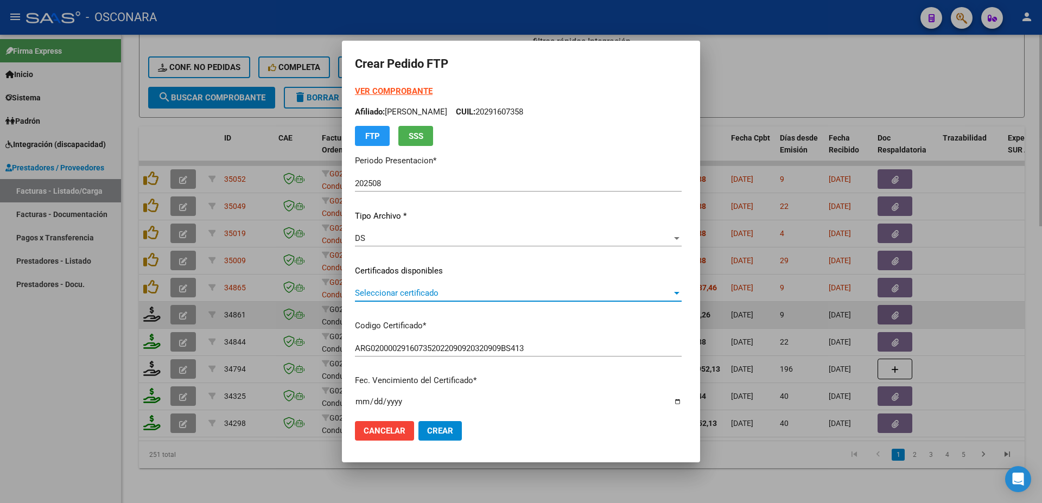
click at [420, 296] on span "Seleccionar certificado" at bounding box center [513, 293] width 317 height 10
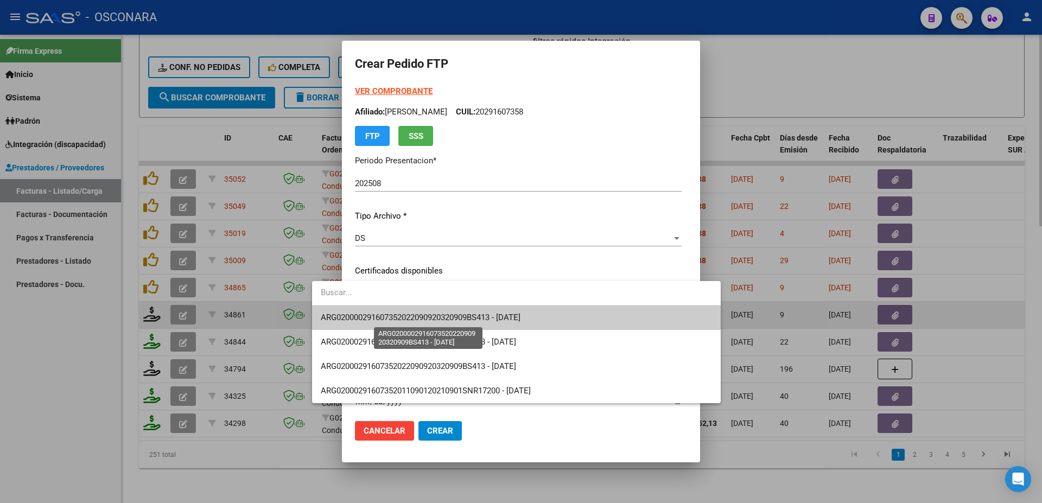
click at [432, 314] on span "ARG020000291607352022090920320909BS413 - [DATE]" at bounding box center [421, 318] width 200 height 10
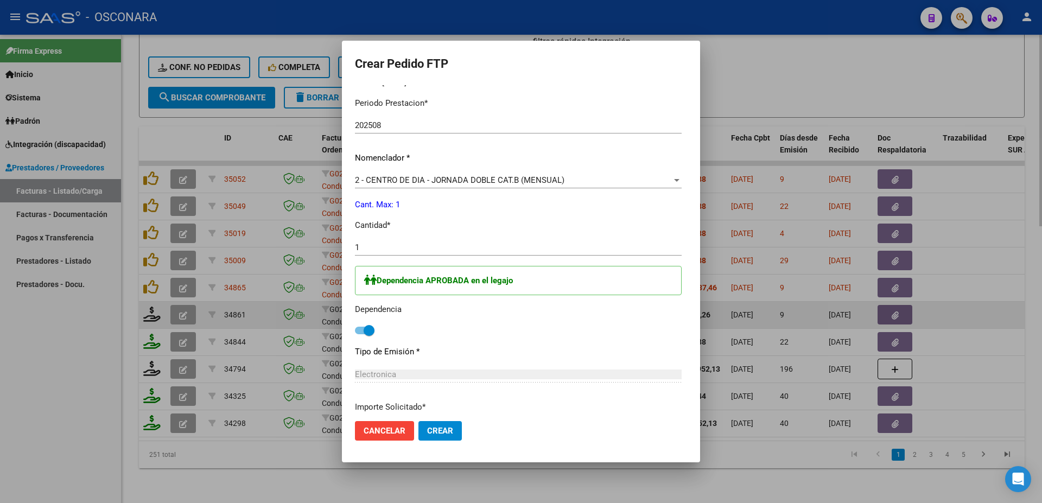
scroll to position [435, 0]
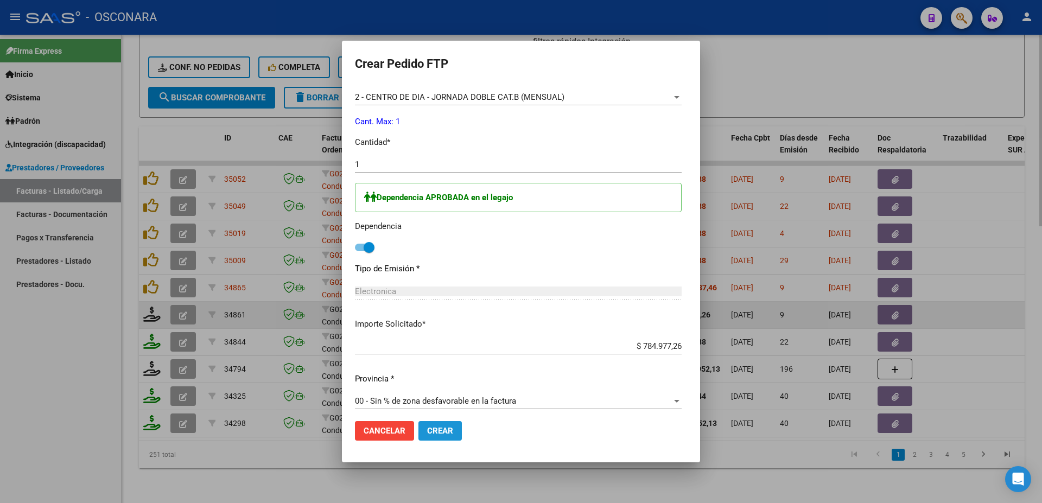
click at [427, 428] on span "Crear" at bounding box center [440, 431] width 26 height 10
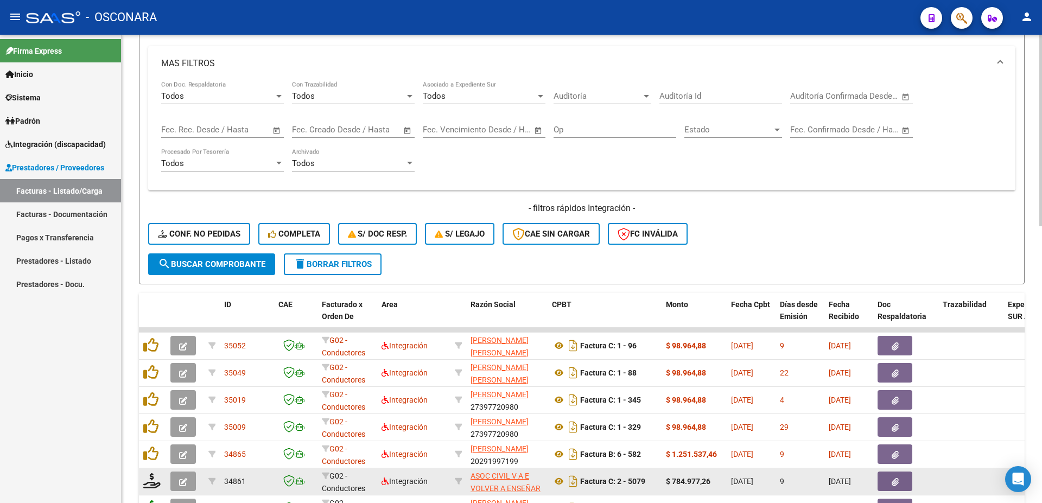
scroll to position [384, 0]
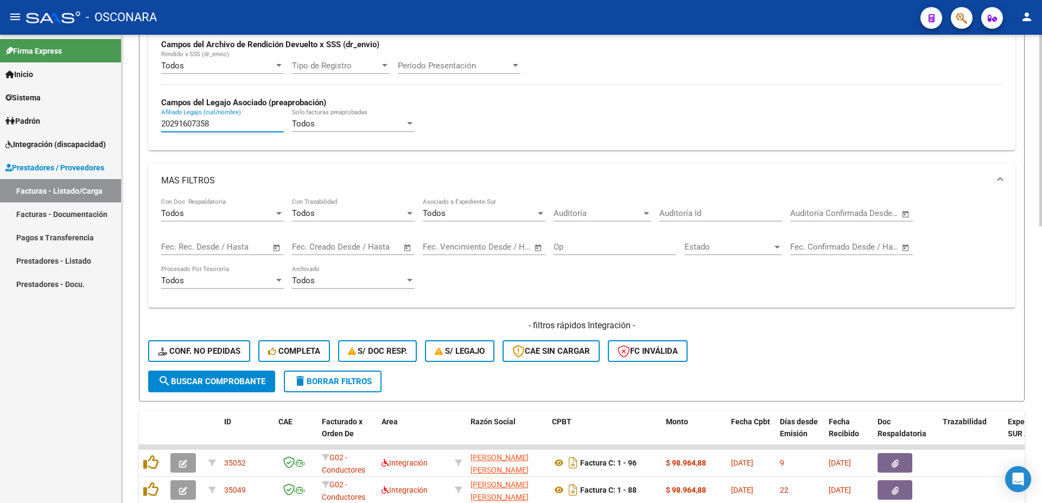
drag, startPoint x: 210, startPoint y: 125, endPoint x: 31, endPoint y: 104, distance: 179.8
click at [161, 119] on input "20291607358" at bounding box center [222, 124] width 123 height 10
paste input "564109623"
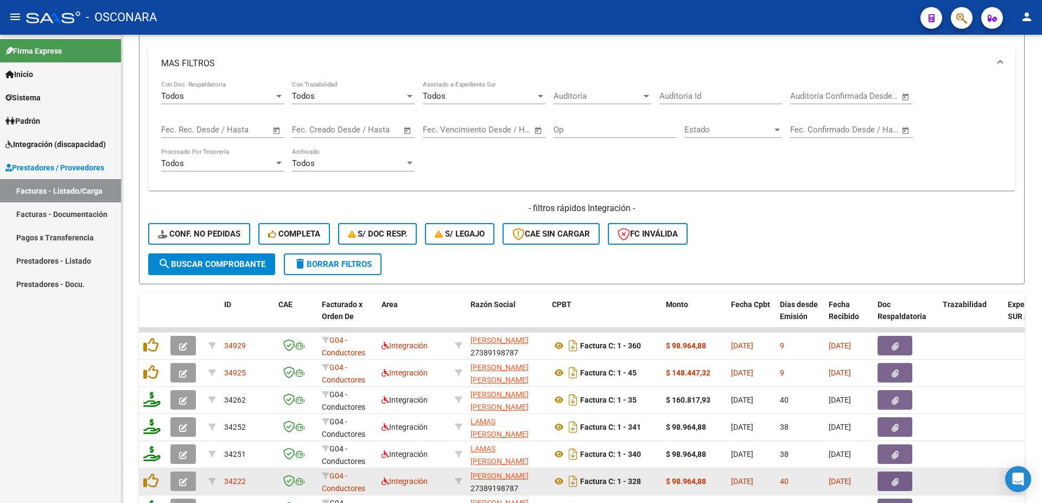
type input "20564109623"
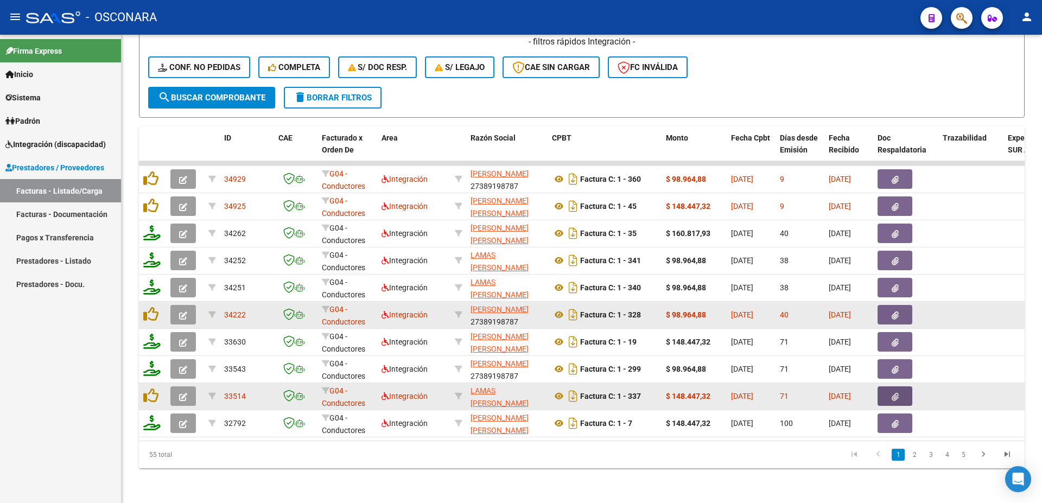
click at [899, 388] on button "button" at bounding box center [895, 397] width 35 height 20
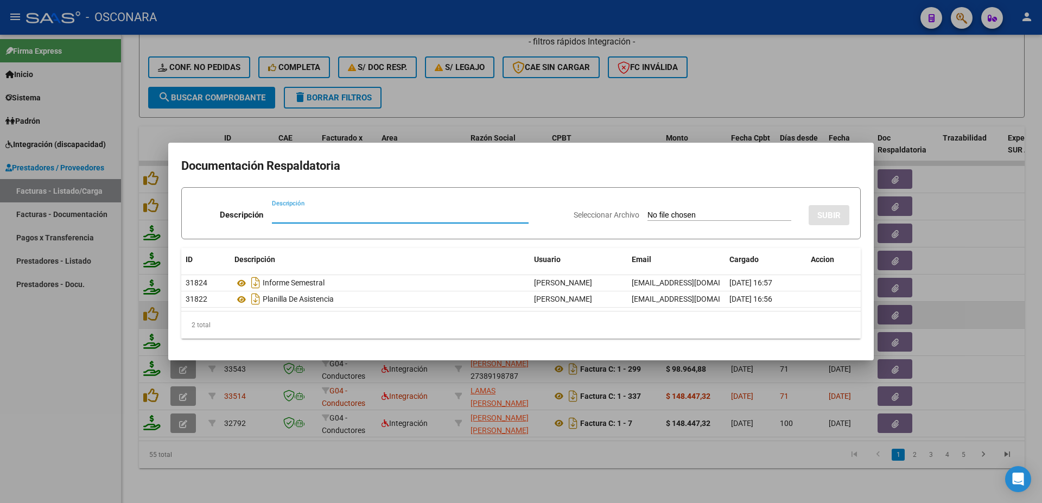
click at [1028, 282] on div at bounding box center [521, 251] width 1042 height 503
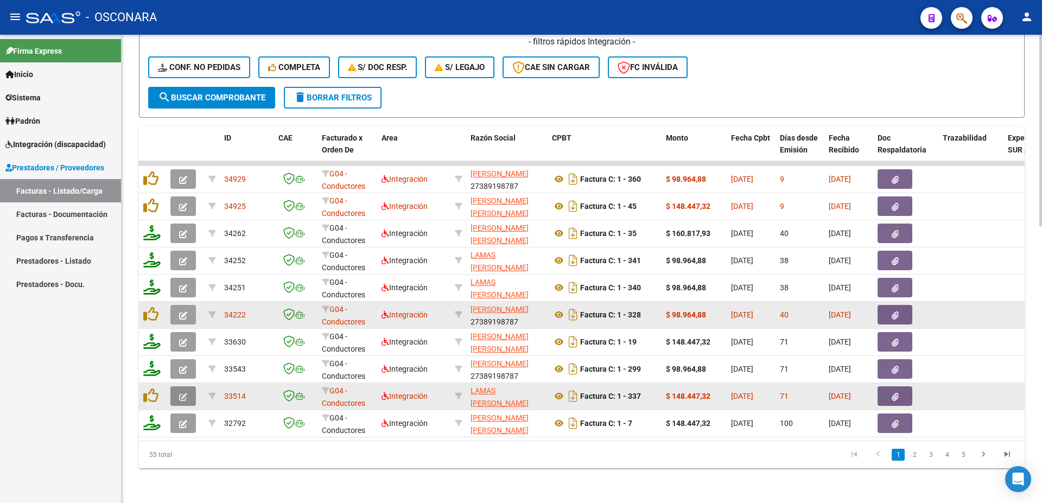
click at [191, 387] on button "button" at bounding box center [183, 397] width 26 height 20
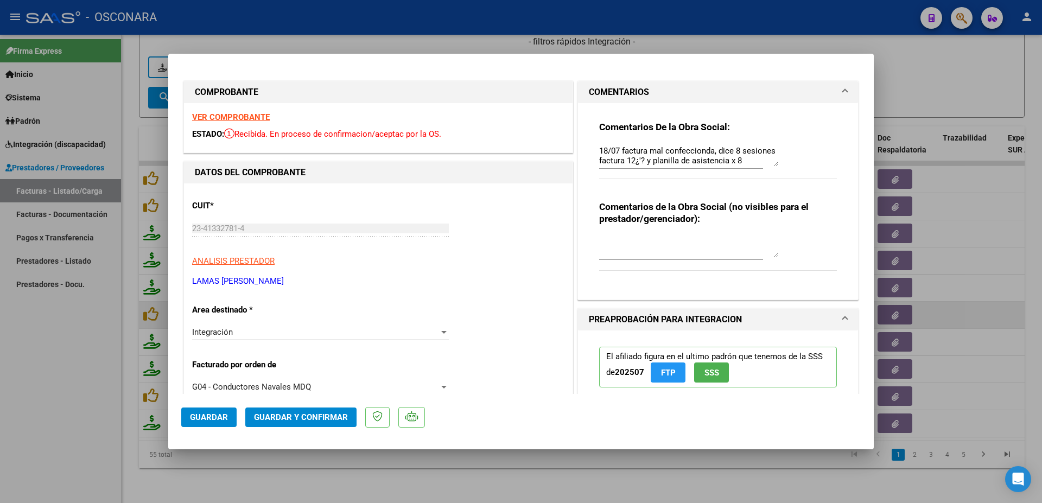
click at [767, 161] on textarea "18/07 factura mal confeccionda, dice 8 sesiones factura 12¿'? y planilla de asi…" at bounding box center [688, 156] width 179 height 22
click at [770, 162] on textarea "18/07 factura mal confeccionda, dice 8 sesiones factura 12¿'? y planilla de asi…" at bounding box center [688, 156] width 179 height 22
drag, startPoint x: 980, startPoint y: 215, endPoint x: 986, endPoint y: 216, distance: 6.5
click at [982, 212] on div at bounding box center [521, 251] width 1042 height 503
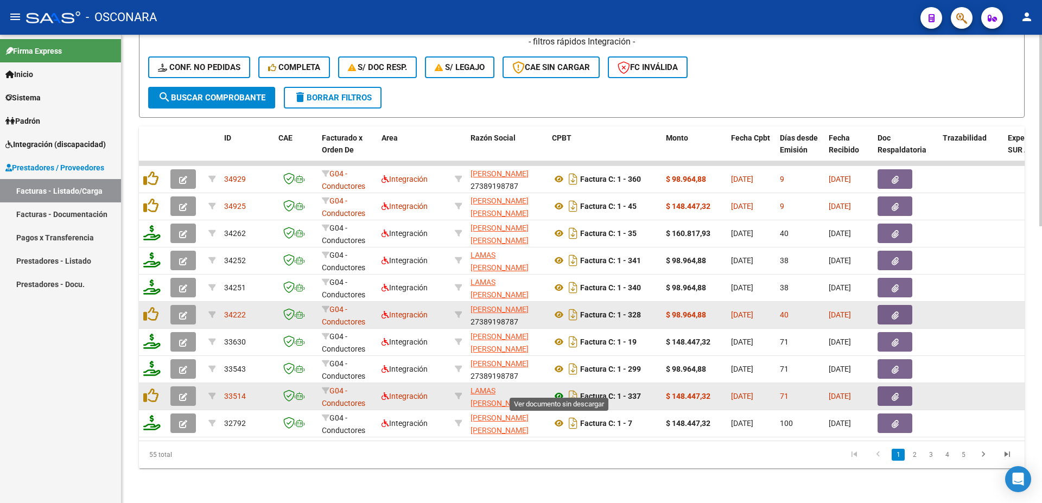
click at [560, 390] on icon at bounding box center [559, 396] width 14 height 13
click at [186, 393] on icon "button" at bounding box center [183, 397] width 8 height 8
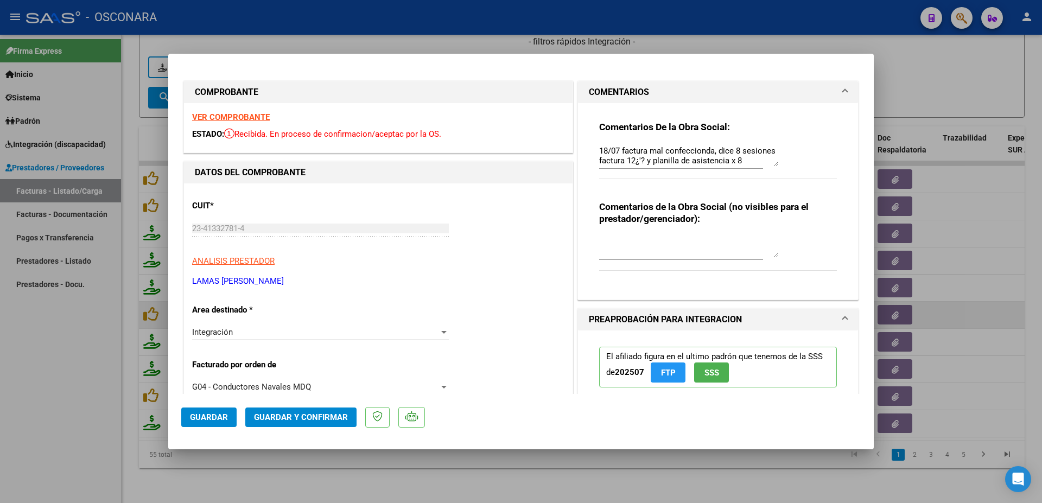
click at [768, 161] on textarea "18/07 factura mal confeccionda, dice 8 sesiones factura 12¿'? y planilla de asi…" at bounding box center [688, 156] width 179 height 22
click at [769, 159] on textarea "18/07 factura mal confeccionda, dice 8 sesiones factura 12¿'? y planilla de asi…" at bounding box center [688, 156] width 179 height 22
click at [728, 160] on textarea "18/07 factura mal confeccionda, dice 8 sesiones factura 12¿'? y planilla de asi…" at bounding box center [688, 156] width 179 height 22
drag, startPoint x: 721, startPoint y: 150, endPoint x: 764, endPoint y: 166, distance: 46.2
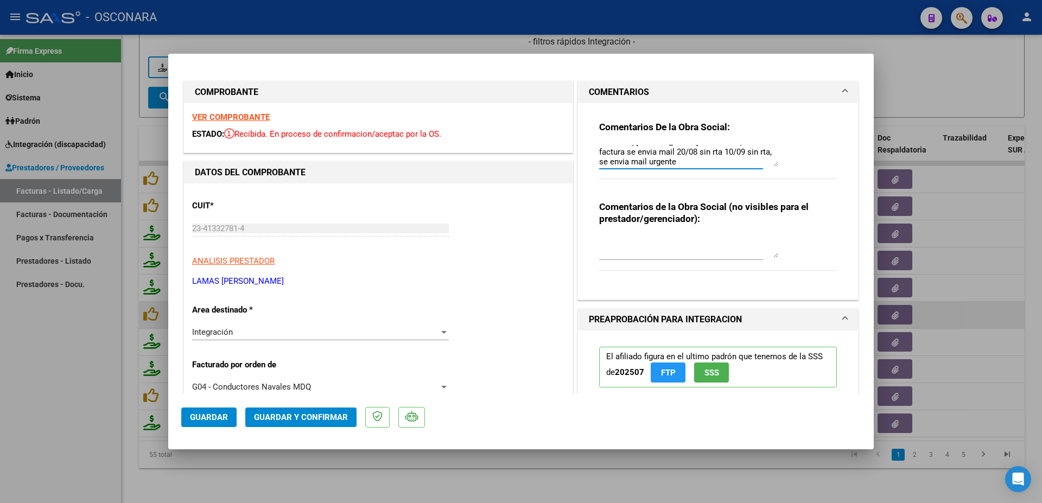
click at [764, 166] on textarea "18/07 factura mal confeccionda, dice 8 sesiones factura 12¿'? y planilla de asi…" at bounding box center [688, 156] width 179 height 22
type textarea "18/07 factura mal confeccionda, dice 8 sesiones factura 12¿'? y planilla de asi…"
click at [220, 414] on span "Guardar" at bounding box center [209, 418] width 38 height 10
drag, startPoint x: 213, startPoint y: 415, endPoint x: 232, endPoint y: 409, distance: 20.3
click at [213, 414] on span "Guardar" at bounding box center [209, 418] width 38 height 10
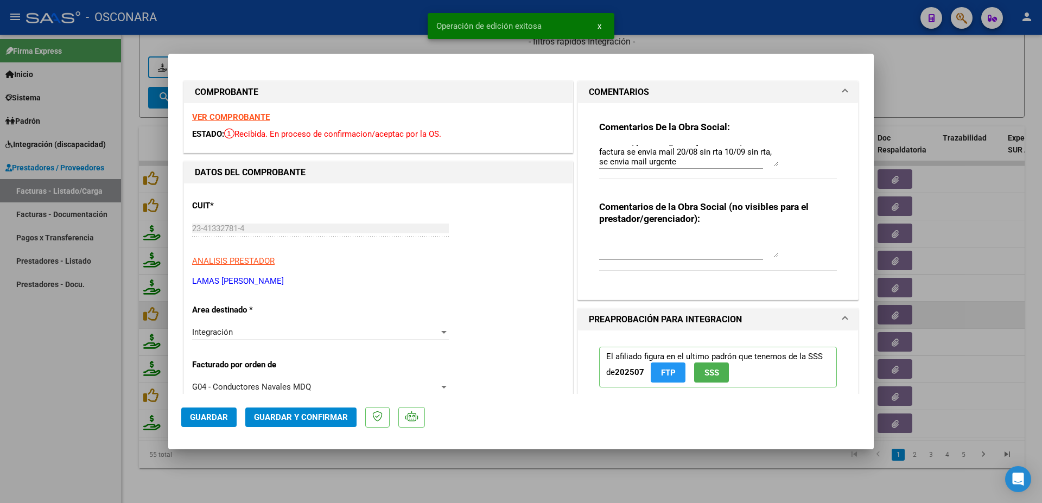
drag, startPoint x: 770, startPoint y: 489, endPoint x: 754, endPoint y: 438, distance: 53.9
click at [768, 487] on div at bounding box center [521, 251] width 1042 height 503
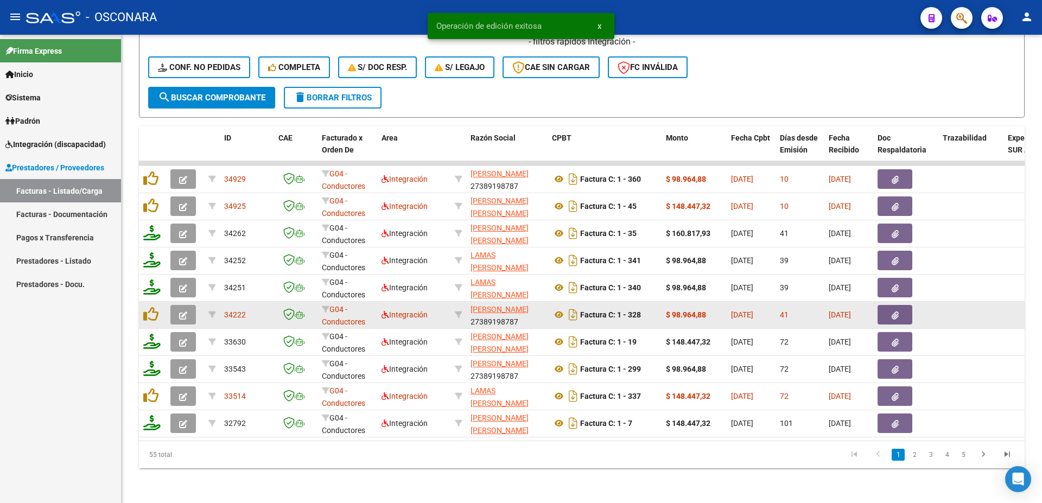
drag, startPoint x: 358, startPoint y: 444, endPoint x: 452, endPoint y: 439, distance: 93.5
click at [451, 441] on datatable-footer "55 total 1 2 3 4 5" at bounding box center [582, 455] width 886 height 28
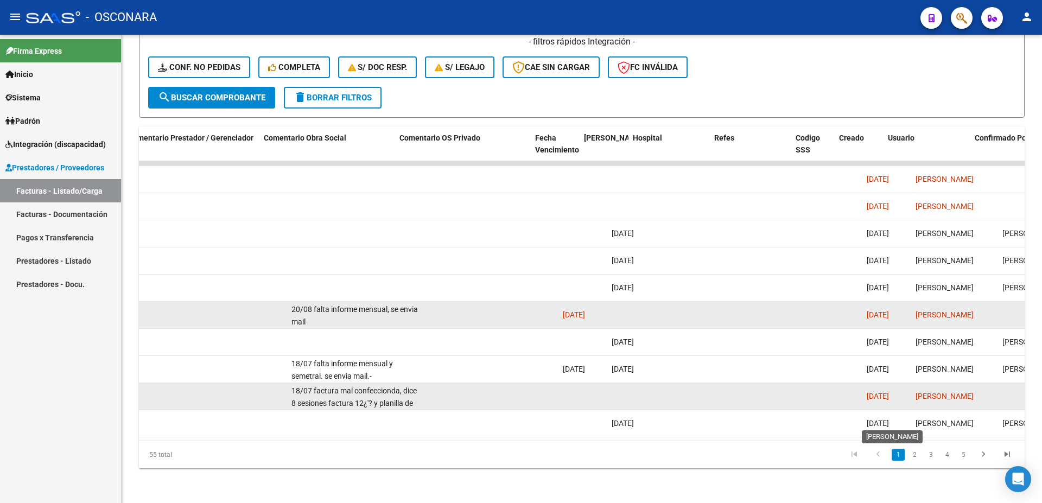
scroll to position [0, 1772]
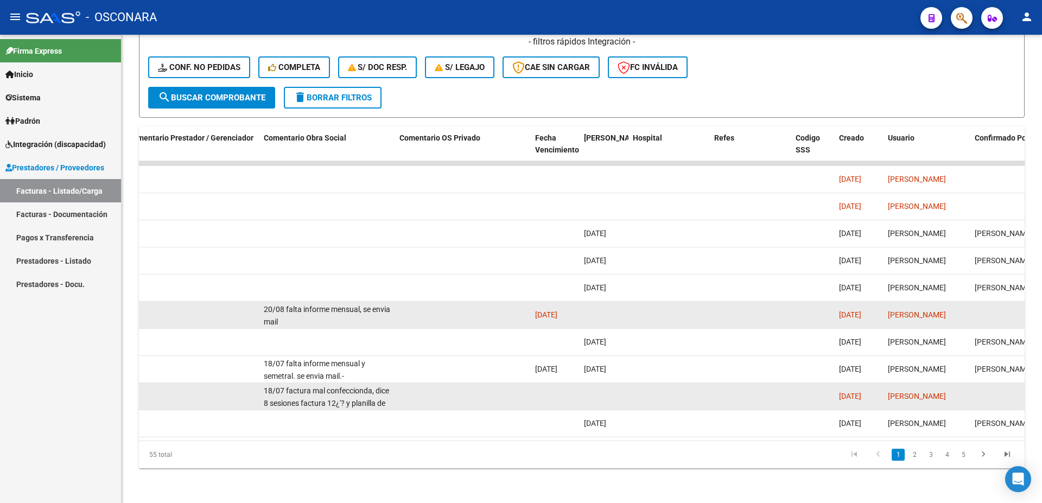
click at [945, 390] on div "[PERSON_NAME]" at bounding box center [927, 396] width 78 height 12
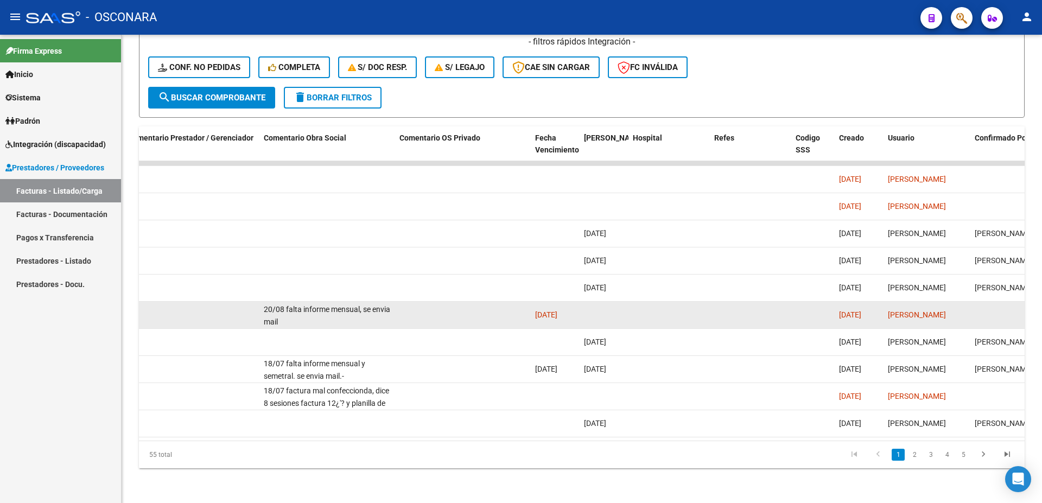
scroll to position [0, 1913]
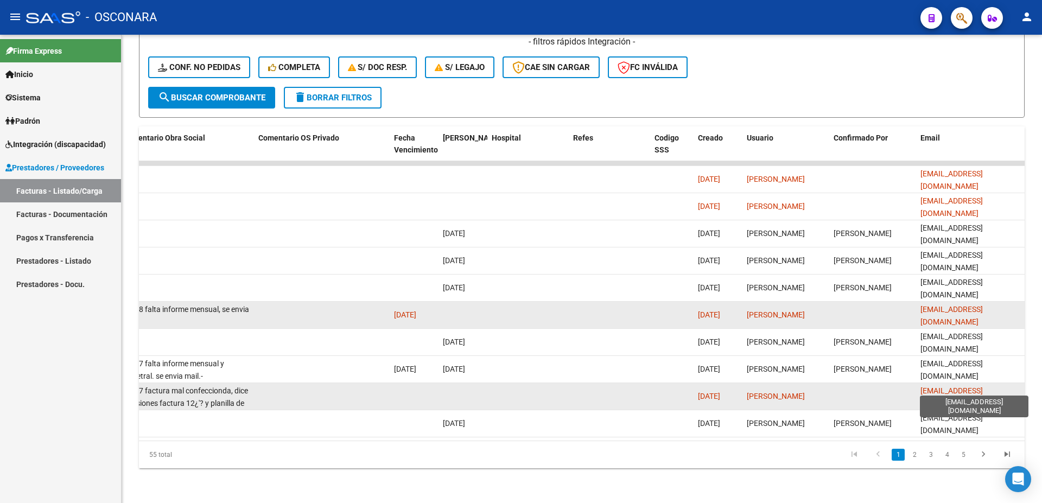
drag, startPoint x: 1004, startPoint y: 387, endPoint x: 923, endPoint y: 386, distance: 81.4
click at [922, 386] on div "[EMAIL_ADDRESS][DOMAIN_NAME]" at bounding box center [971, 396] width 100 height 23
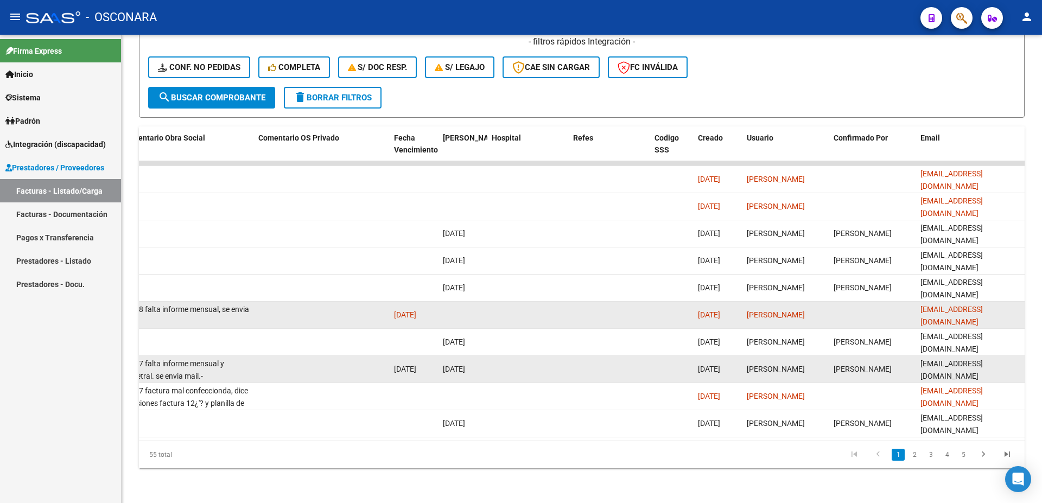
copy span "[EMAIL_ADDRESS][DOMAIN_NAME]"
